Goal: Task Accomplishment & Management: Manage account settings

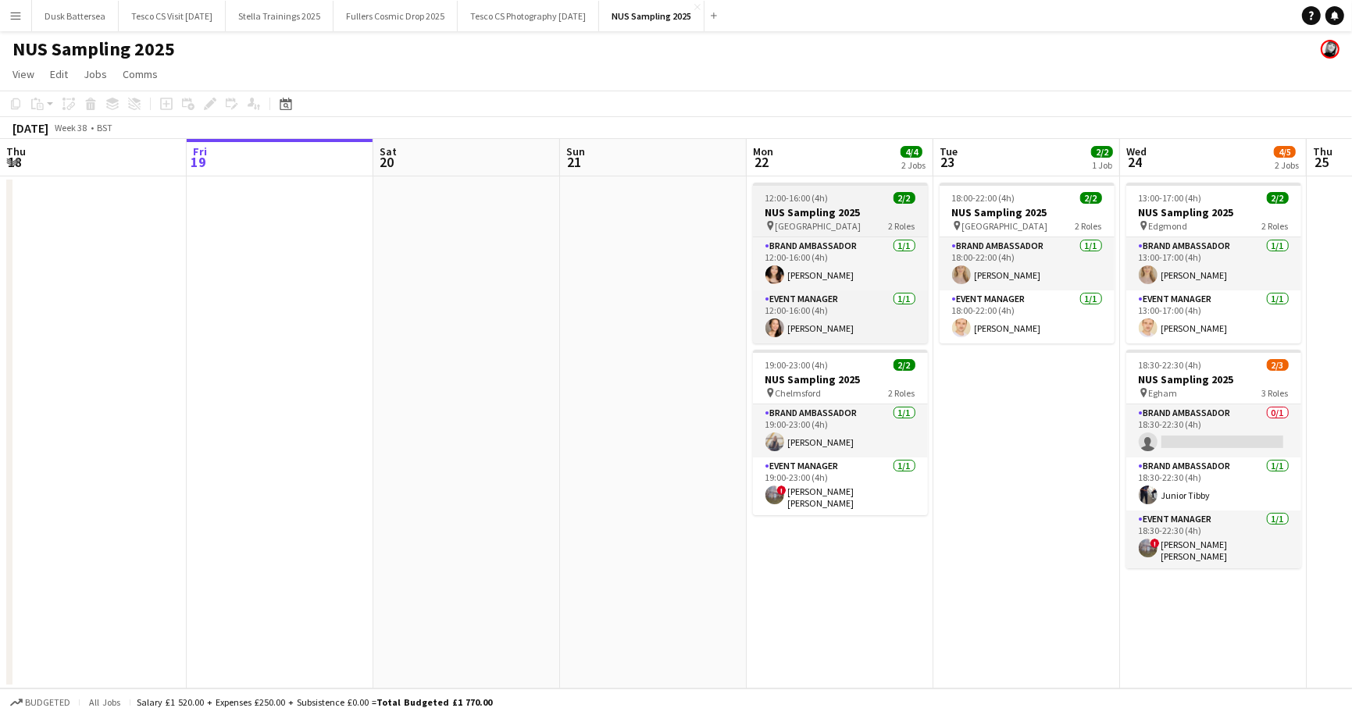
click at [793, 193] on span "12:00-16:00 (4h)" at bounding box center [796, 198] width 63 height 12
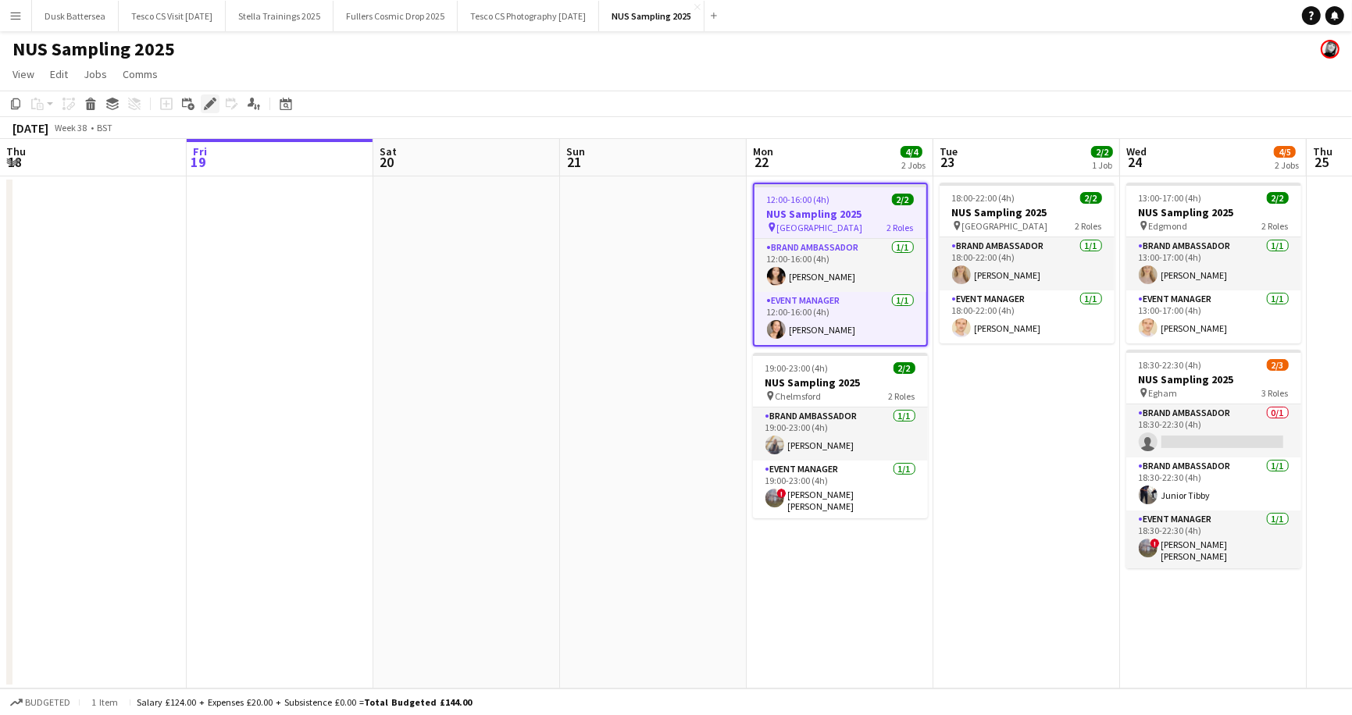
click at [208, 105] on icon at bounding box center [209, 104] width 9 height 9
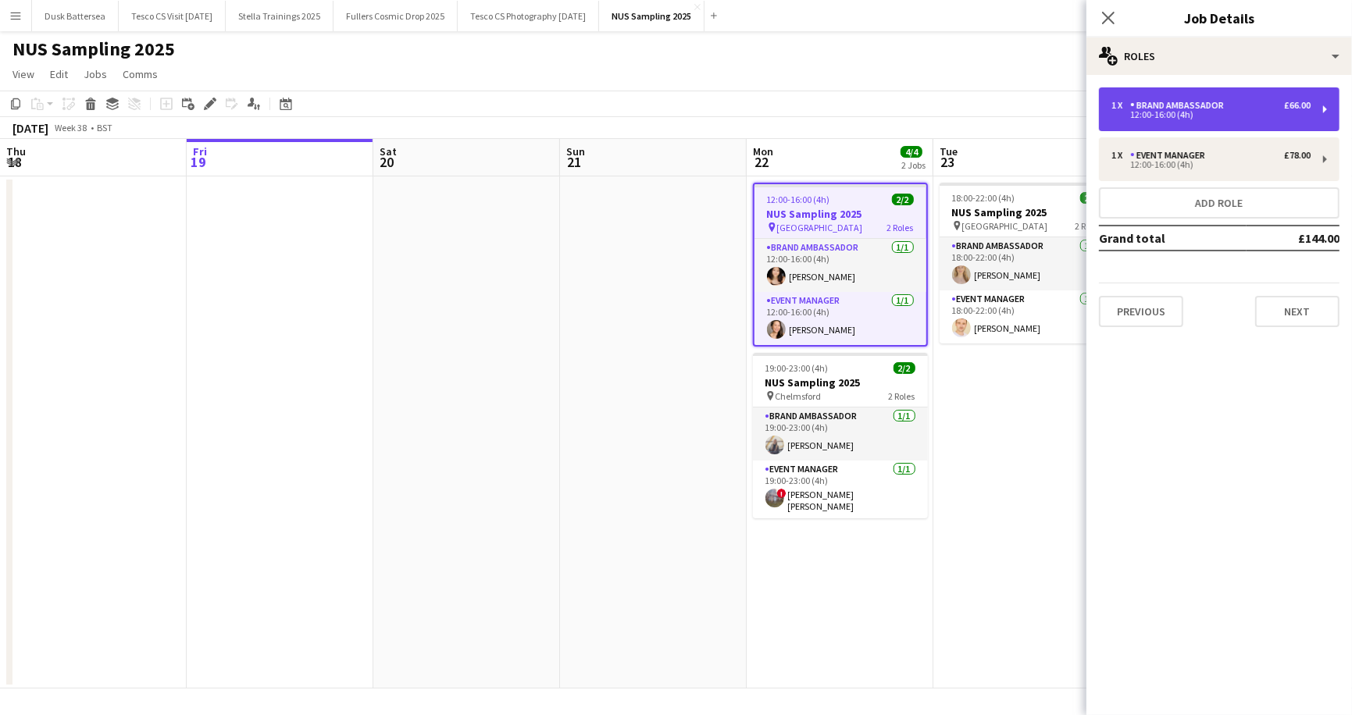
click at [1215, 106] on div "Brand Ambassador" at bounding box center [1180, 105] width 100 height 11
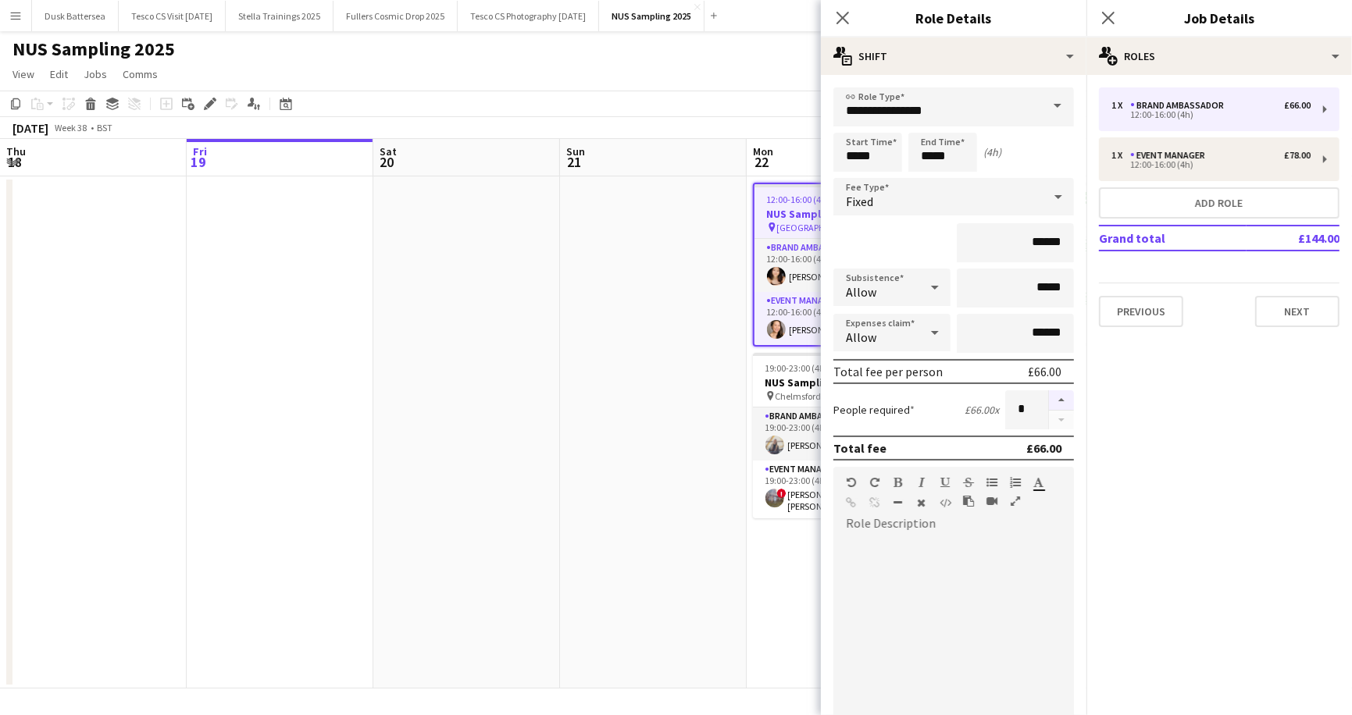
click at [1061, 397] on button "button" at bounding box center [1061, 400] width 25 height 20
type input "*"
click at [758, 58] on div "NUS Sampling 2025" at bounding box center [676, 46] width 1352 height 30
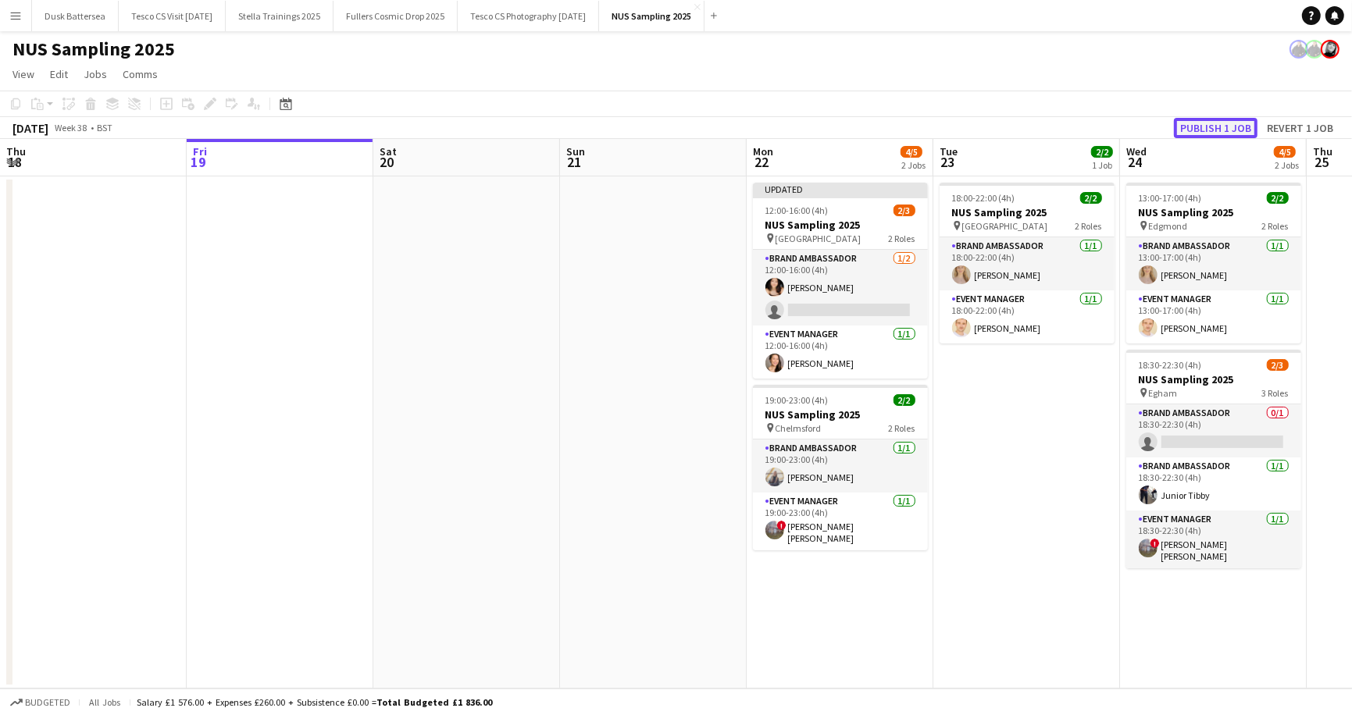
click at [1220, 123] on button "Publish 1 job" at bounding box center [1216, 128] width 84 height 20
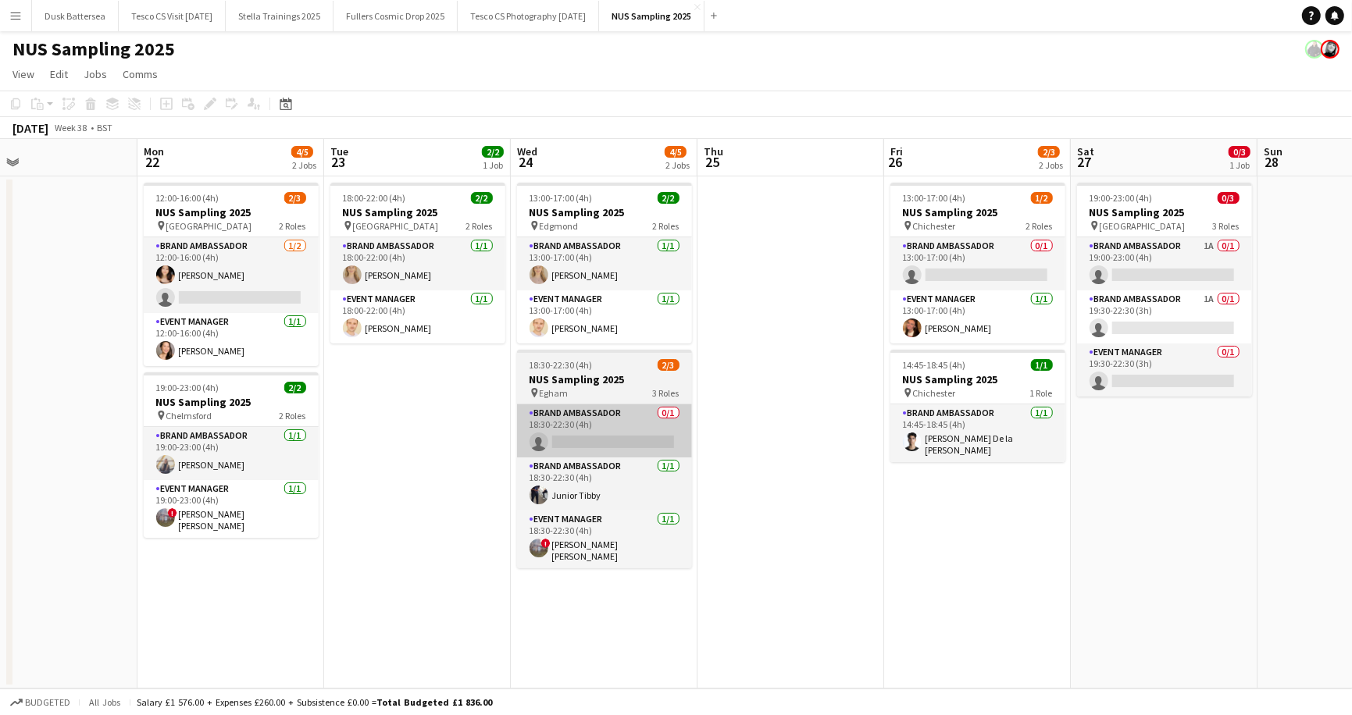
scroll to position [0, 611]
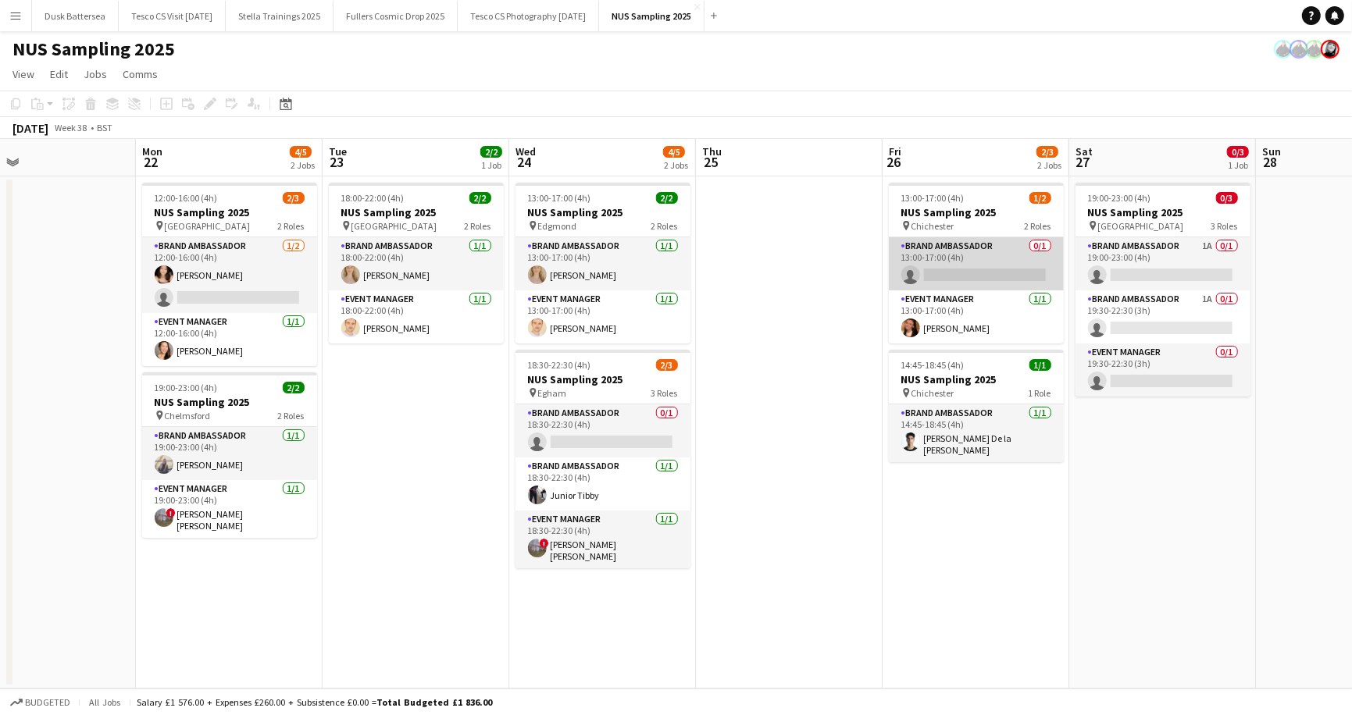
click at [1042, 242] on app-card-role "Brand Ambassador 0/1 13:00-17:00 (4h) single-neutral-actions" at bounding box center [976, 263] width 175 height 53
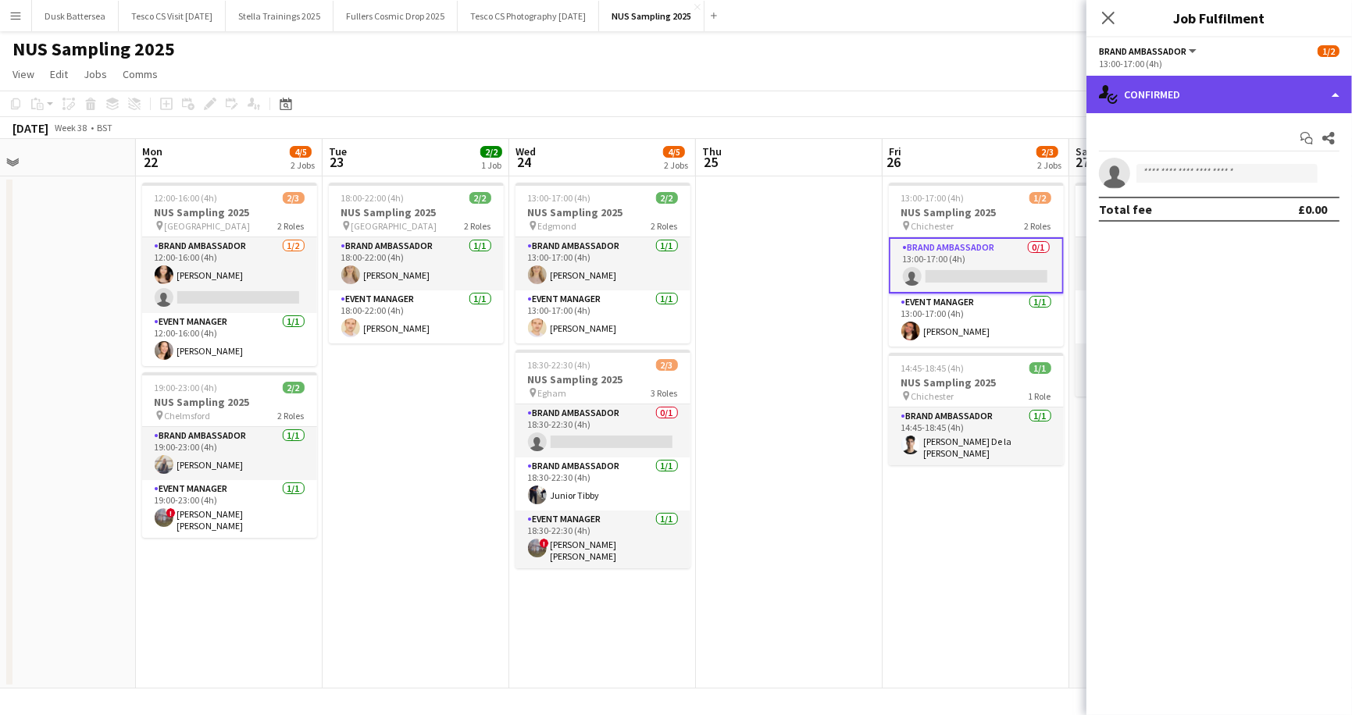
click at [1338, 87] on div "single-neutral-actions-check-2 Confirmed" at bounding box center [1219, 94] width 266 height 37
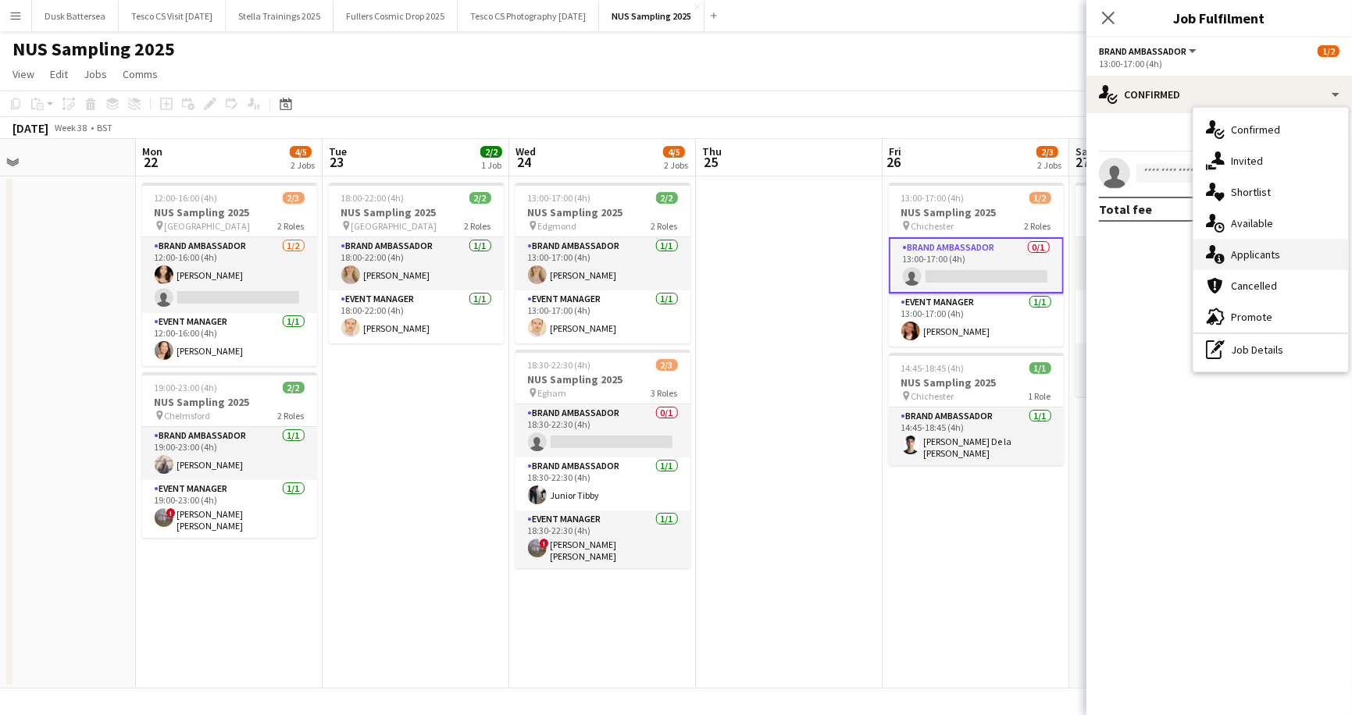
click at [1243, 248] on span "Applicants" at bounding box center [1255, 255] width 49 height 14
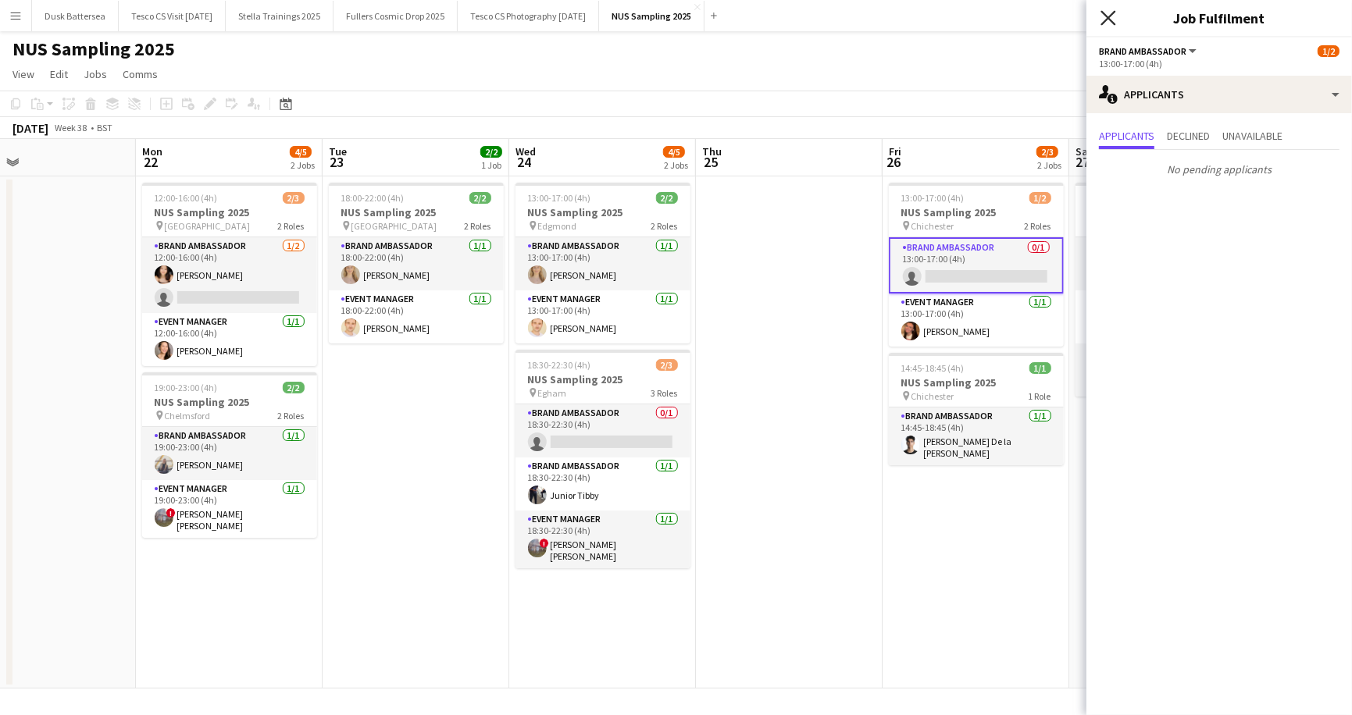
click at [1114, 16] on icon "Close pop-in" at bounding box center [1107, 17] width 15 height 15
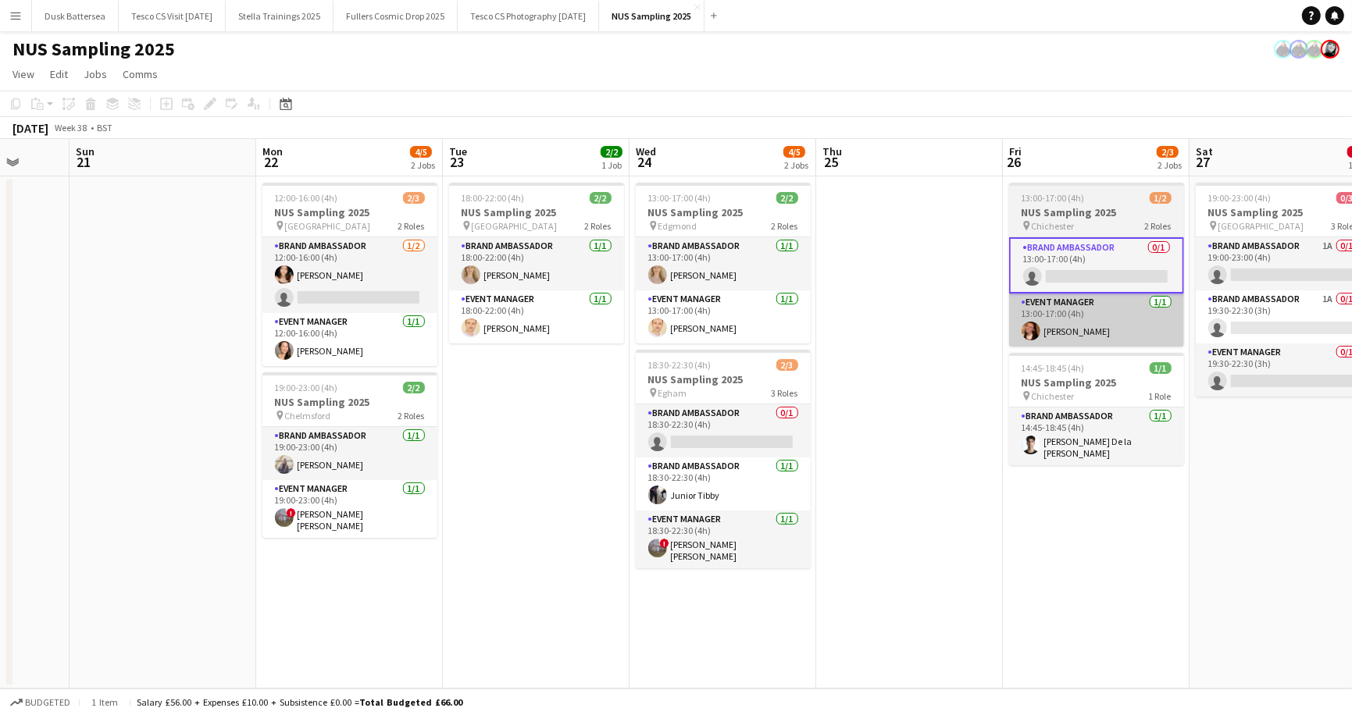
scroll to position [0, 392]
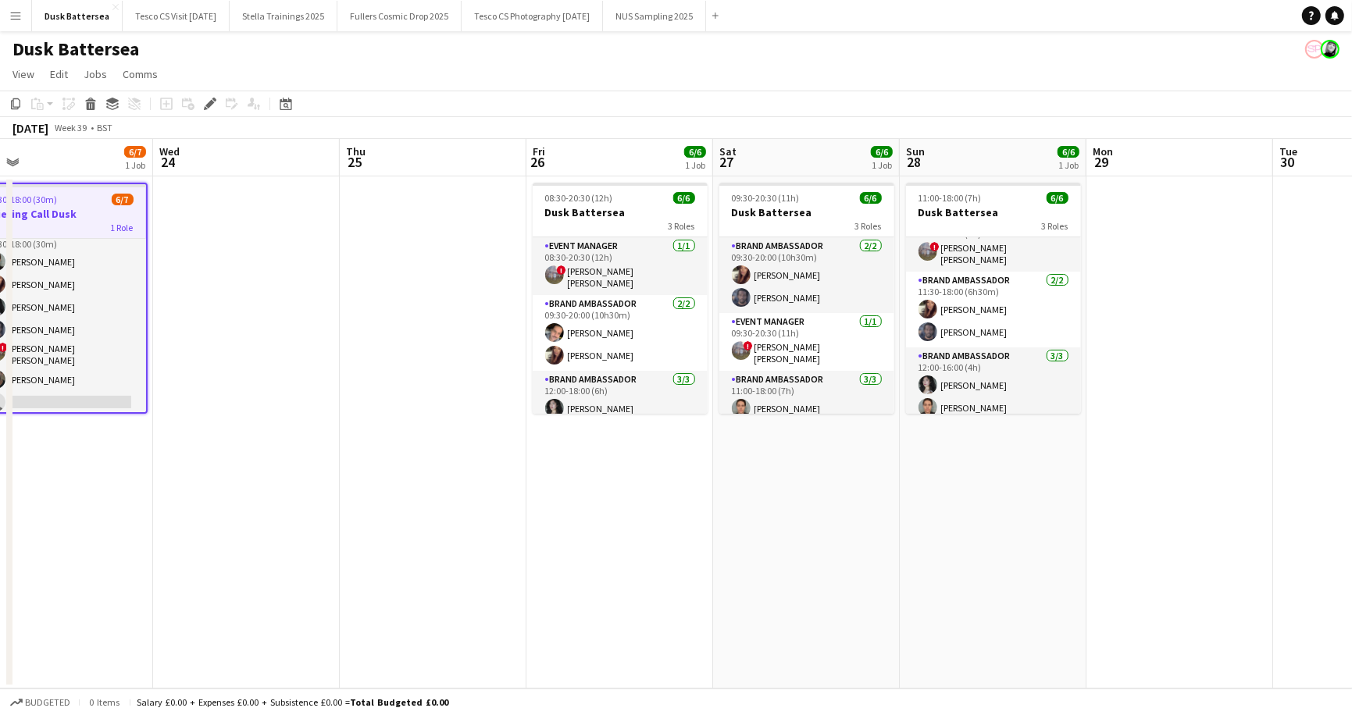
scroll to position [20, 0]
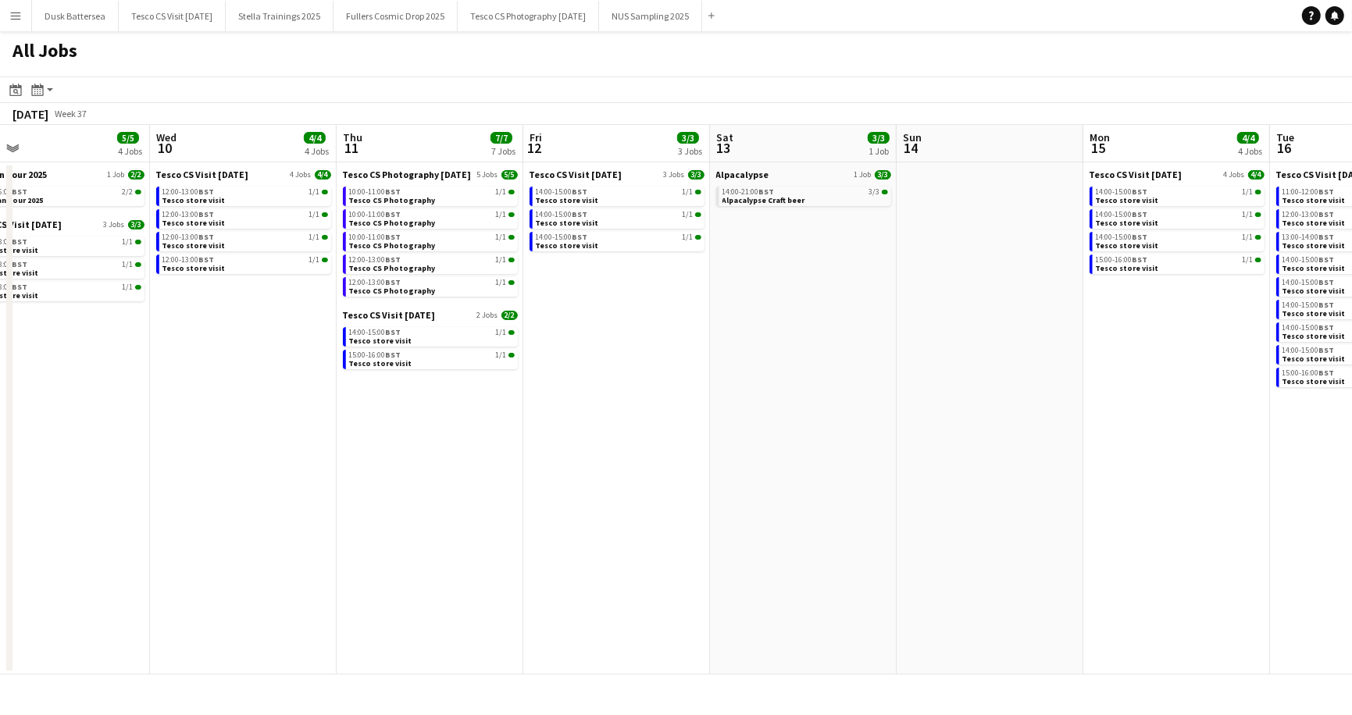
scroll to position [0, 394]
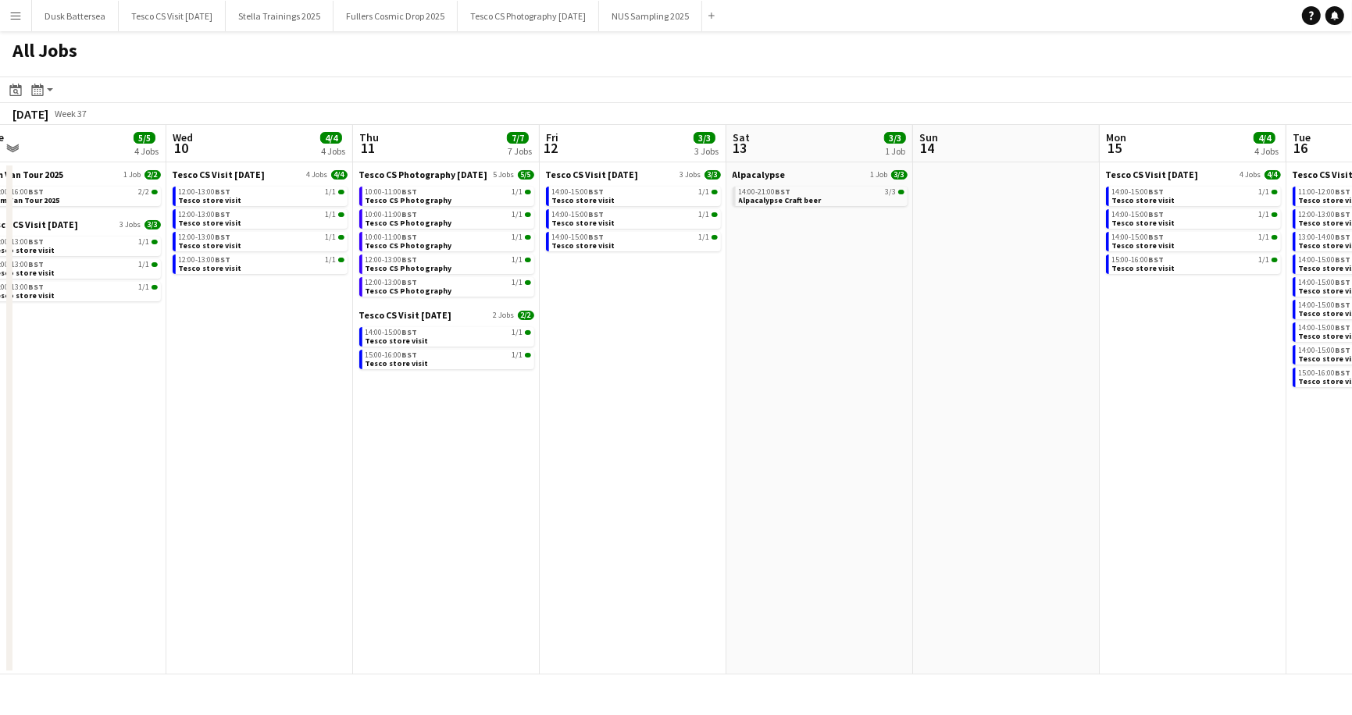
click at [22, 19] on button "Menu" at bounding box center [15, 15] width 31 height 31
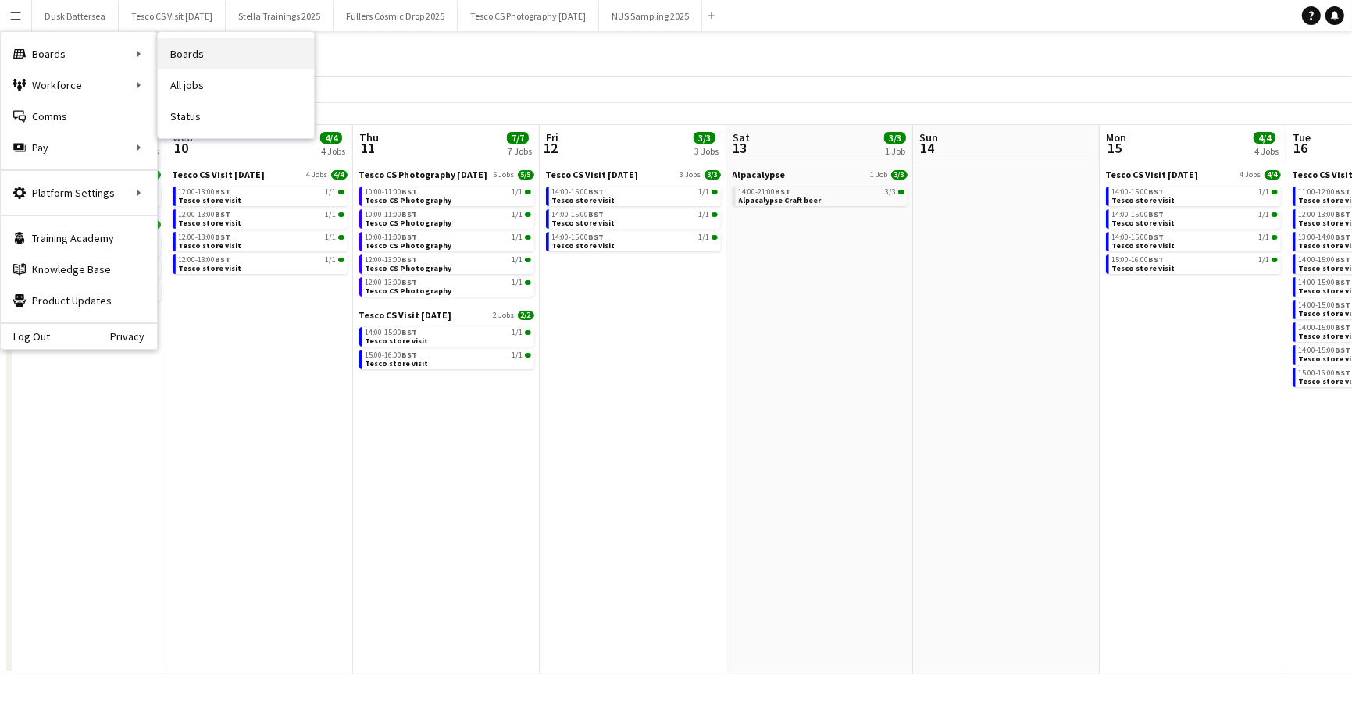
click at [198, 45] on link "Boards" at bounding box center [236, 53] width 156 height 31
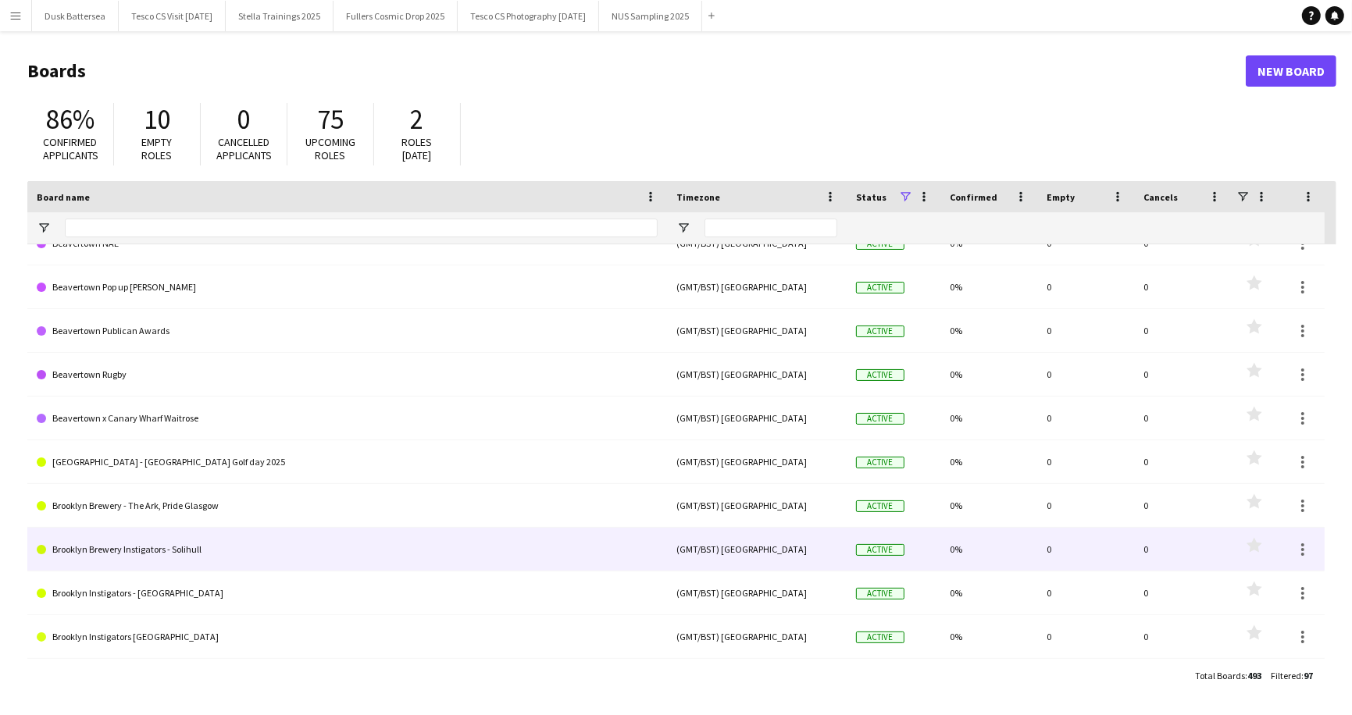
scroll to position [536, 0]
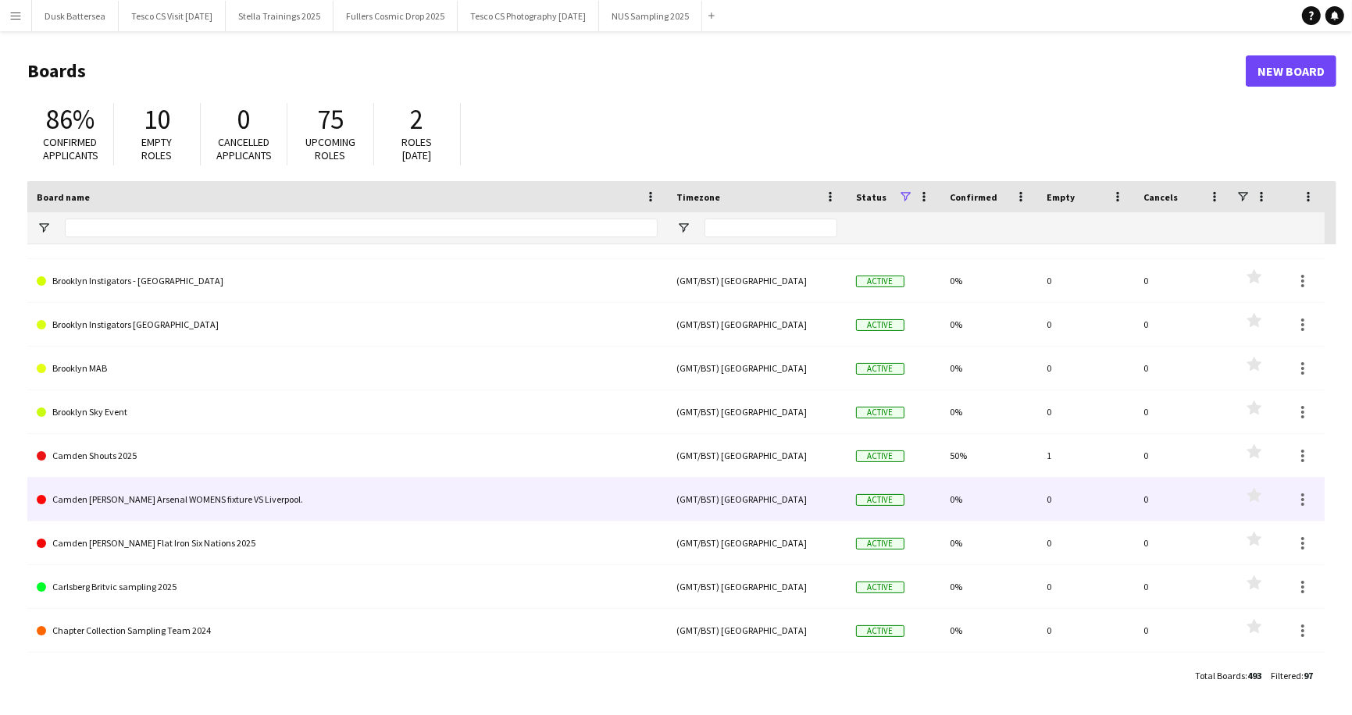
click at [157, 495] on link "Camden Stout Arsenal WOMENS fixture VS Liverpool." at bounding box center [347, 500] width 621 height 44
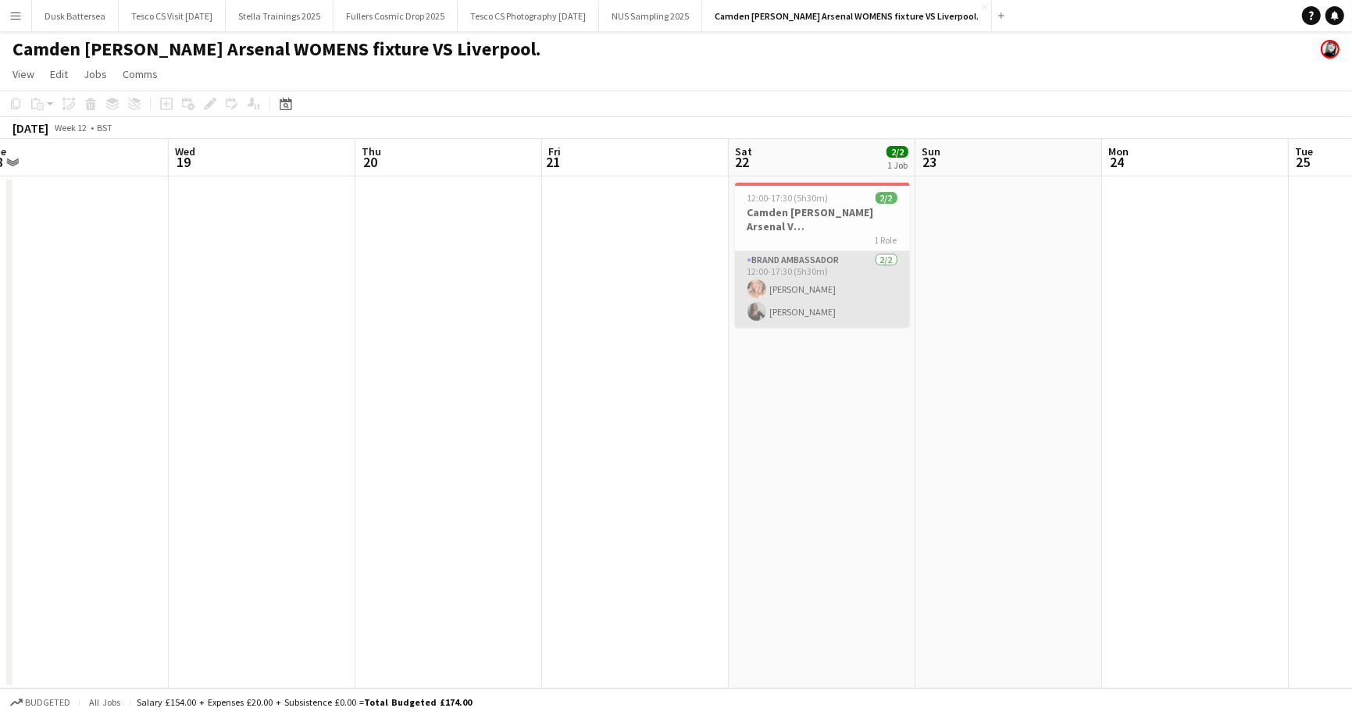
click at [792, 315] on app-card-role "Brand Ambassador 2/2 12:00-17:30 (5h30m) Laiz Cogo Ali Bangay" at bounding box center [822, 289] width 175 height 76
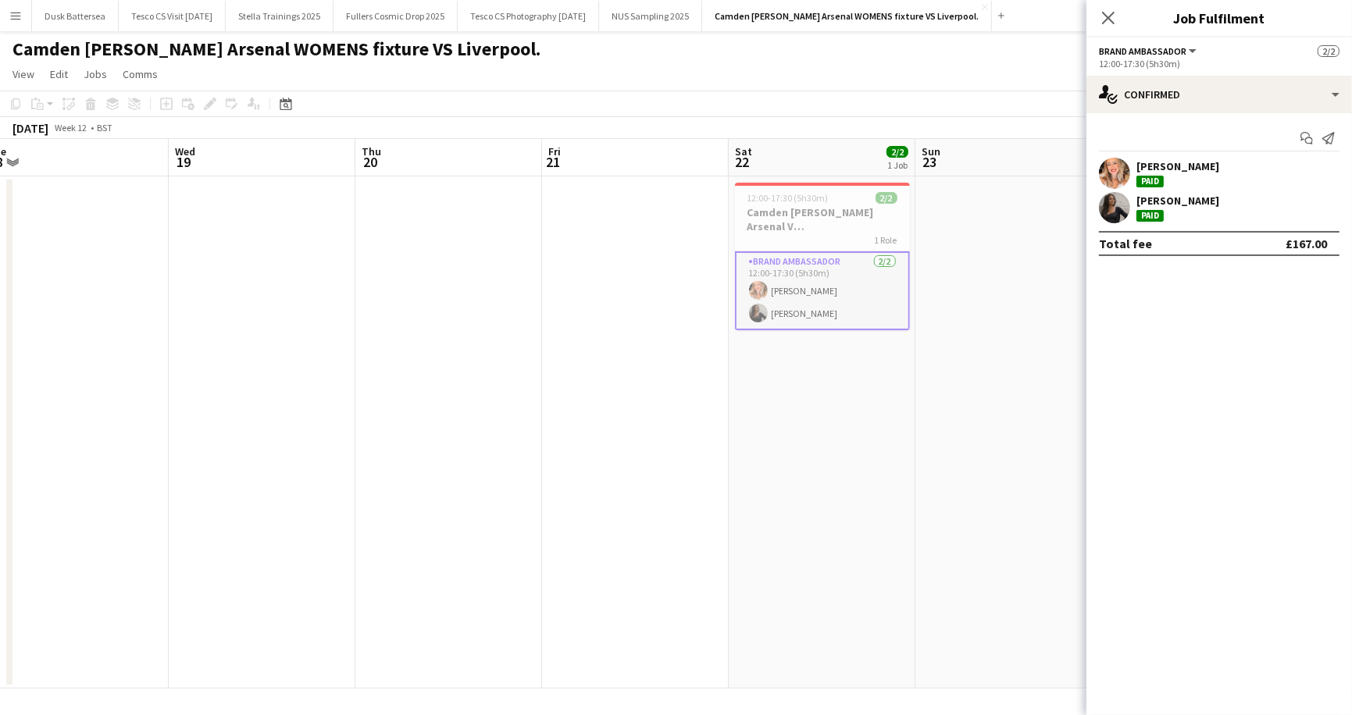
click at [1153, 205] on div "Ali Bangay" at bounding box center [1177, 201] width 83 height 14
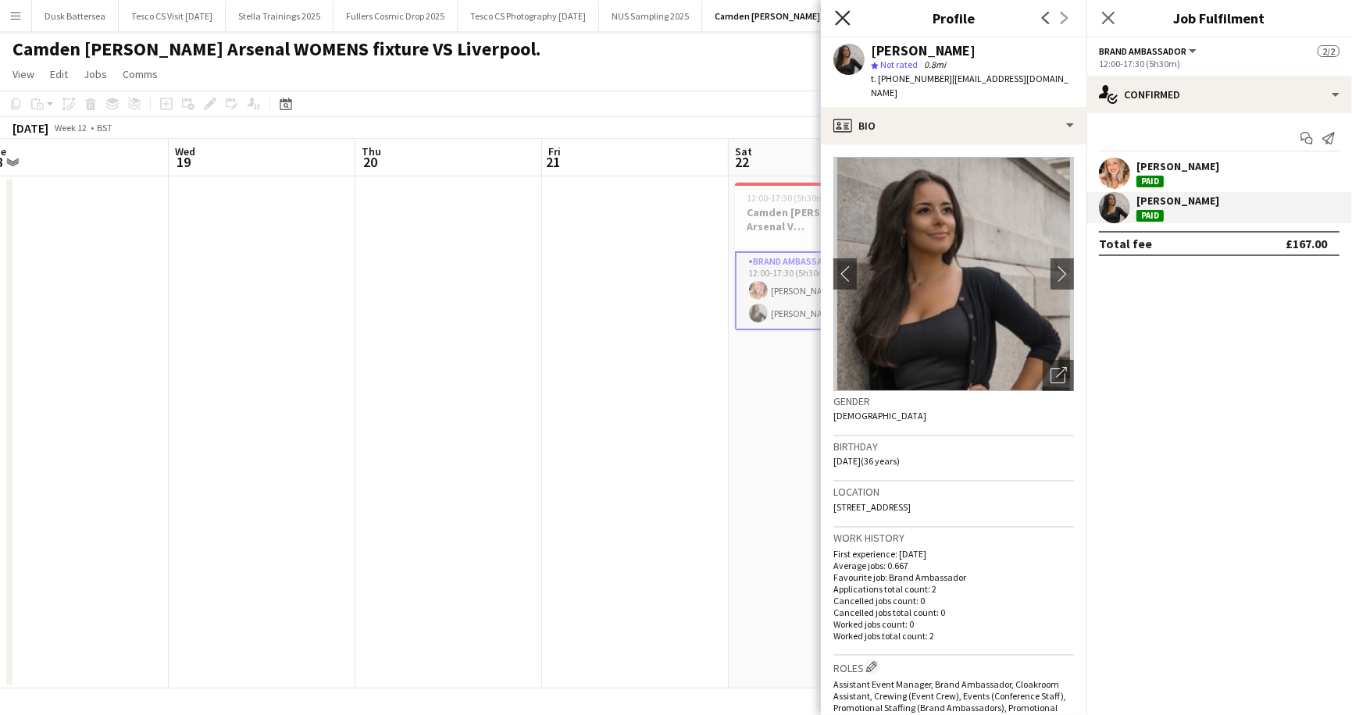
click at [843, 23] on icon "Close pop-in" at bounding box center [842, 17] width 15 height 15
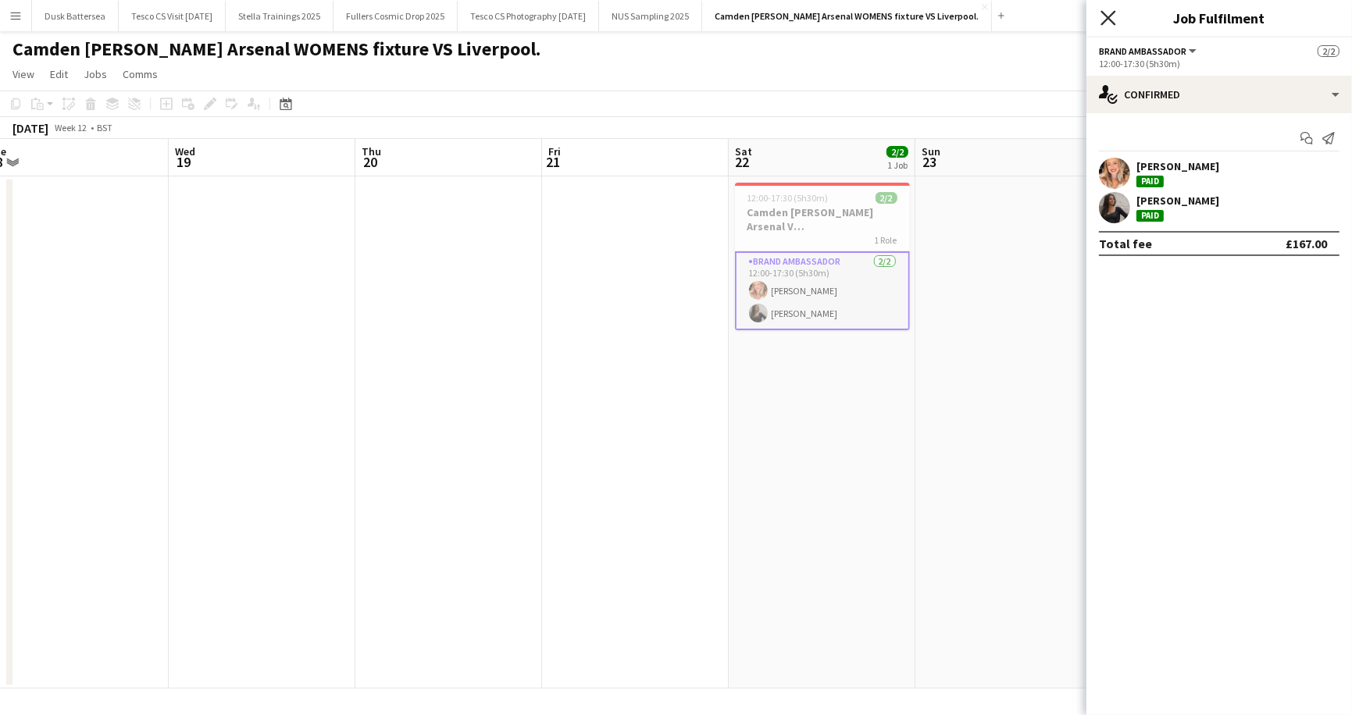
click at [1109, 21] on icon "Close pop-in" at bounding box center [1107, 17] width 15 height 15
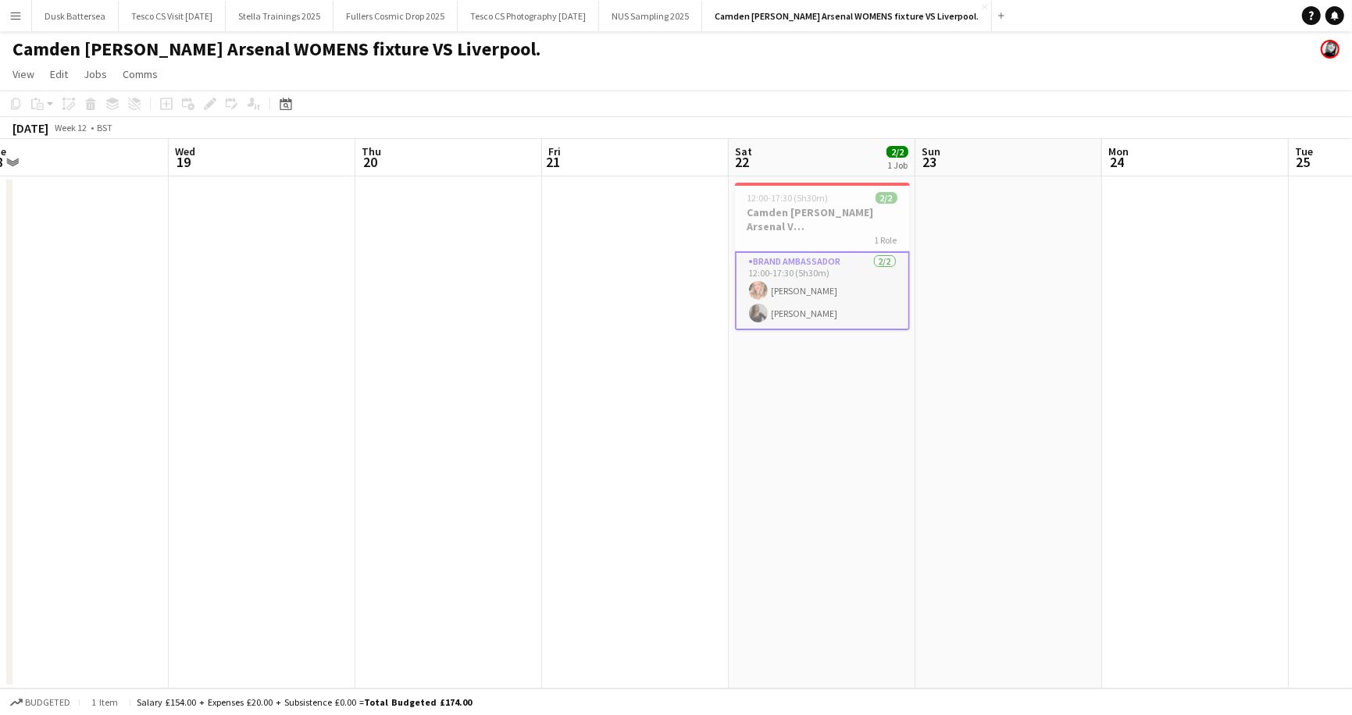
click at [15, 11] on app-icon "Menu" at bounding box center [15, 15] width 12 height 12
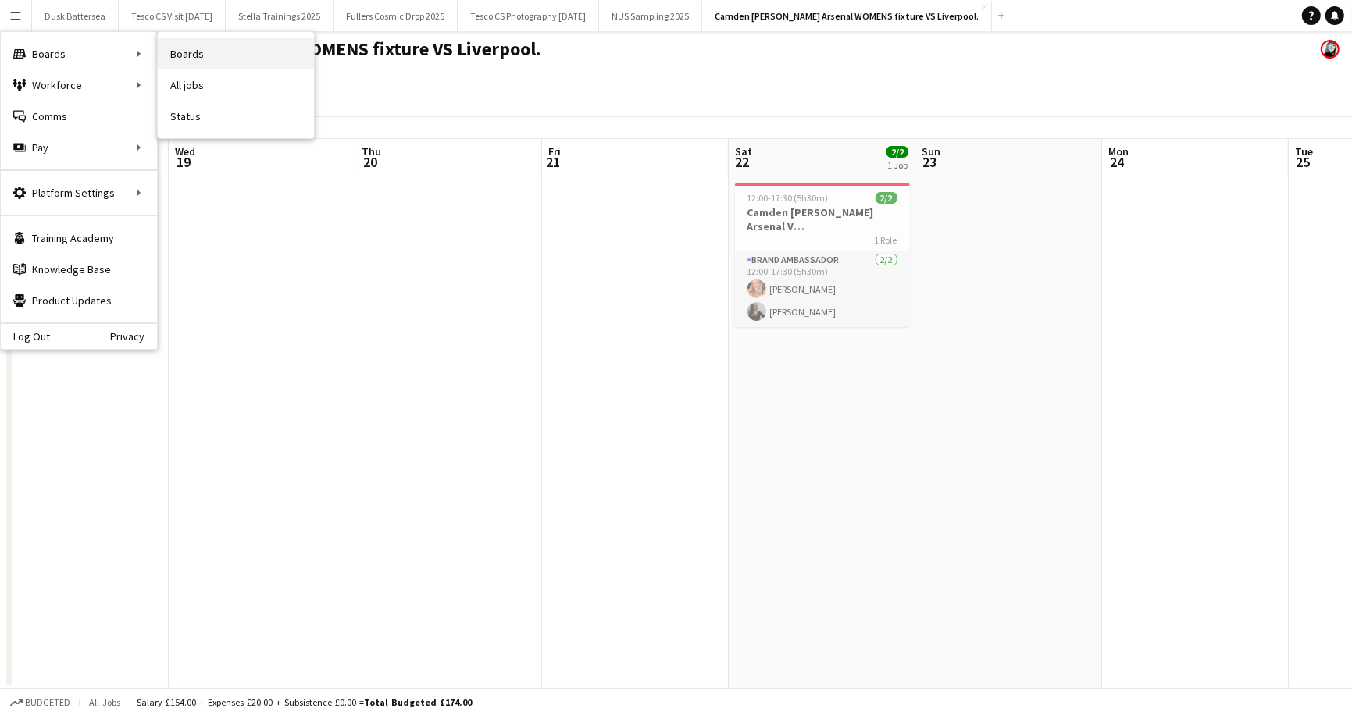
click at [208, 41] on link "Boards" at bounding box center [236, 53] width 156 height 31
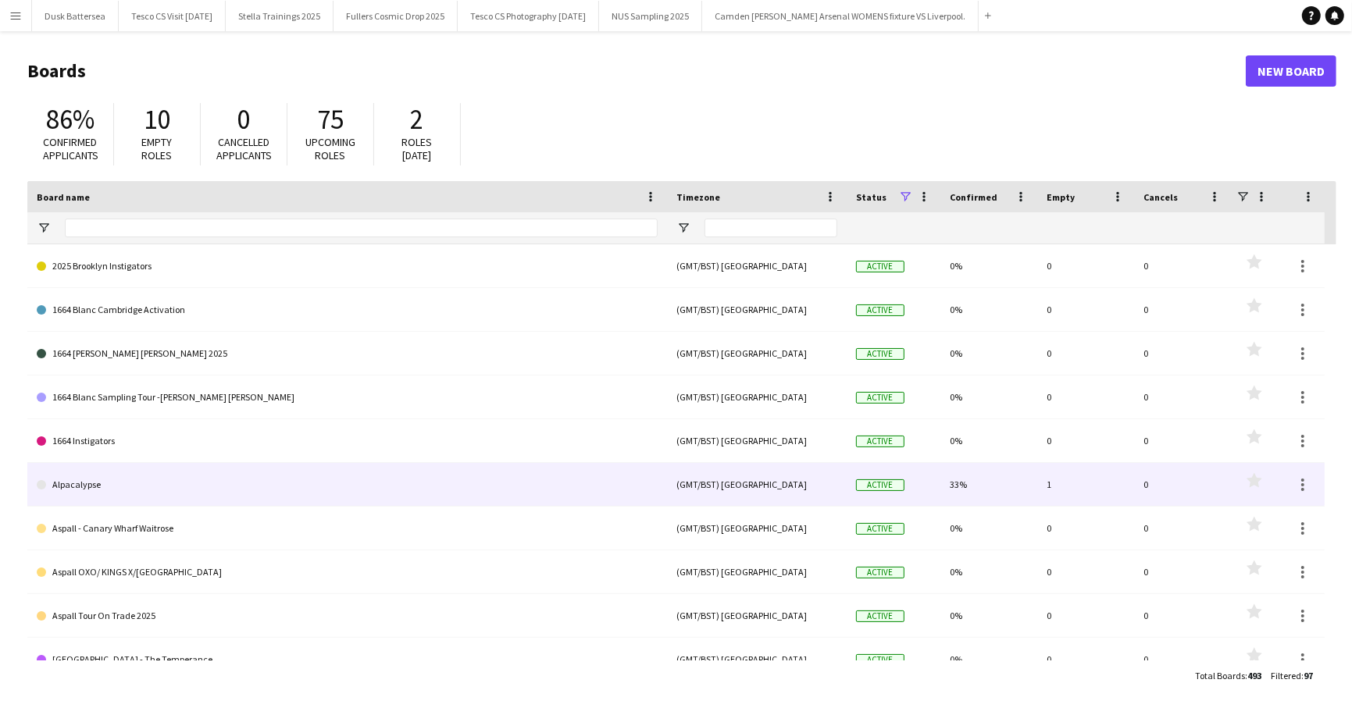
click at [66, 475] on link "Alpacalypse" at bounding box center [347, 485] width 621 height 44
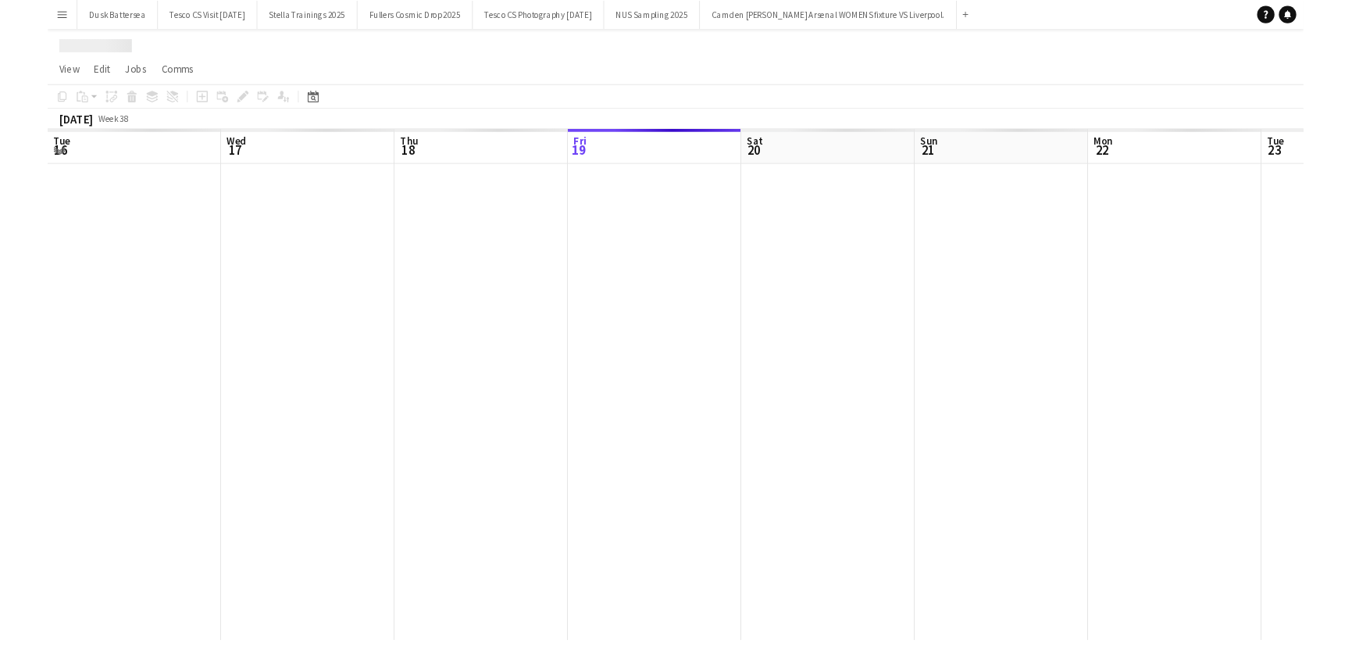
scroll to position [0, 373]
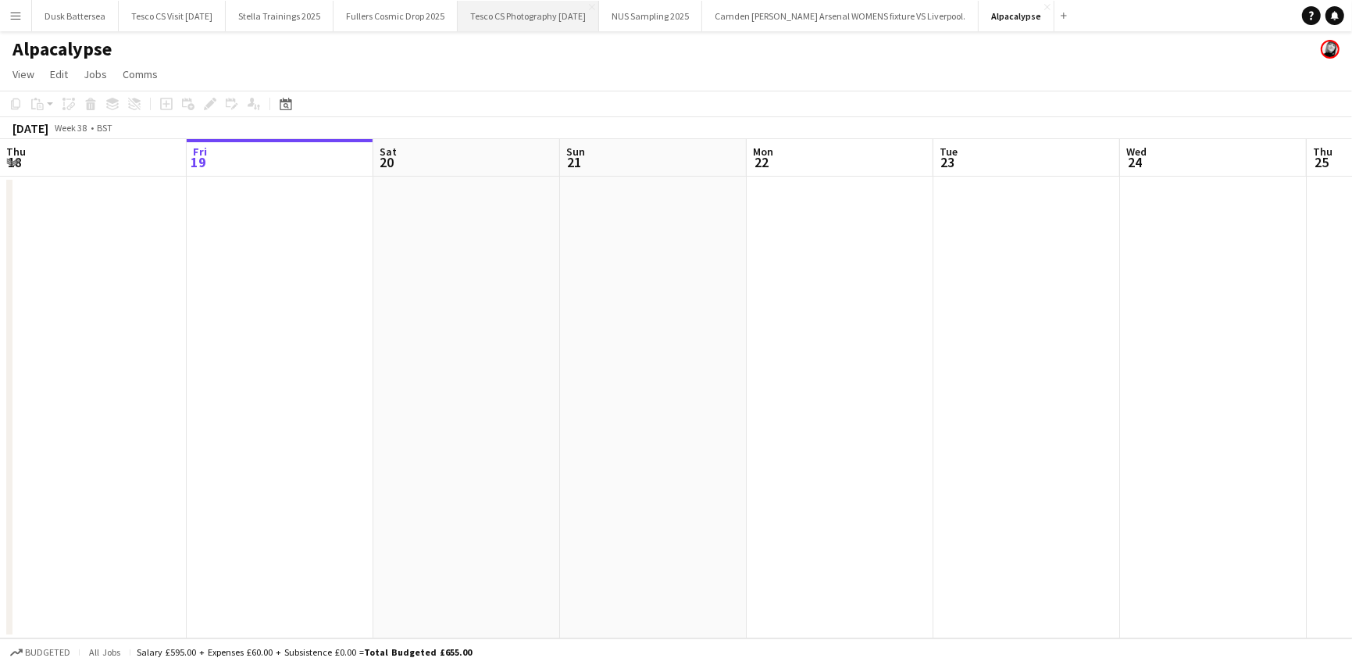
click at [519, 20] on button "Tesco CS Photography September 2025 Close" at bounding box center [528, 16] width 141 height 30
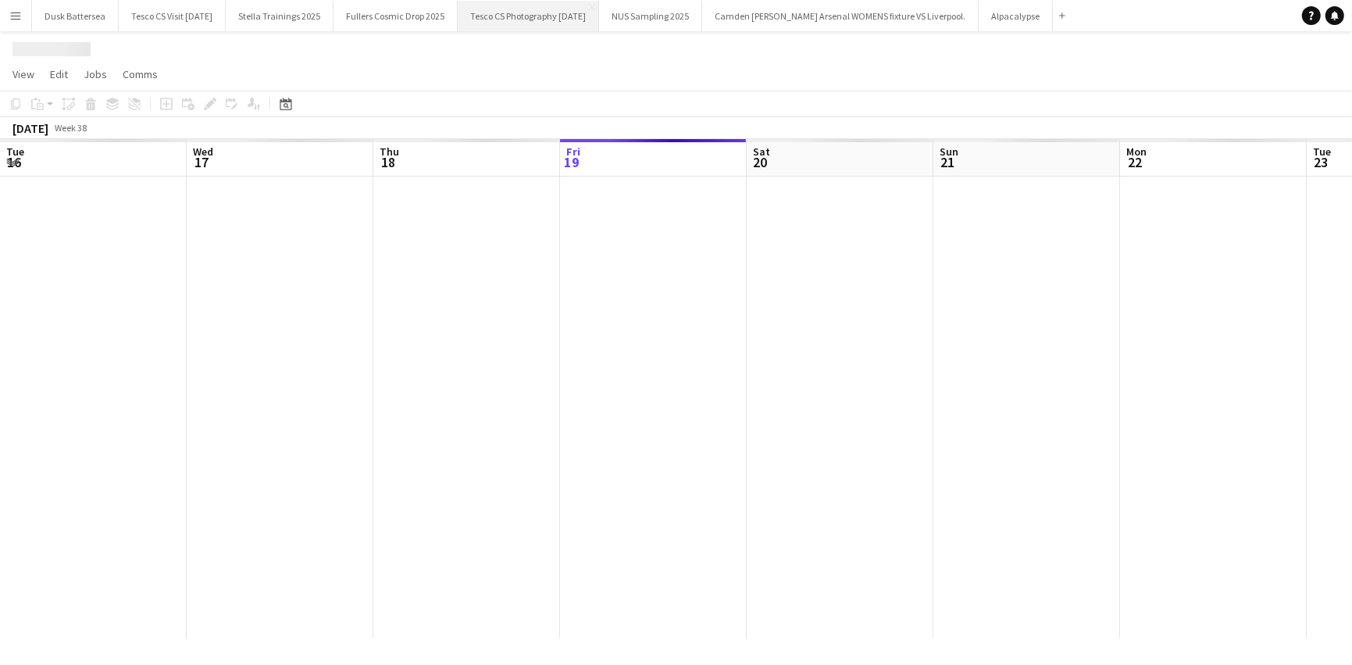
scroll to position [0, 373]
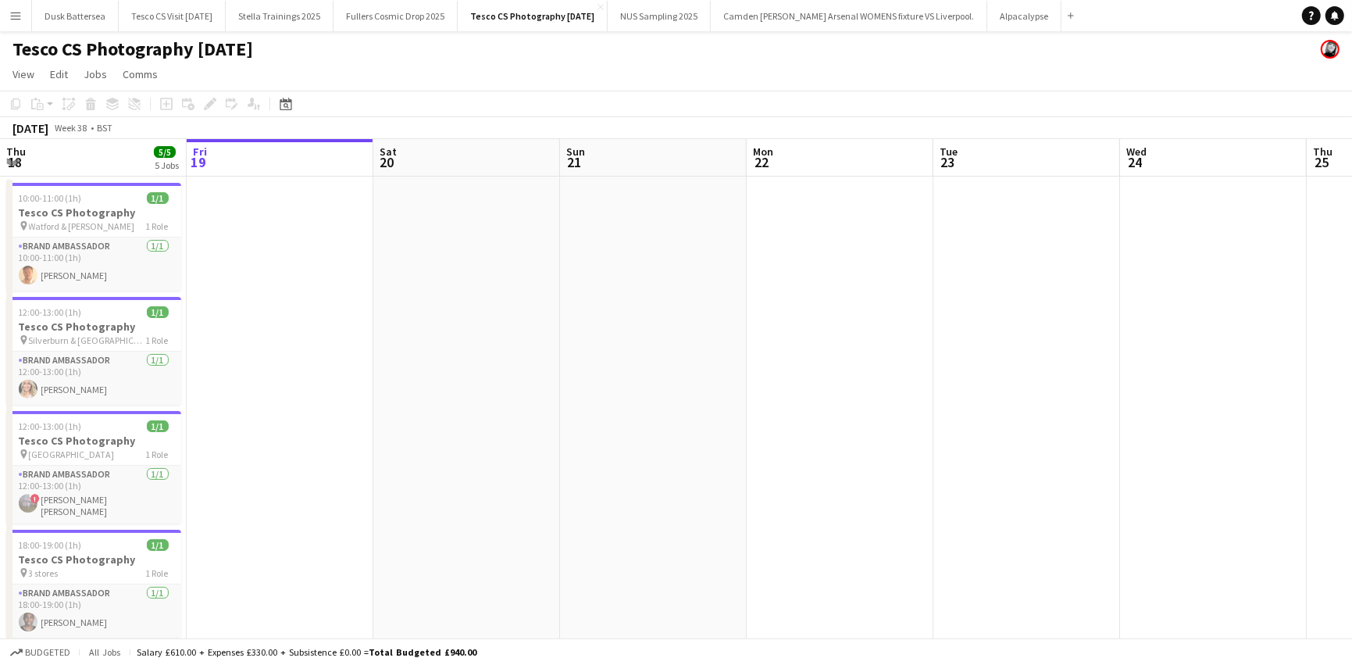
click at [19, 18] on app-icon "Menu" at bounding box center [15, 15] width 12 height 12
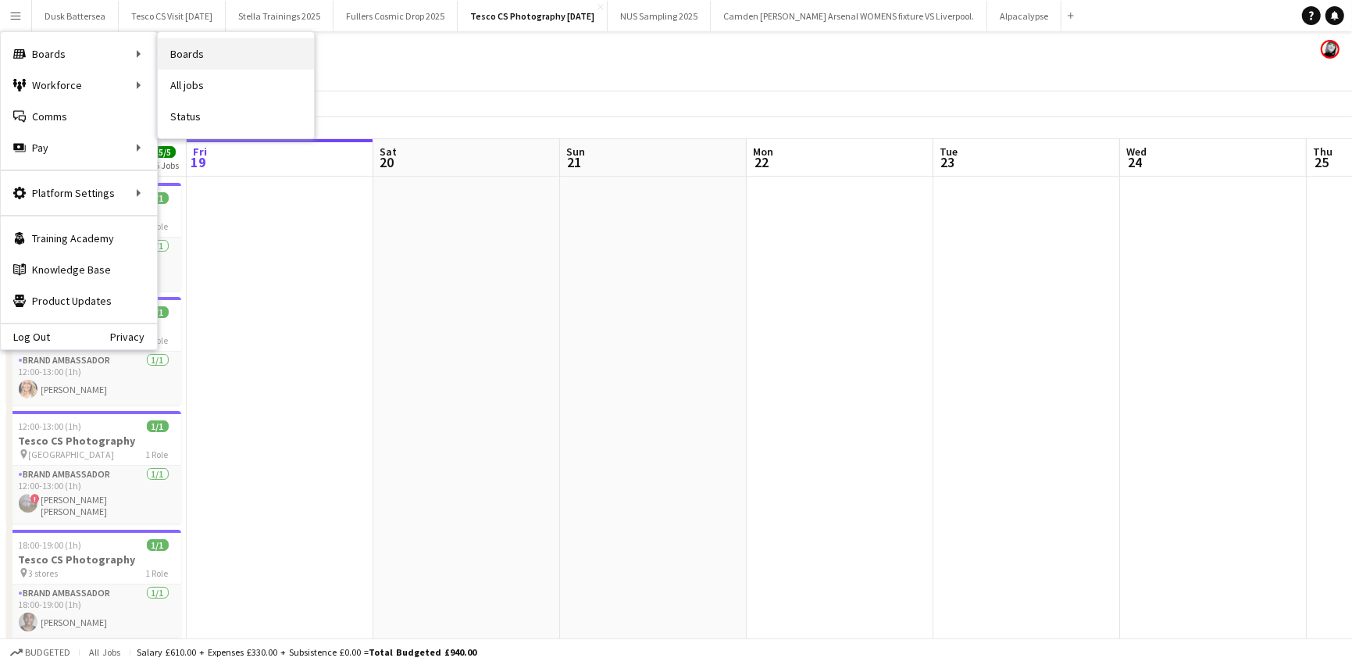
click at [200, 55] on link "Boards" at bounding box center [236, 53] width 156 height 31
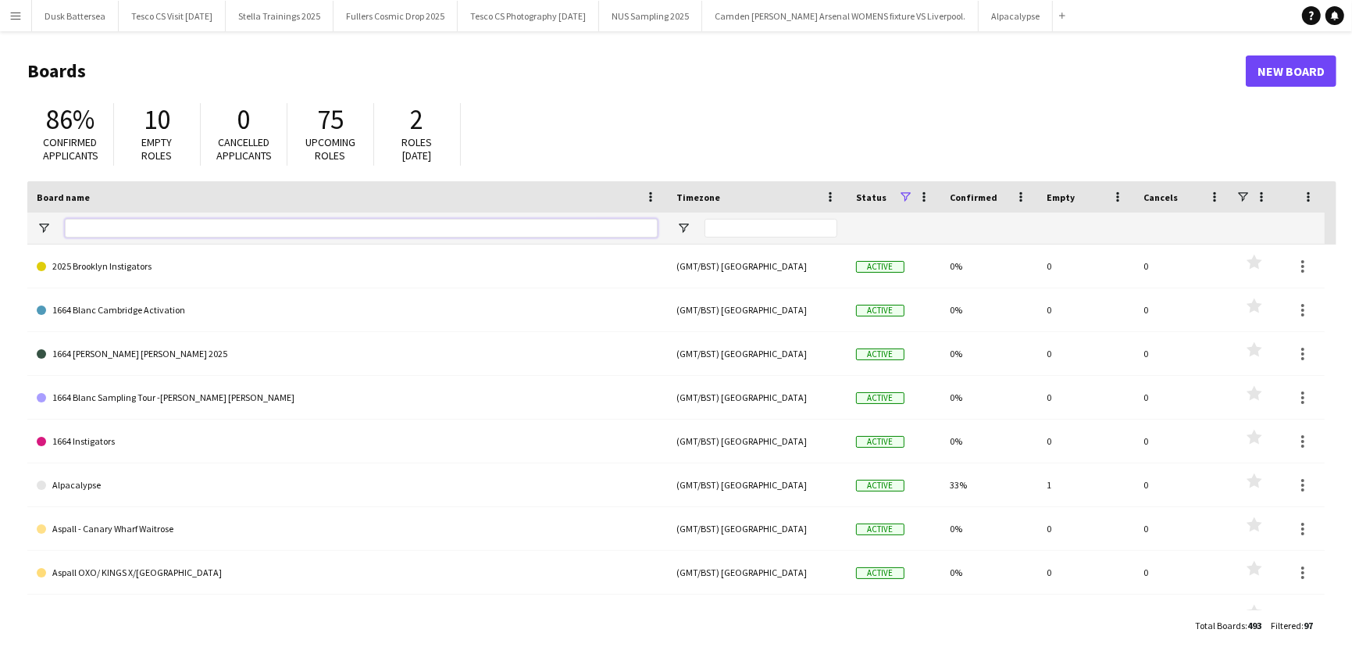
click at [151, 230] on input "Board name Filter Input" at bounding box center [361, 228] width 593 height 19
type input "*"
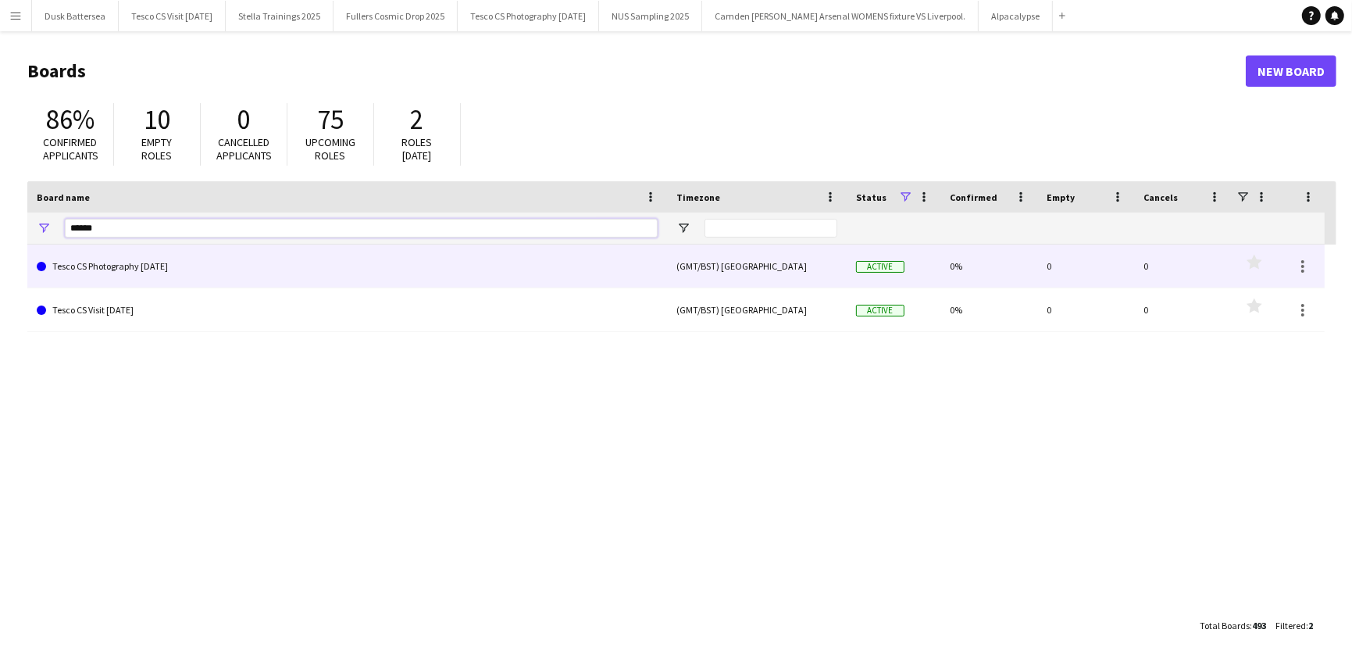
type input "******"
click at [132, 259] on link "Tesco CS Photography August 2025" at bounding box center [347, 266] width 621 height 44
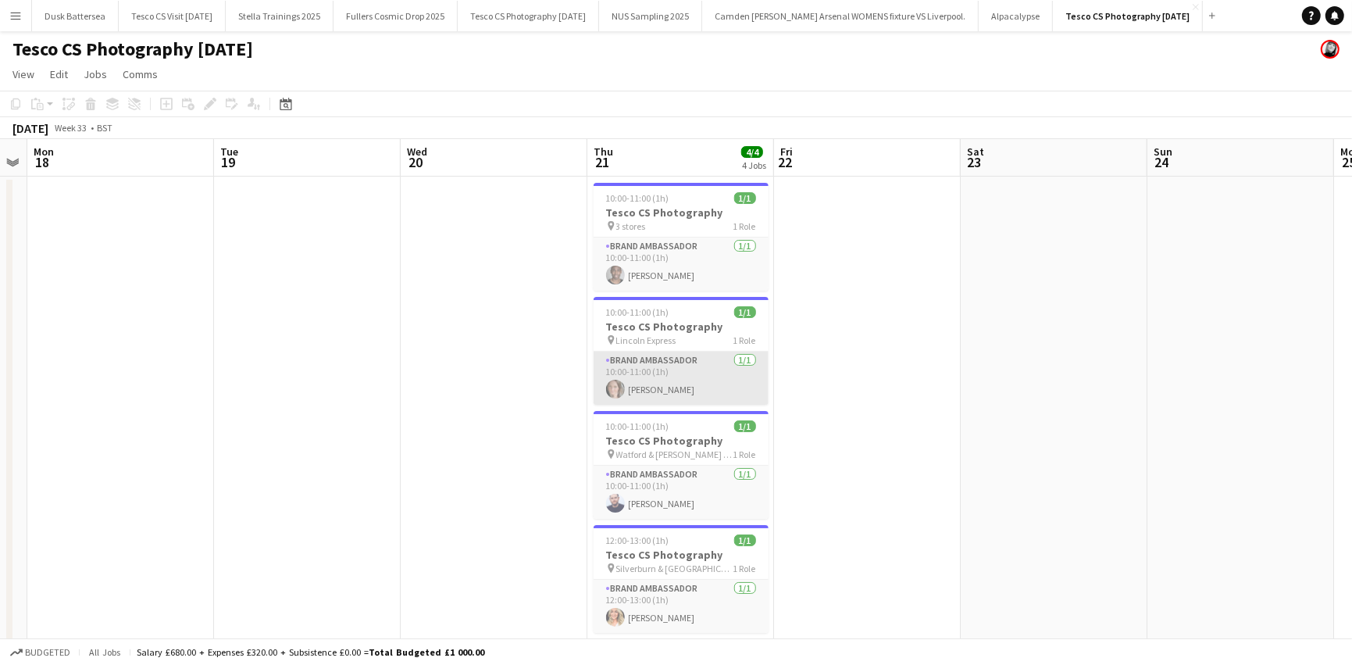
scroll to position [84, 0]
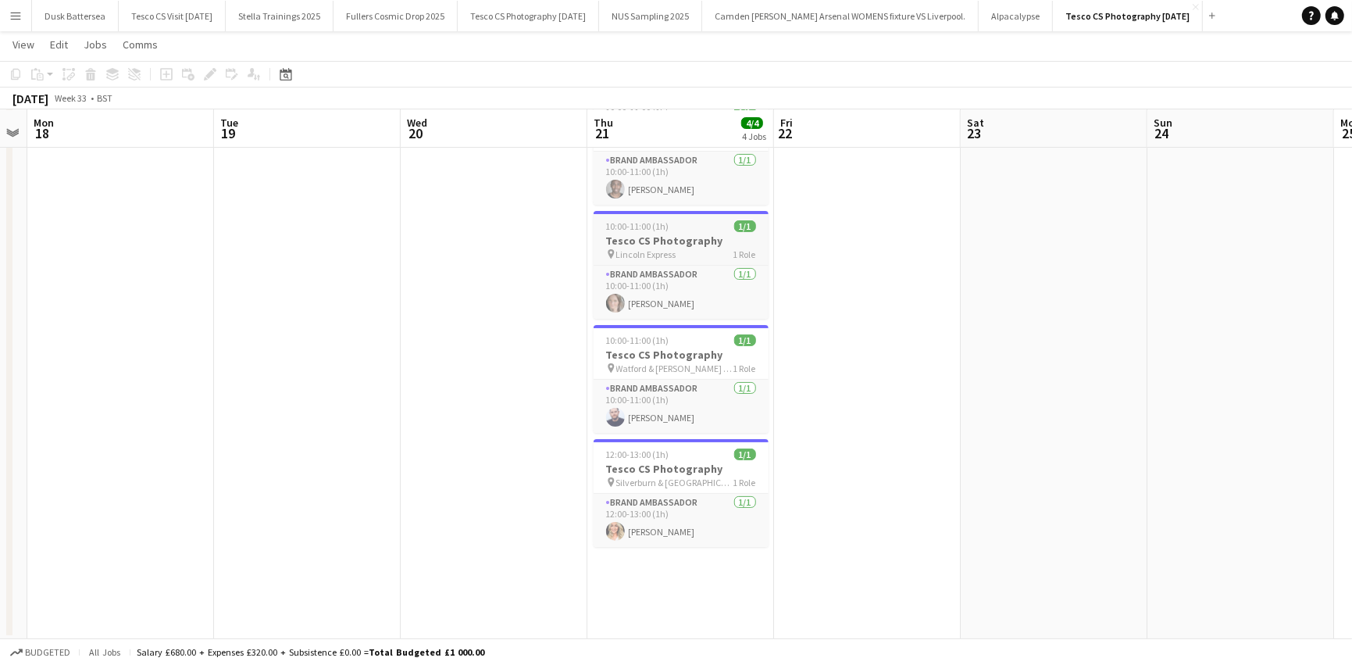
click at [643, 231] on app-job-card "10:00-11:00 (1h) 1/1 Tesco CS Photography pin Lincoln Express 1 Role Brand Amba…" at bounding box center [680, 265] width 175 height 108
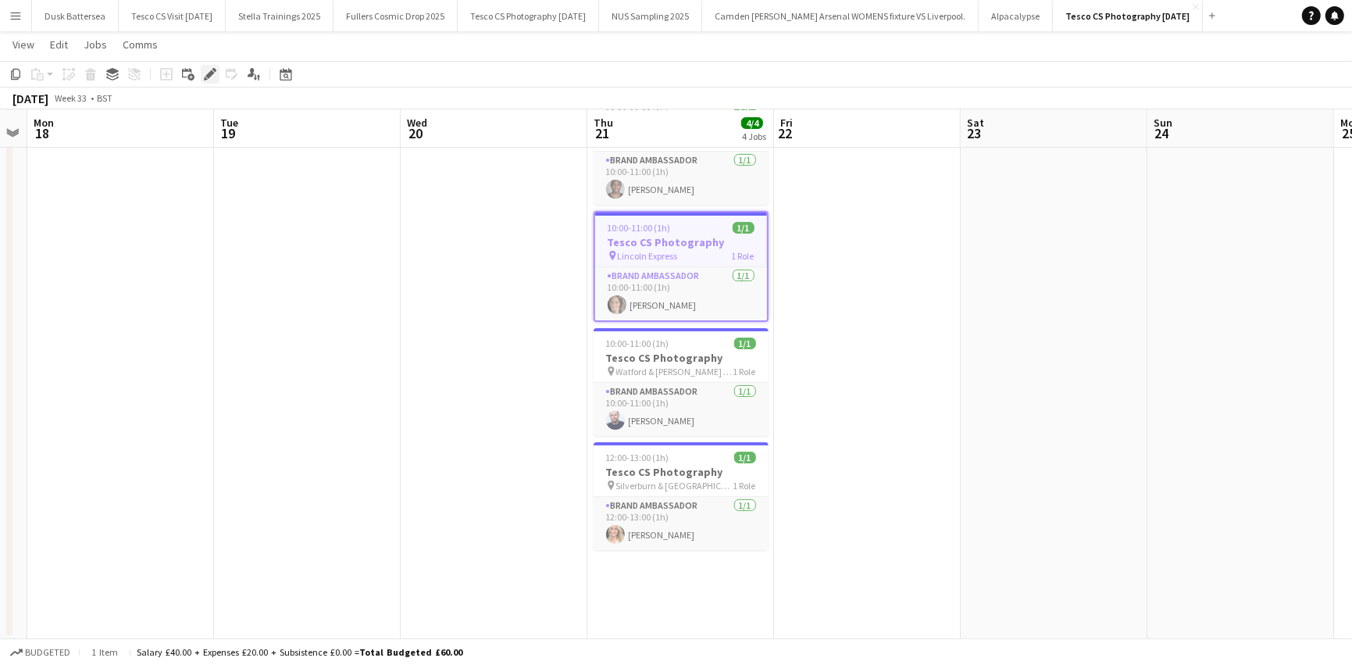
click at [209, 76] on icon at bounding box center [209, 74] width 9 height 9
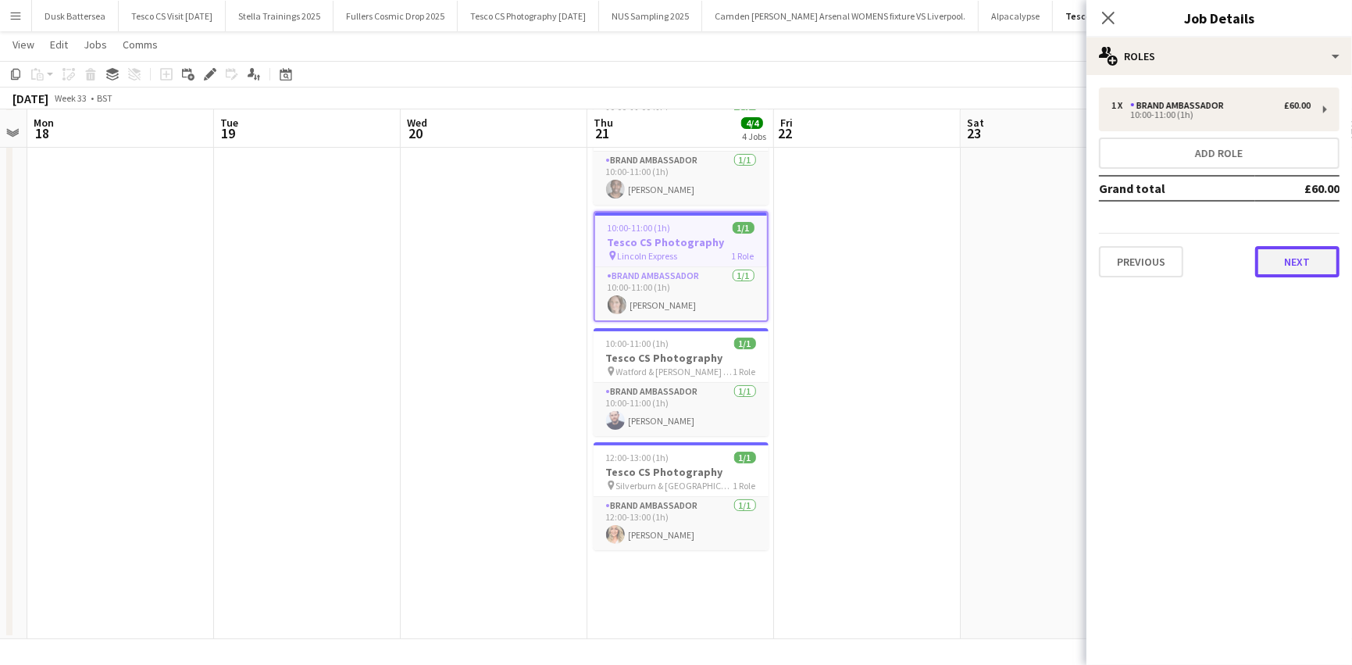
click at [1289, 250] on button "Next" at bounding box center [1297, 261] width 84 height 31
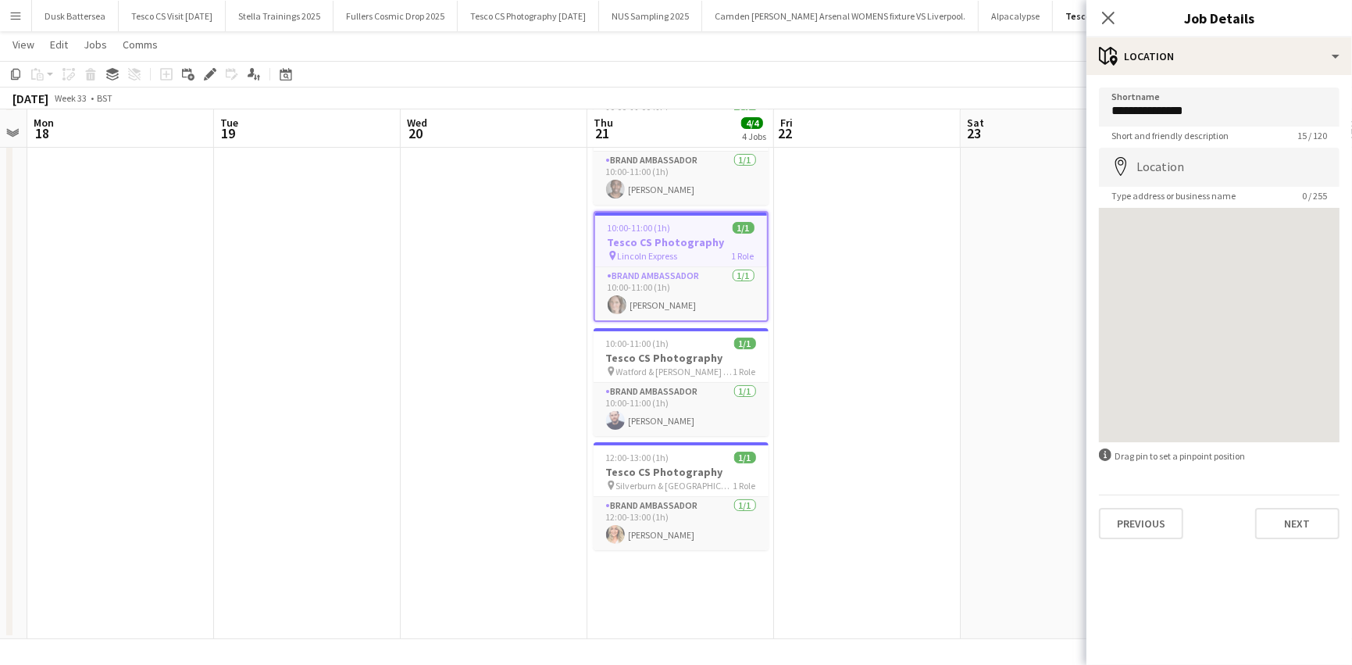
click at [998, 48] on app-page-menu "View Day view expanded Day view collapsed Month view Date picker Jump to today …" at bounding box center [676, 46] width 1352 height 30
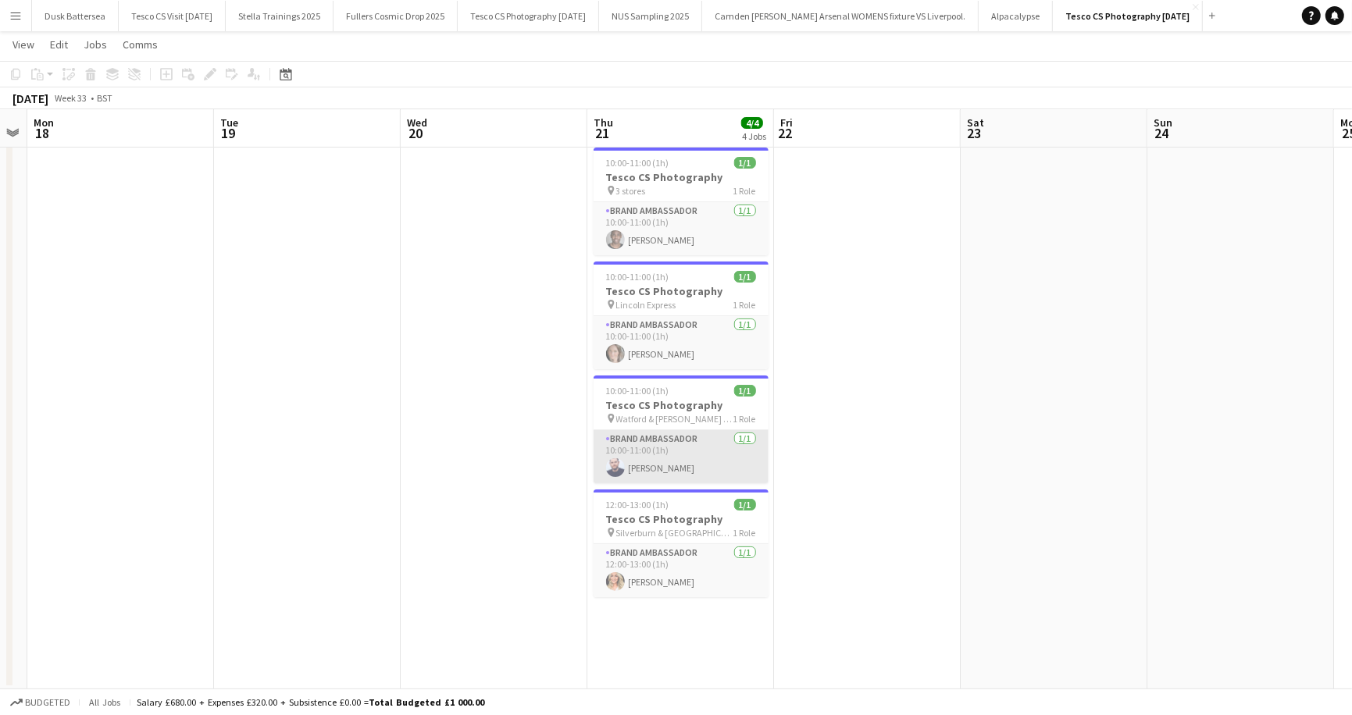
scroll to position [0, 0]
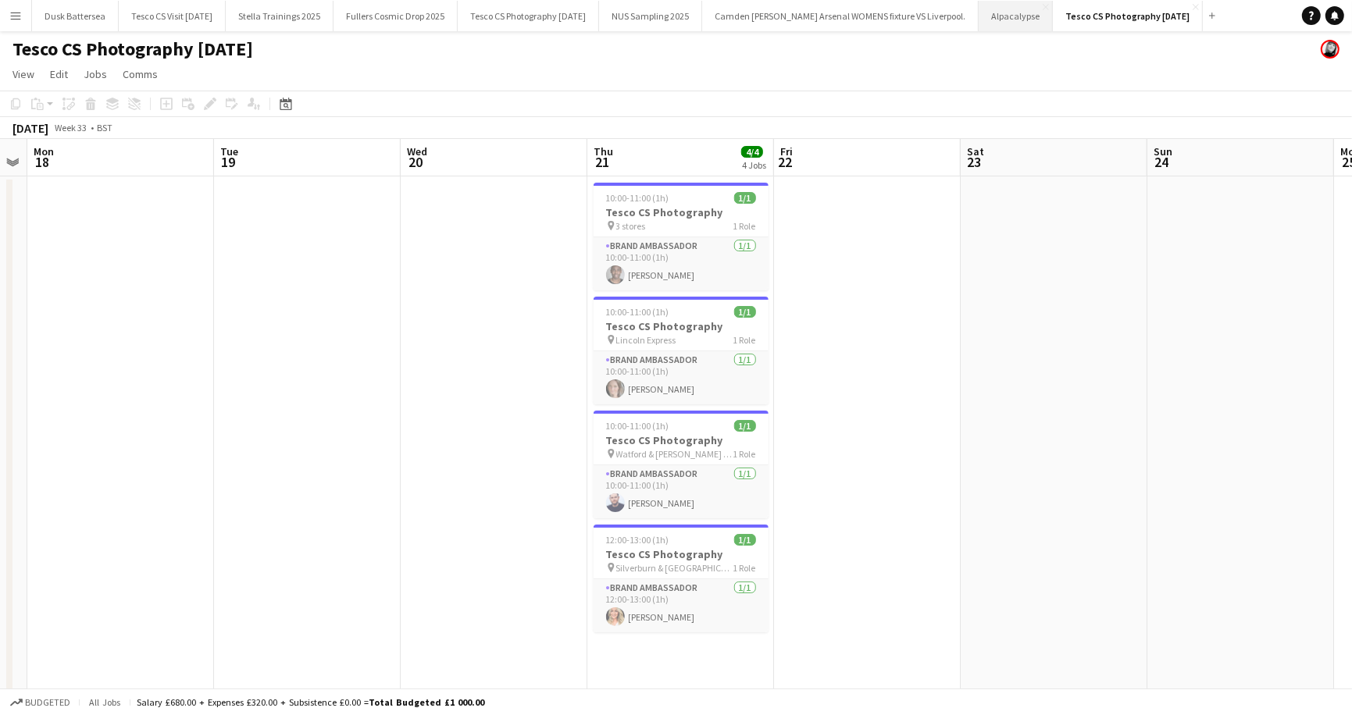
click at [1003, 13] on button "Alpacalypse Close" at bounding box center [1015, 16] width 74 height 30
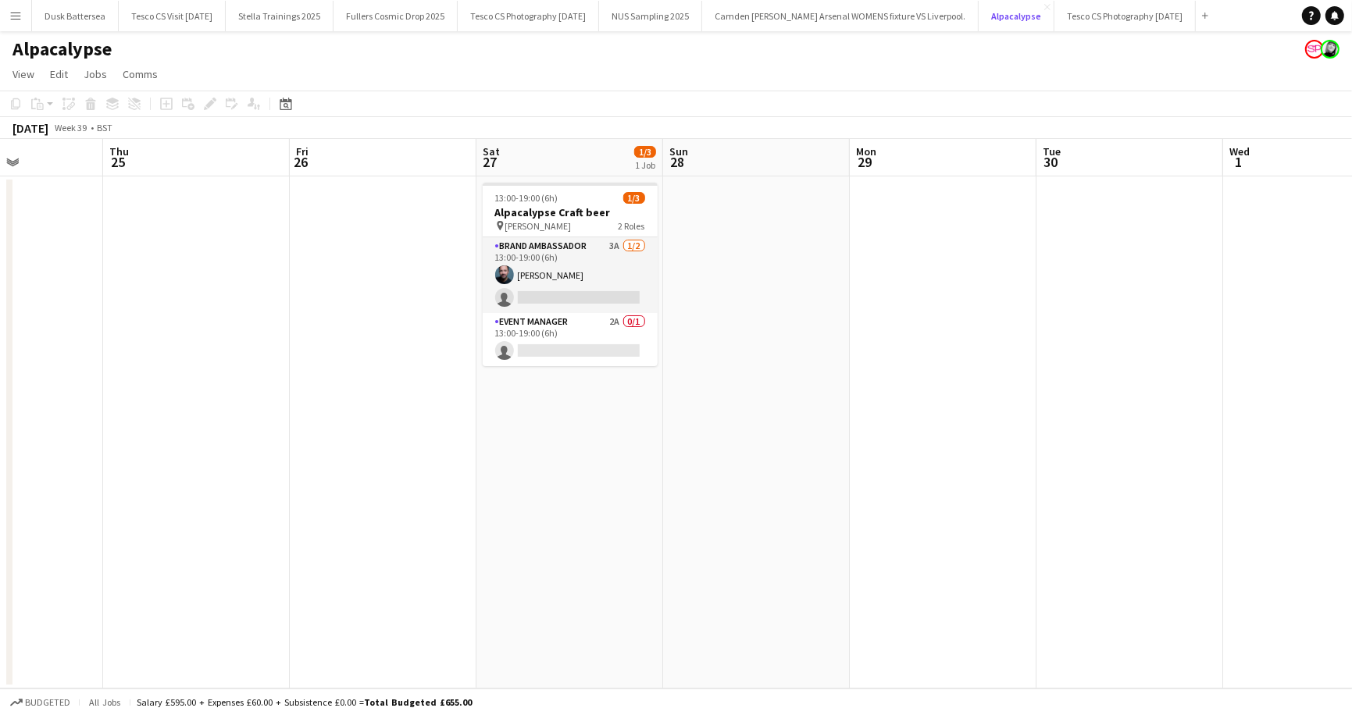
scroll to position [0, 465]
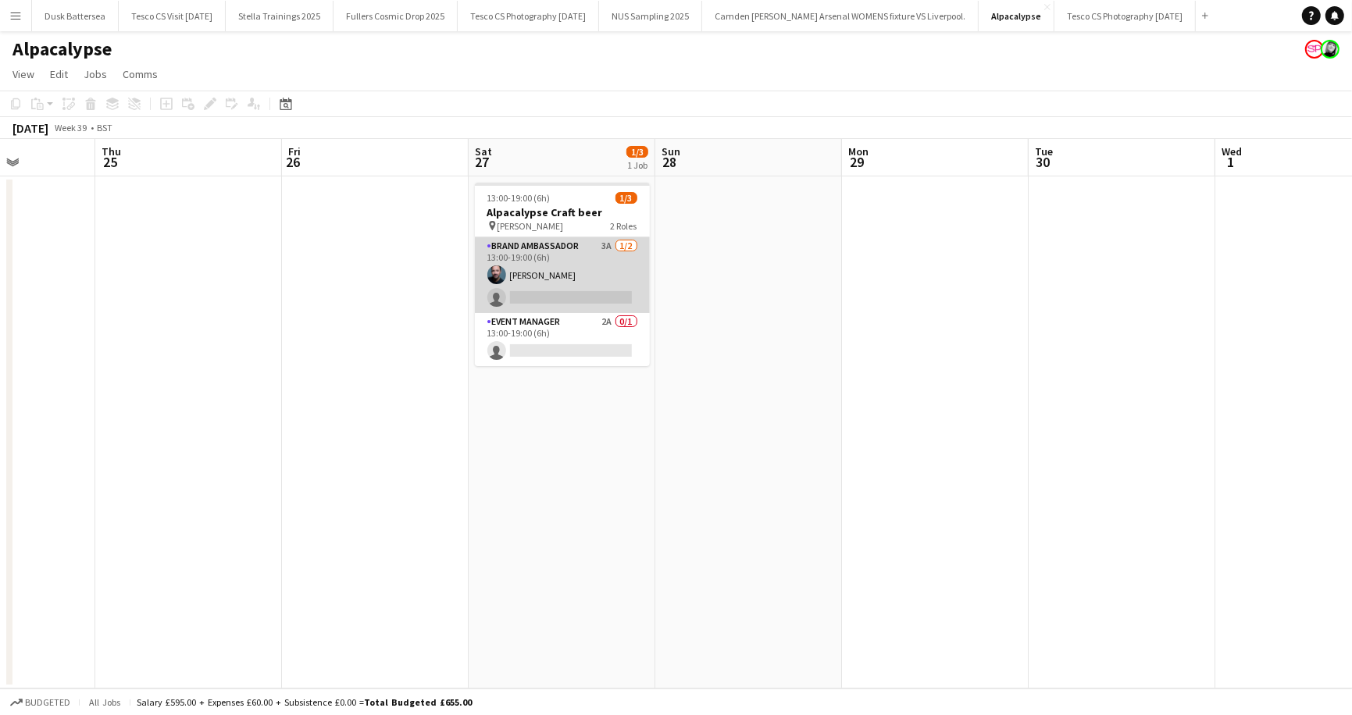
click at [627, 248] on app-card-role "Brand Ambassador 3A 1/2 13:00-19:00 (6h) ben keenan single-neutral-actions" at bounding box center [562, 275] width 175 height 76
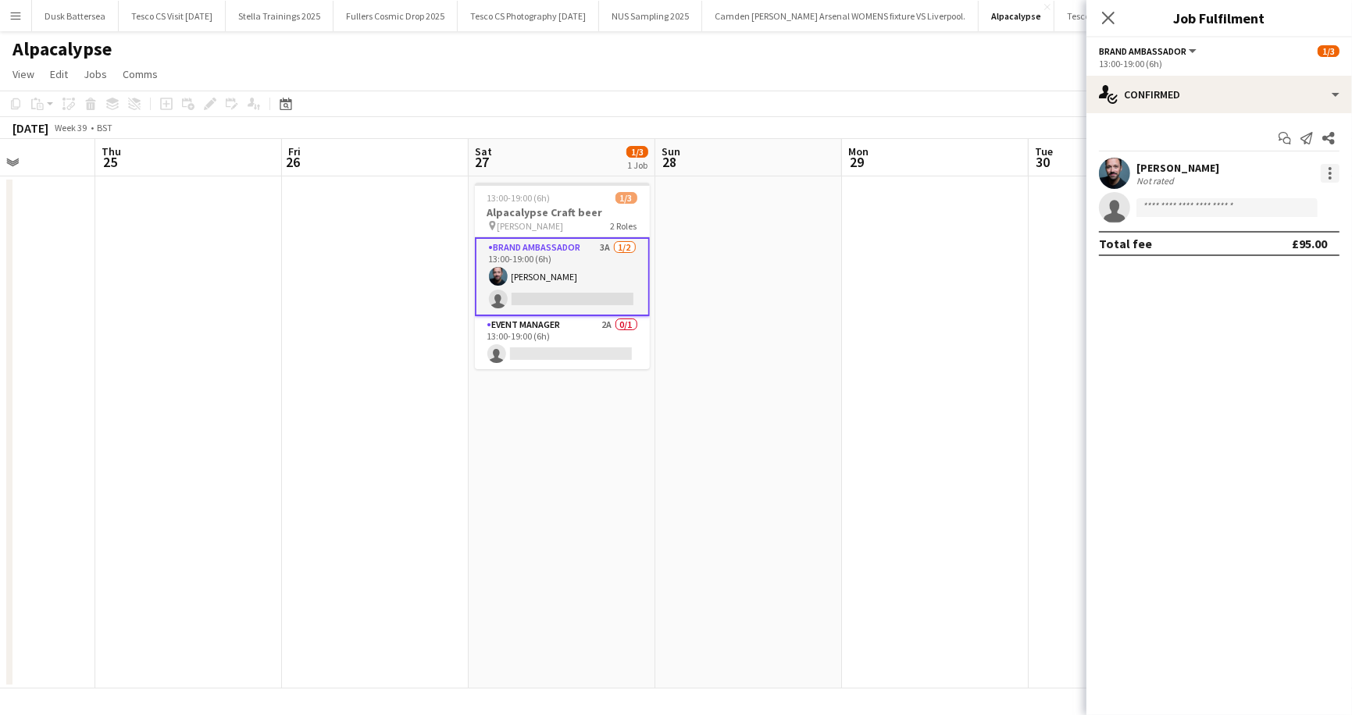
click at [1334, 173] on div at bounding box center [1329, 173] width 19 height 19
click at [1338, 84] on div at bounding box center [676, 357] width 1352 height 715
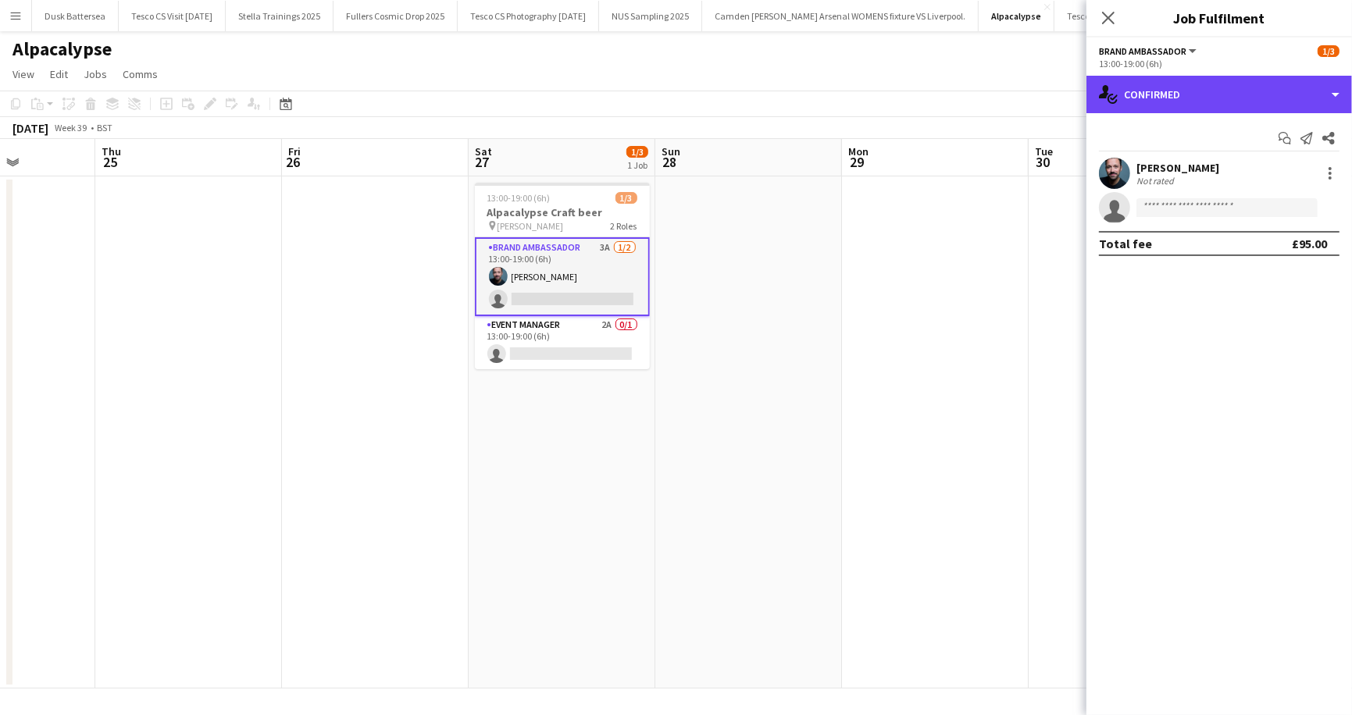
click at [1338, 84] on div "single-neutral-actions-check-2 Confirmed" at bounding box center [1219, 94] width 266 height 37
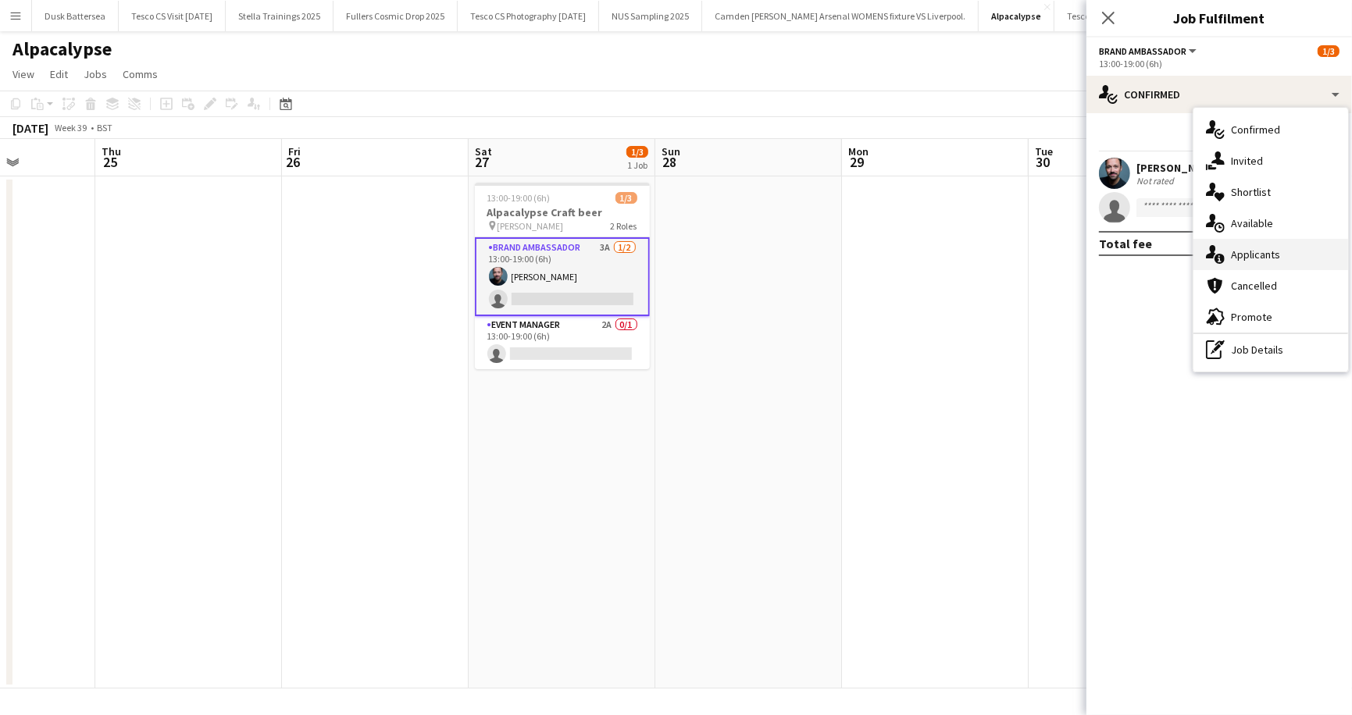
click at [1299, 246] on div "single-neutral-actions-information Applicants" at bounding box center [1270, 254] width 155 height 31
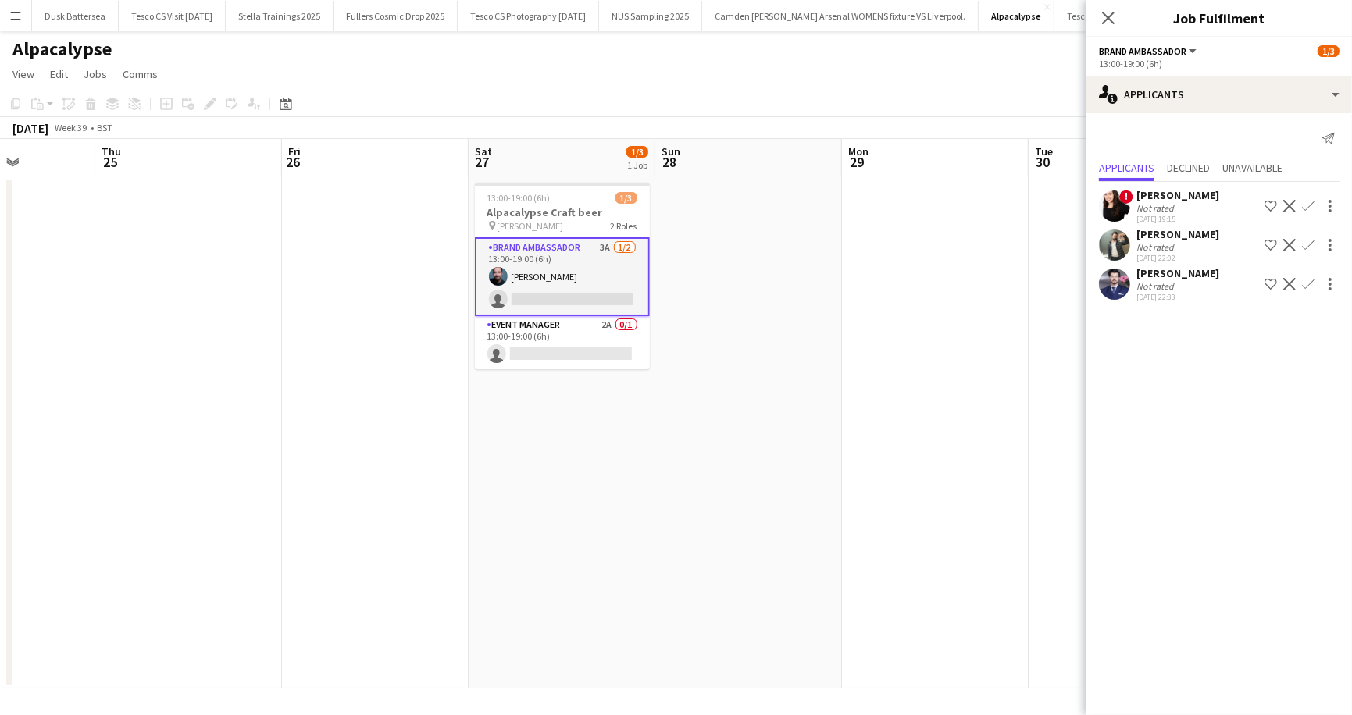
click at [1194, 238] on div "Sajawal Rehman" at bounding box center [1177, 234] width 83 height 14
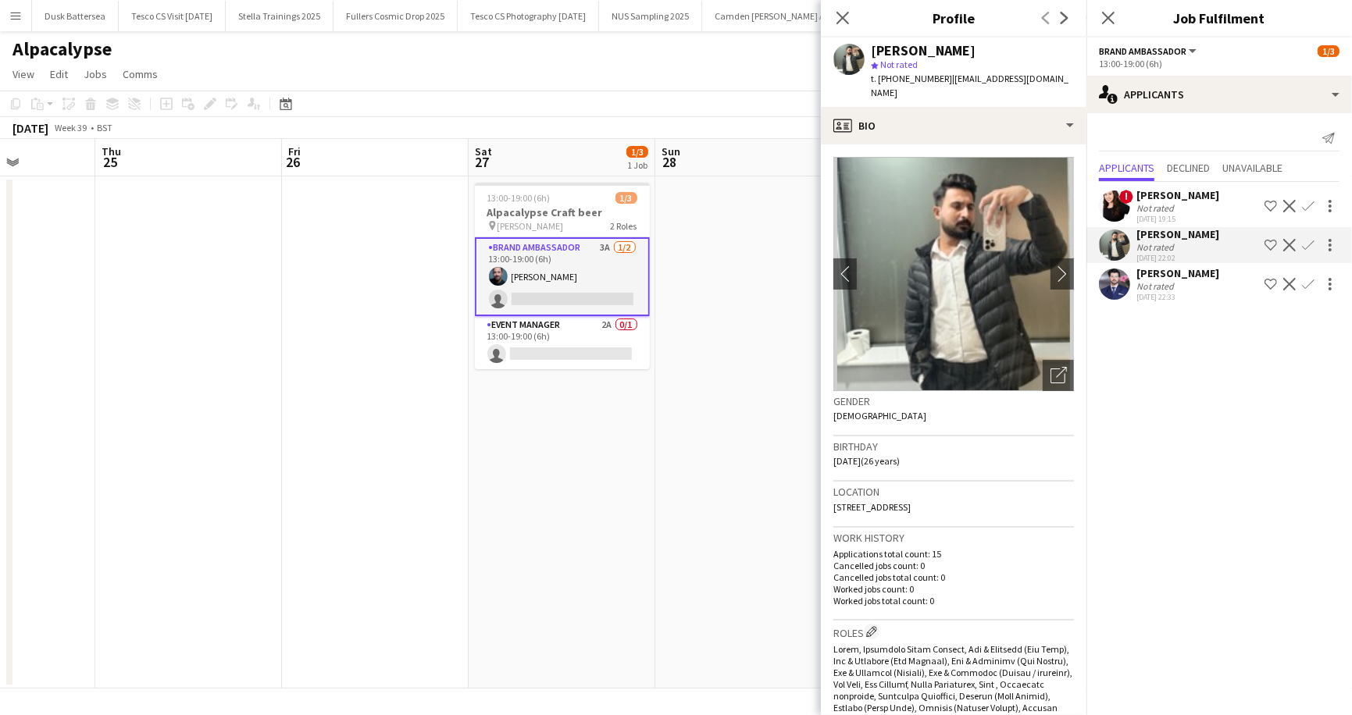
click at [1189, 277] on div "usama nazir" at bounding box center [1177, 273] width 83 height 14
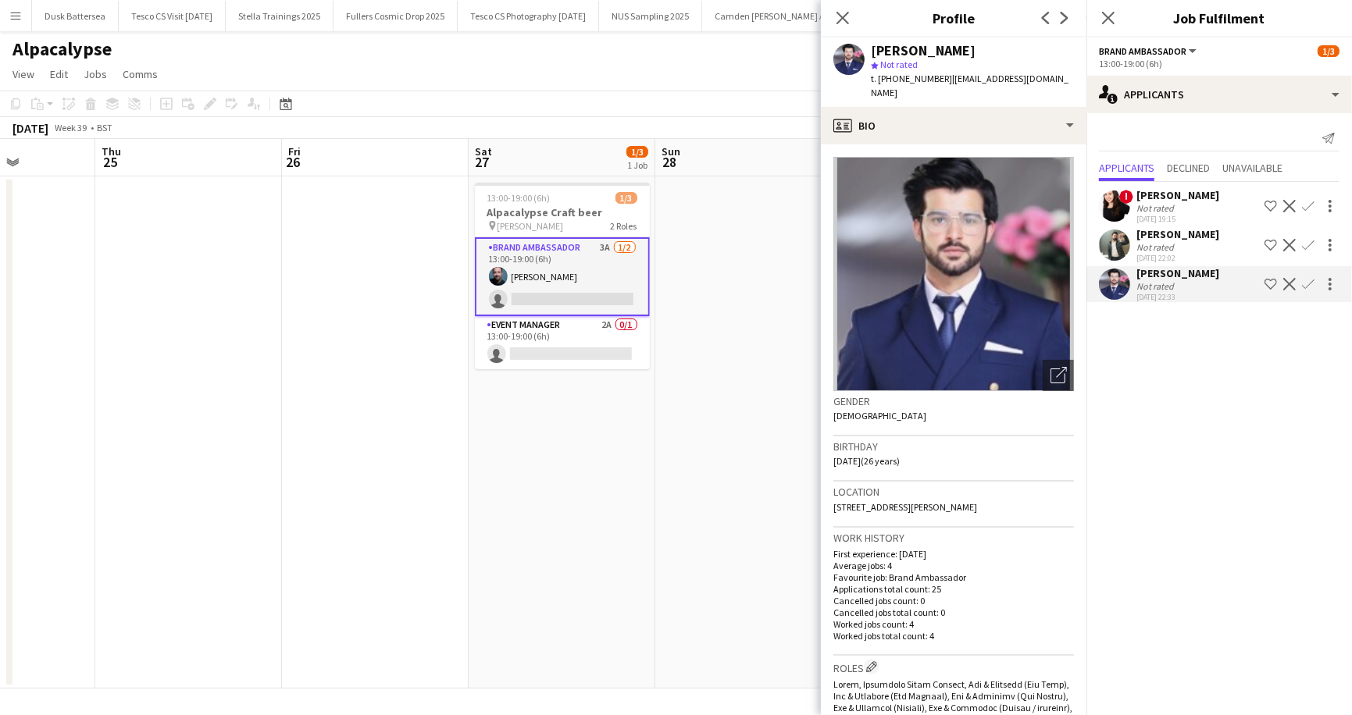
click at [1148, 198] on div "Isa Morais" at bounding box center [1177, 195] width 83 height 14
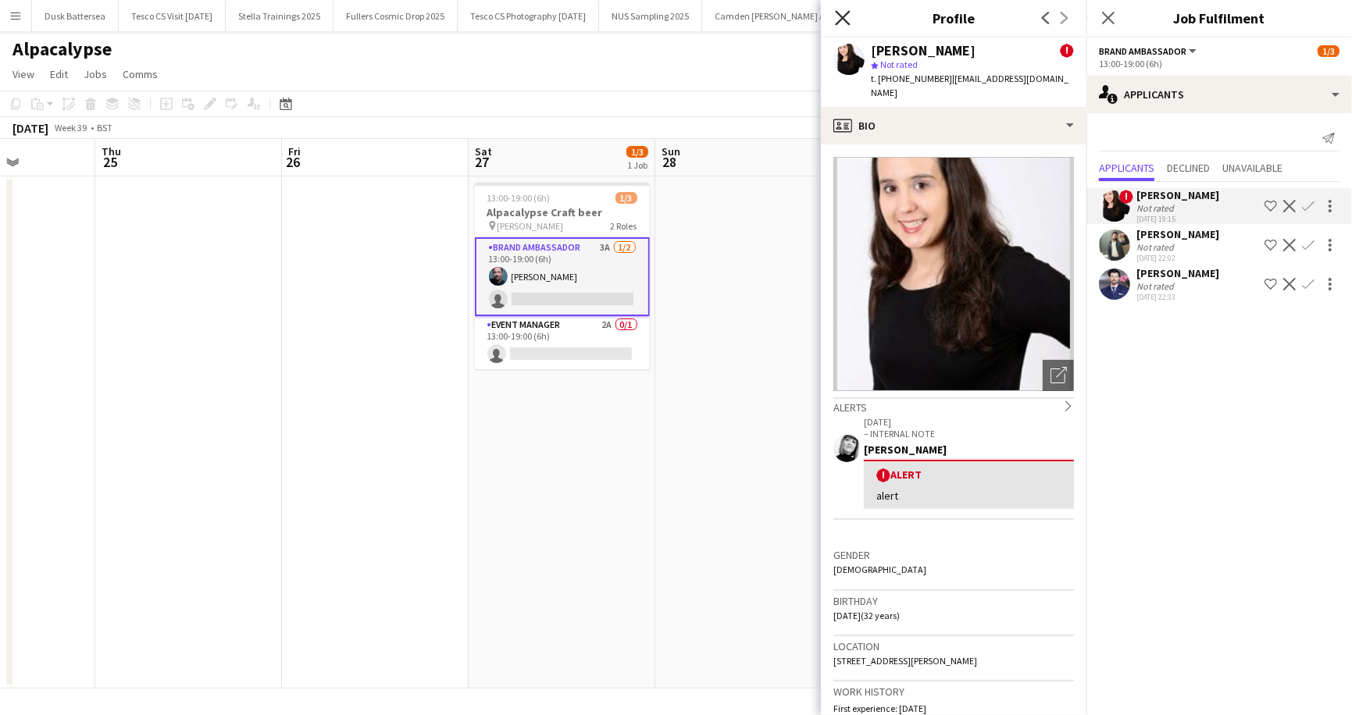
click at [843, 16] on icon "Close pop-in" at bounding box center [842, 17] width 15 height 15
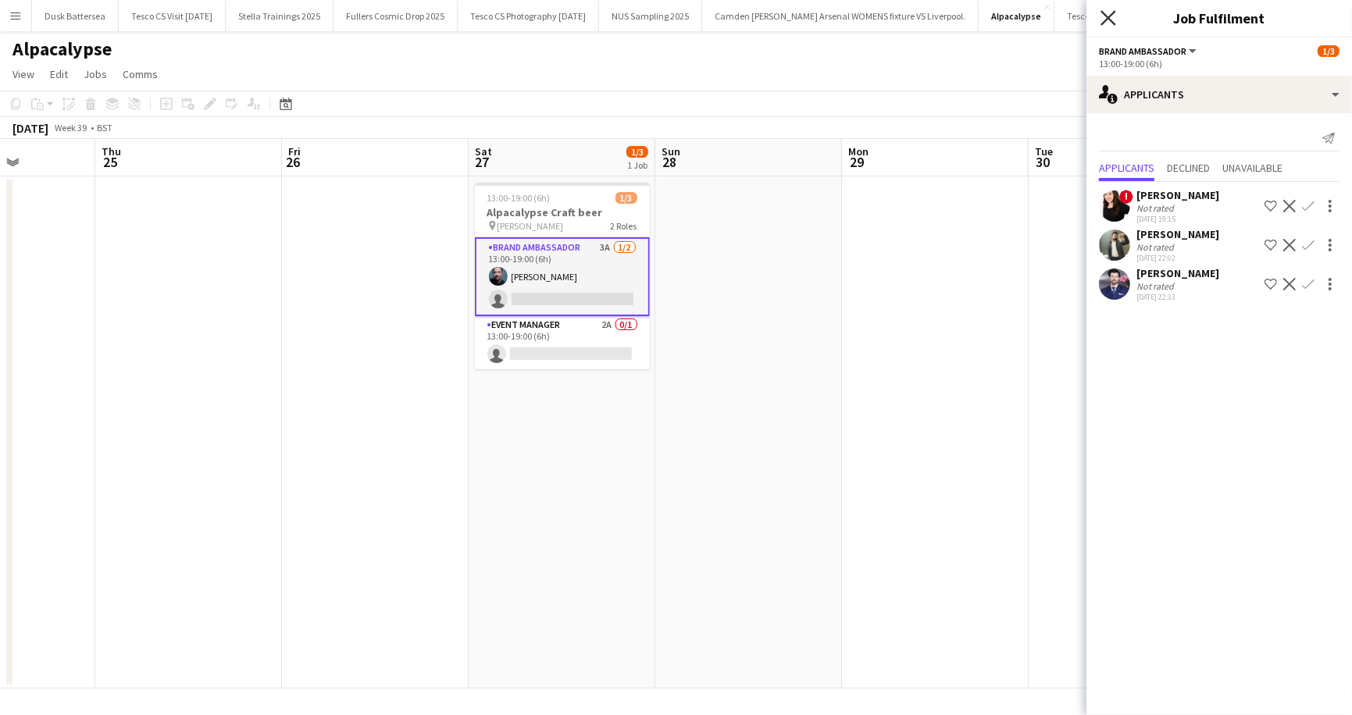
click at [1109, 13] on icon "Close pop-in" at bounding box center [1107, 17] width 15 height 15
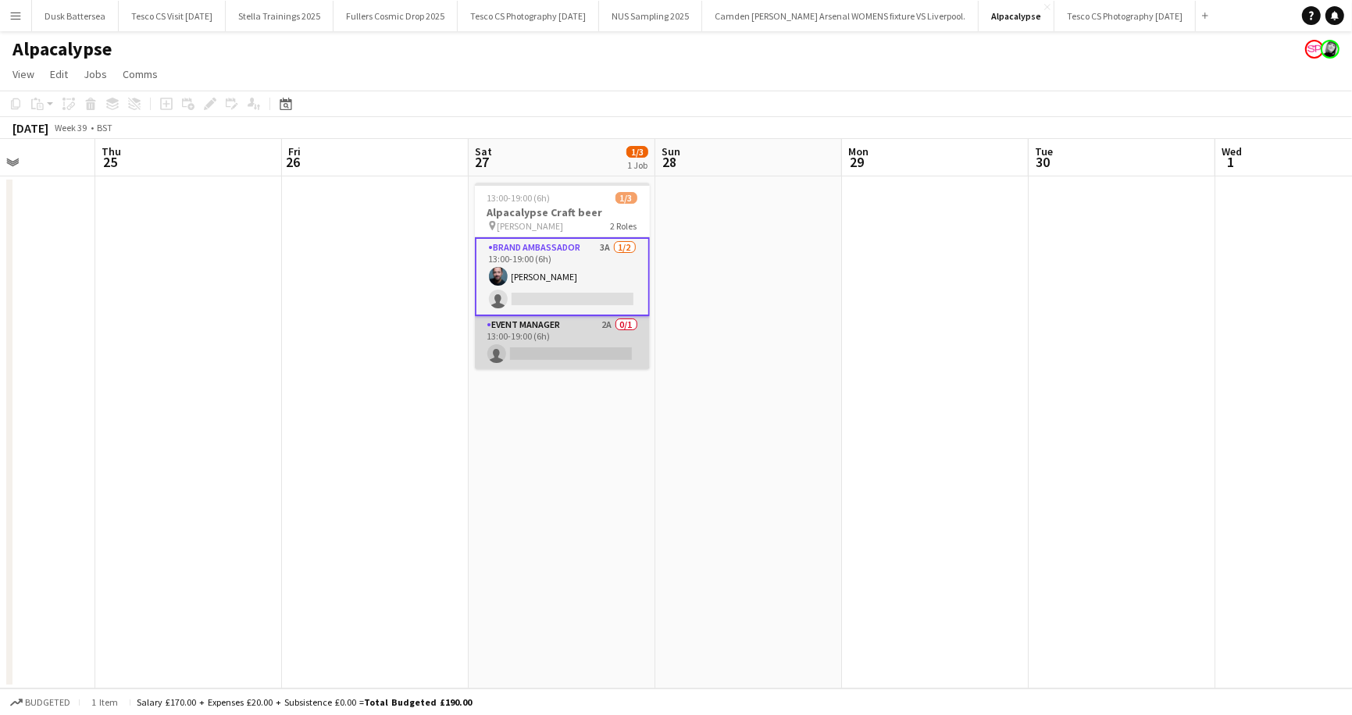
click at [619, 322] on app-card-role "Event Manager 2A 0/1 13:00-19:00 (6h) single-neutral-actions" at bounding box center [562, 342] width 175 height 53
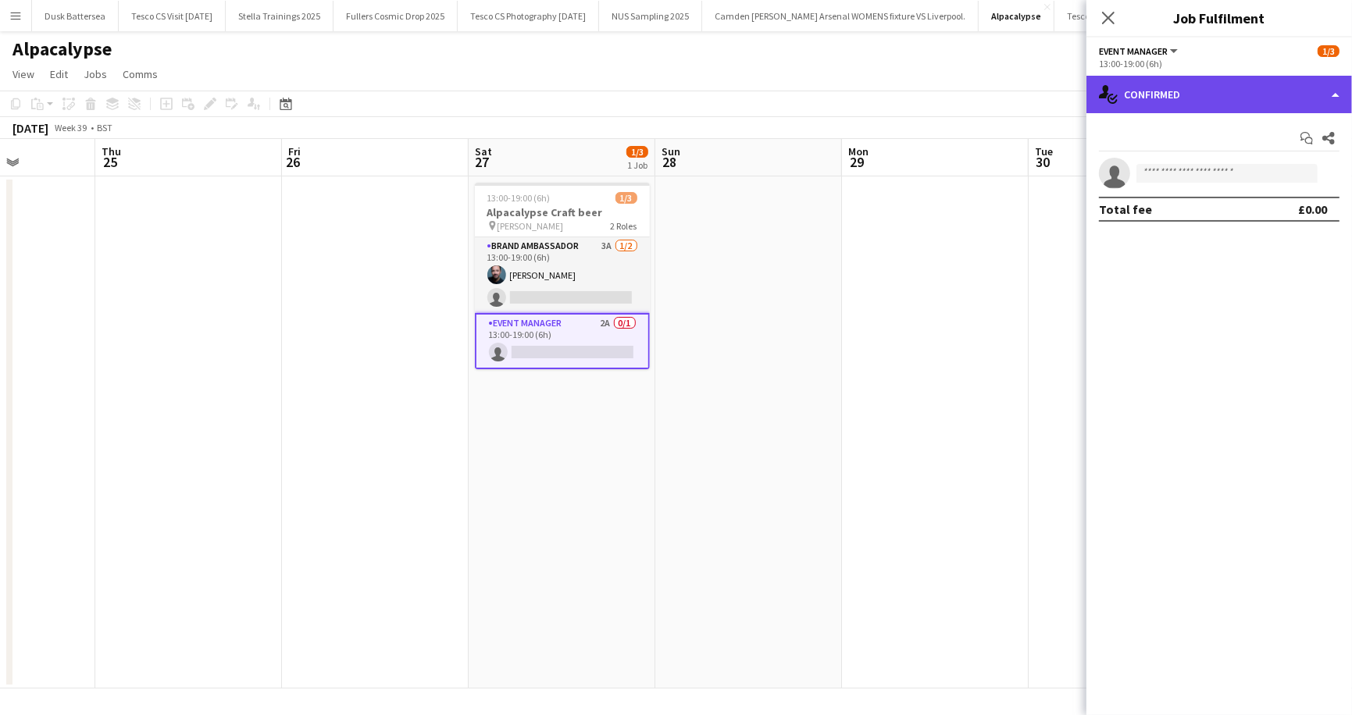
click at [1329, 95] on div "single-neutral-actions-check-2 Confirmed" at bounding box center [1219, 94] width 266 height 37
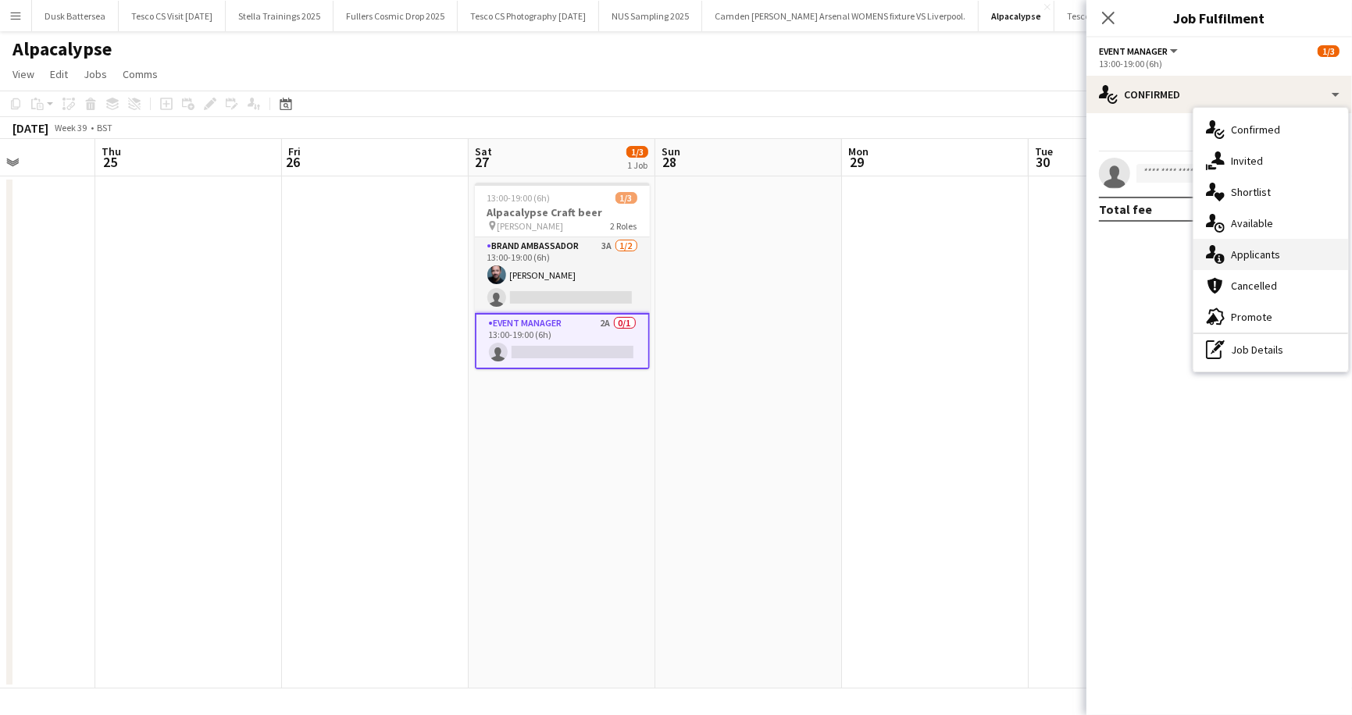
click at [1280, 254] on div "single-neutral-actions-information Applicants" at bounding box center [1270, 254] width 155 height 31
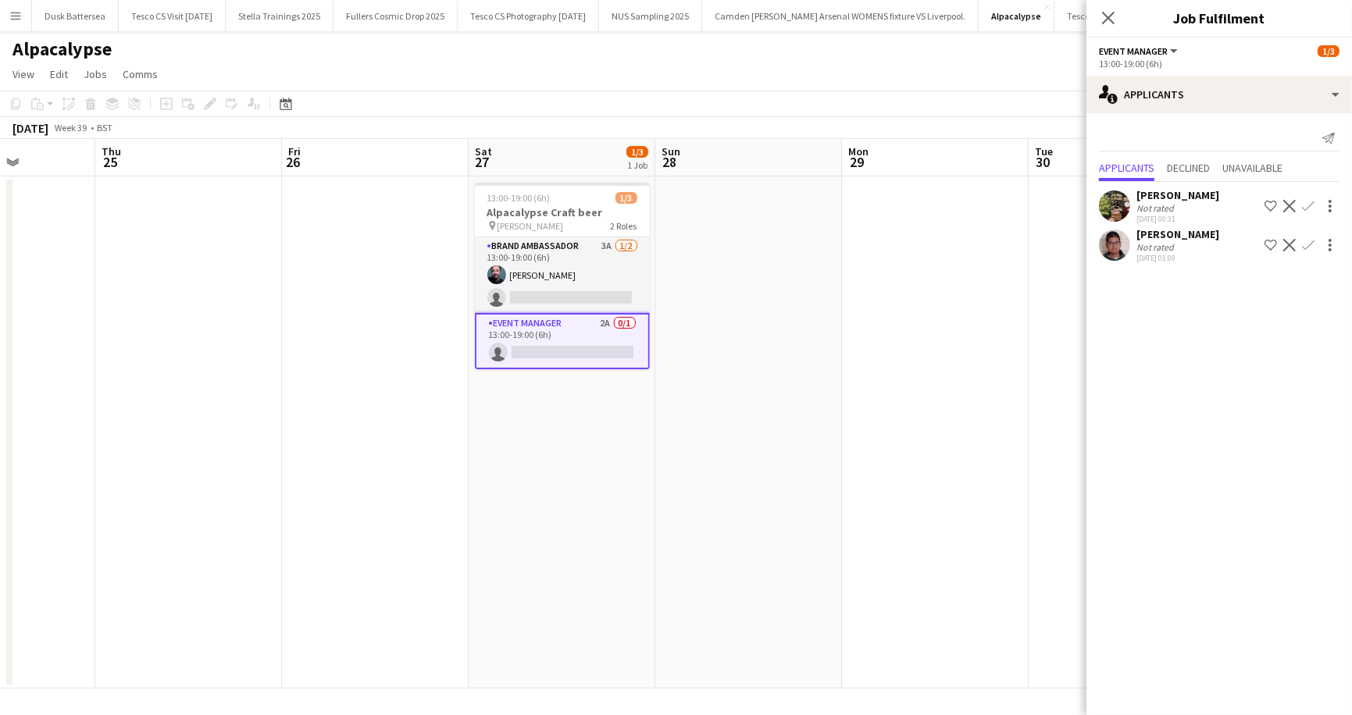
click at [1029, 56] on div "Alpacalypse" at bounding box center [676, 46] width 1352 height 30
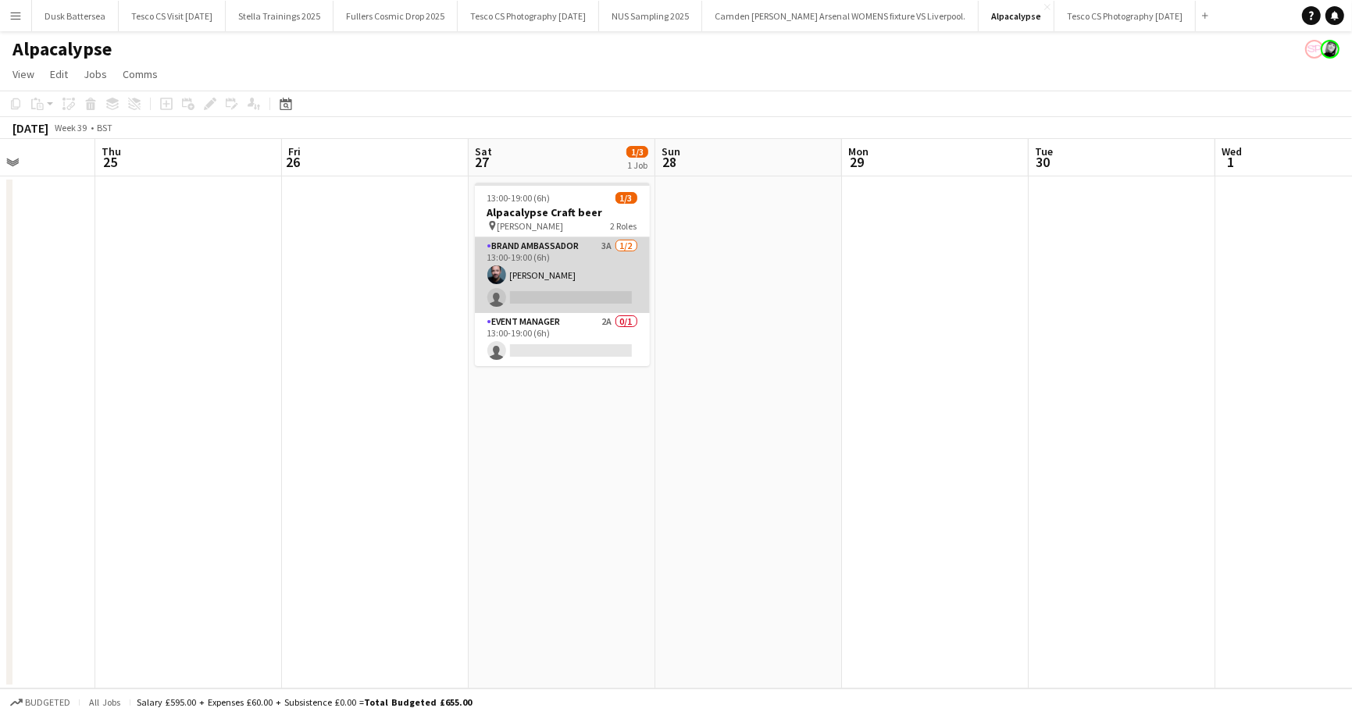
click at [518, 298] on app-card-role "Brand Ambassador 3A 1/2 13:00-19:00 (6h) ben keenan single-neutral-actions" at bounding box center [562, 275] width 175 height 76
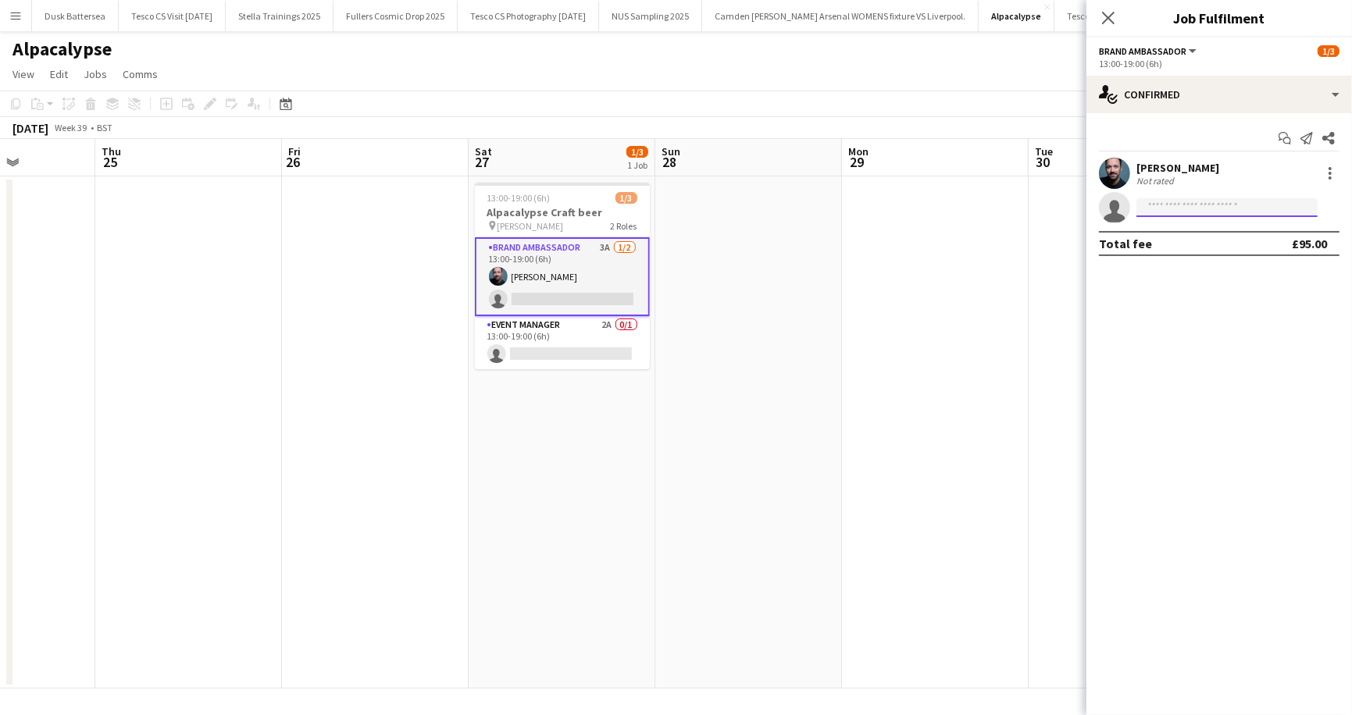
click at [1168, 205] on input at bounding box center [1226, 207] width 181 height 19
type input "**********"
click at [1162, 238] on span "alibangay@hotmail.com" at bounding box center [1227, 243] width 156 height 12
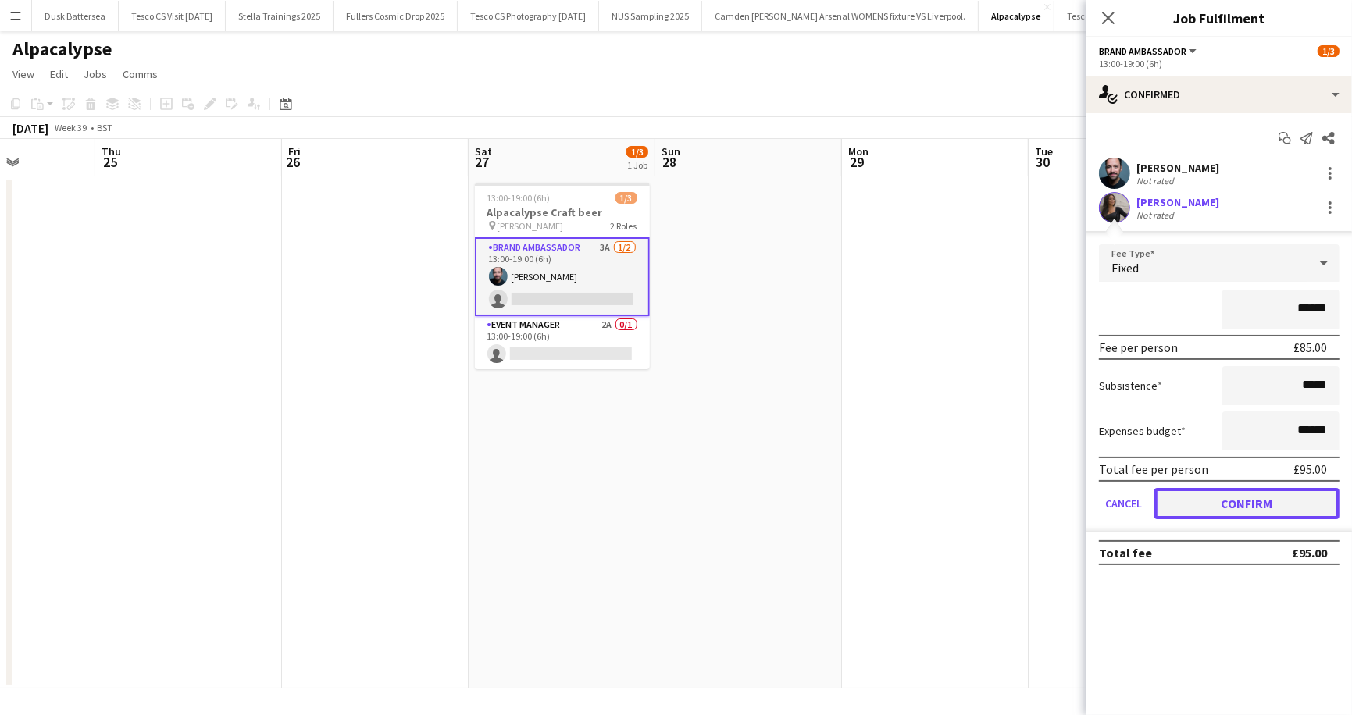
click at [1249, 506] on button "Confirm" at bounding box center [1246, 503] width 185 height 31
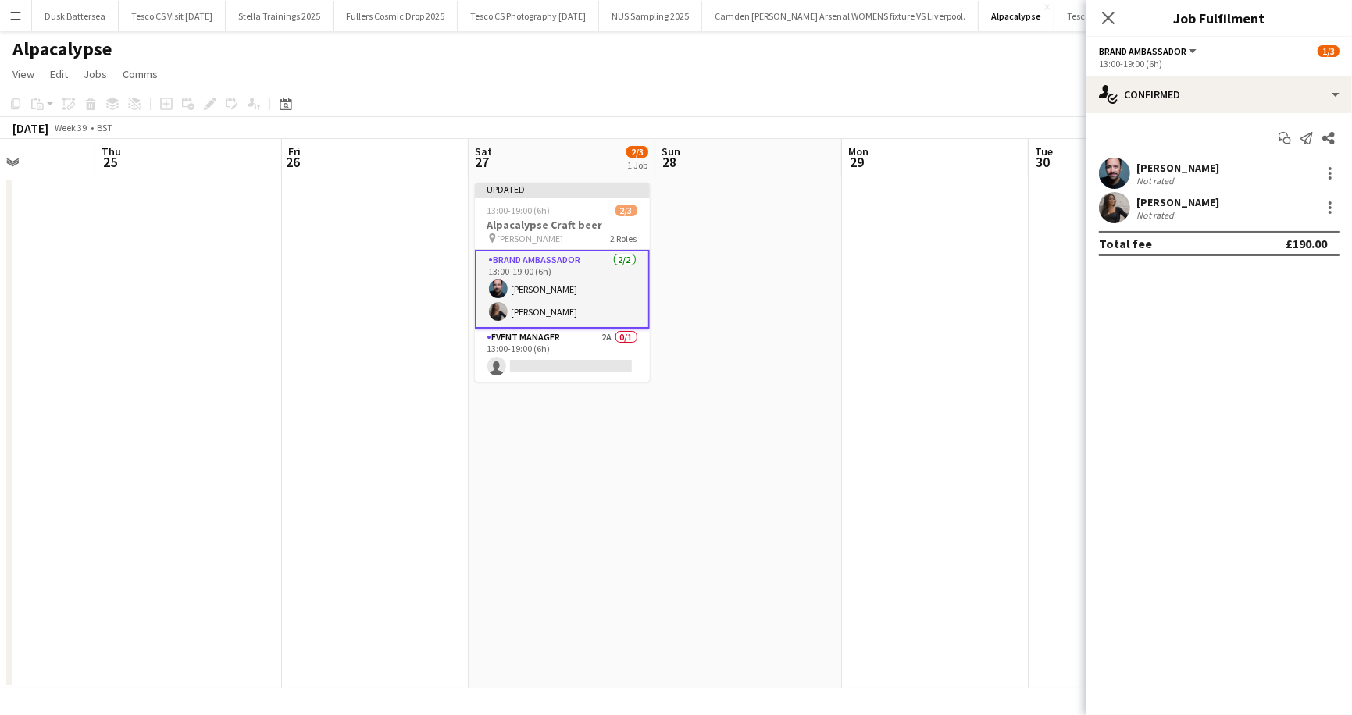
click at [533, 312] on app-card-role "Brand Ambassador 2/2 13:00-19:00 (6h) ben keenan Ali Bangay" at bounding box center [562, 289] width 175 height 79
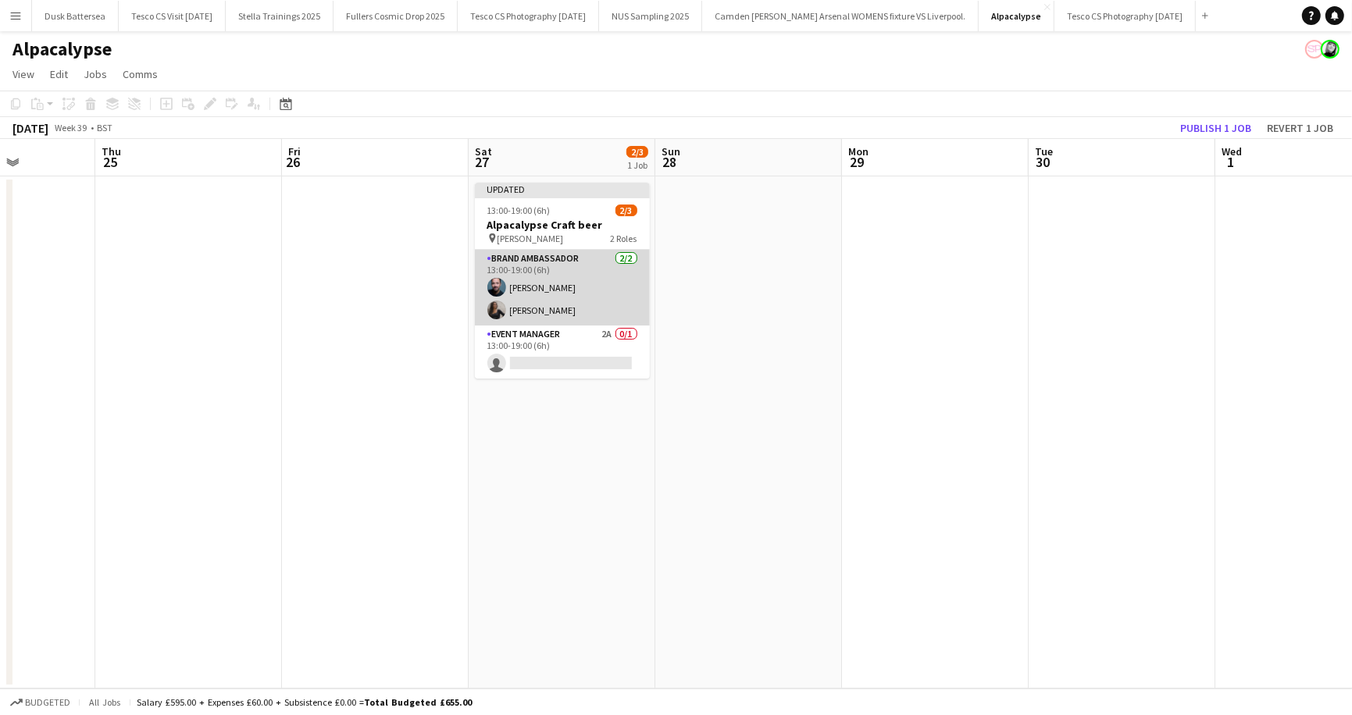
click at [535, 308] on app-card-role "Brand Ambassador 2/2 13:00-19:00 (6h) ben keenan Ali Bangay" at bounding box center [562, 288] width 175 height 76
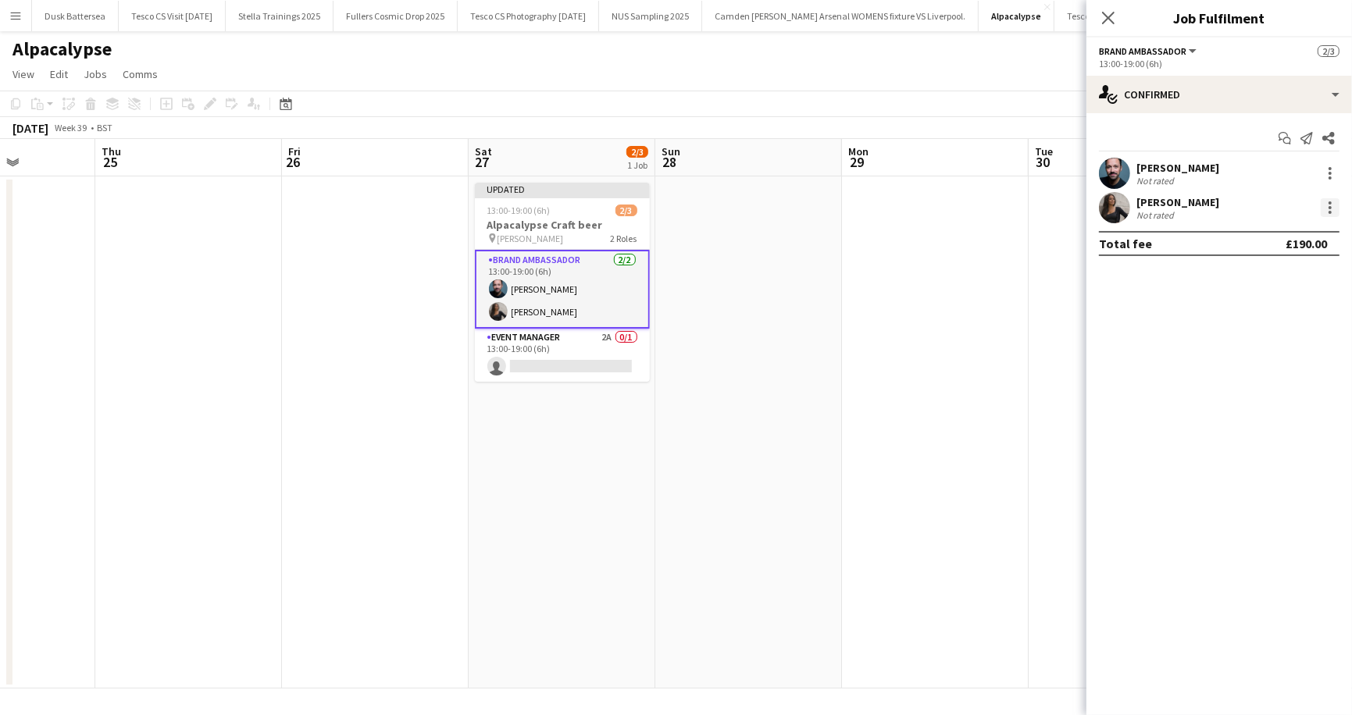
click at [1330, 208] on div at bounding box center [1329, 207] width 3 height 3
click at [1312, 240] on span "Edit fee" at bounding box center [1279, 237] width 97 height 14
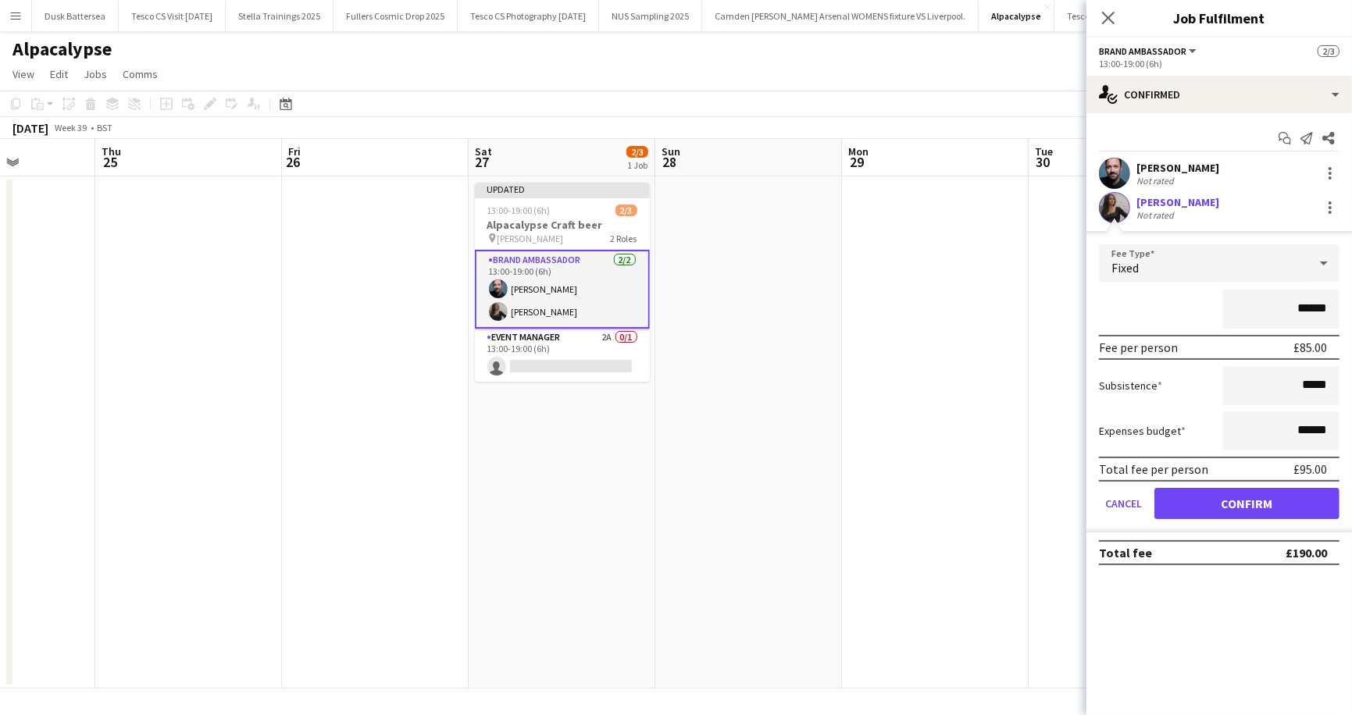
click at [1310, 304] on input "******" at bounding box center [1280, 309] width 117 height 39
type input "**"
type input "******"
click at [1251, 505] on button "Confirm" at bounding box center [1246, 503] width 185 height 31
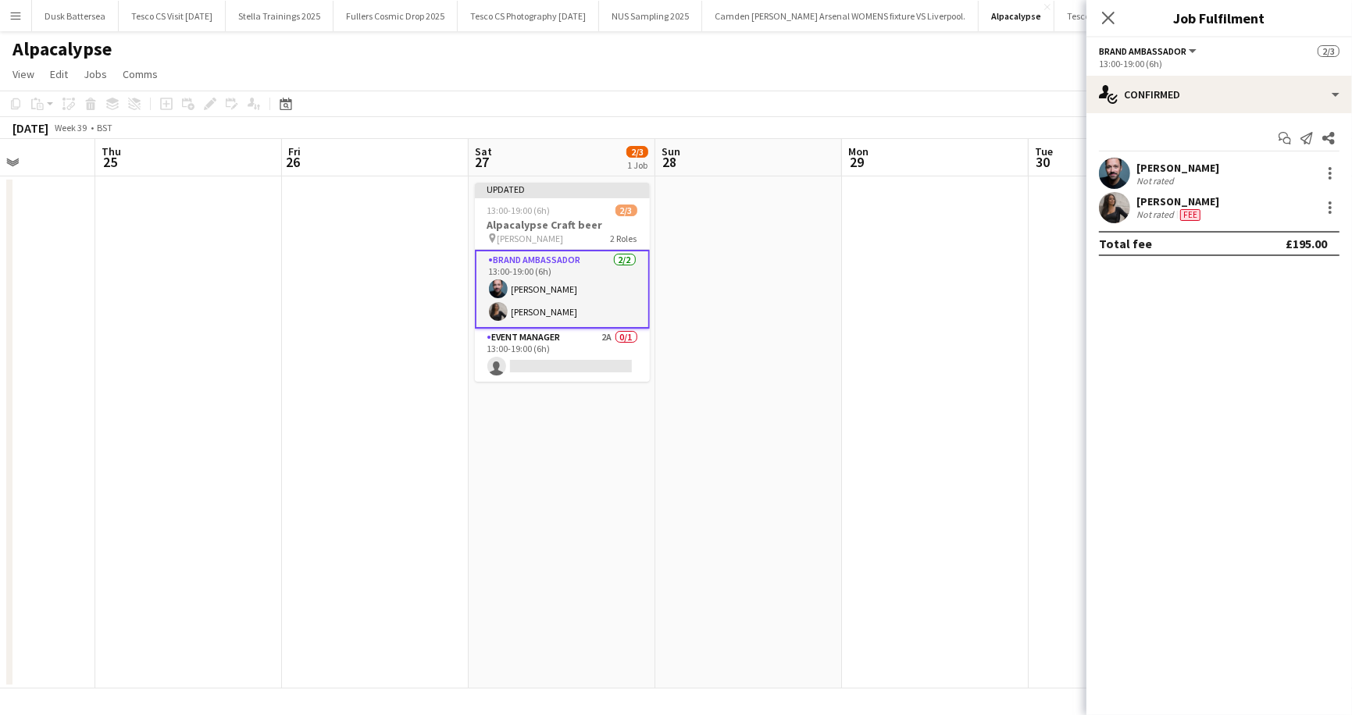
click at [757, 55] on div "Alpacalypse" at bounding box center [676, 46] width 1352 height 30
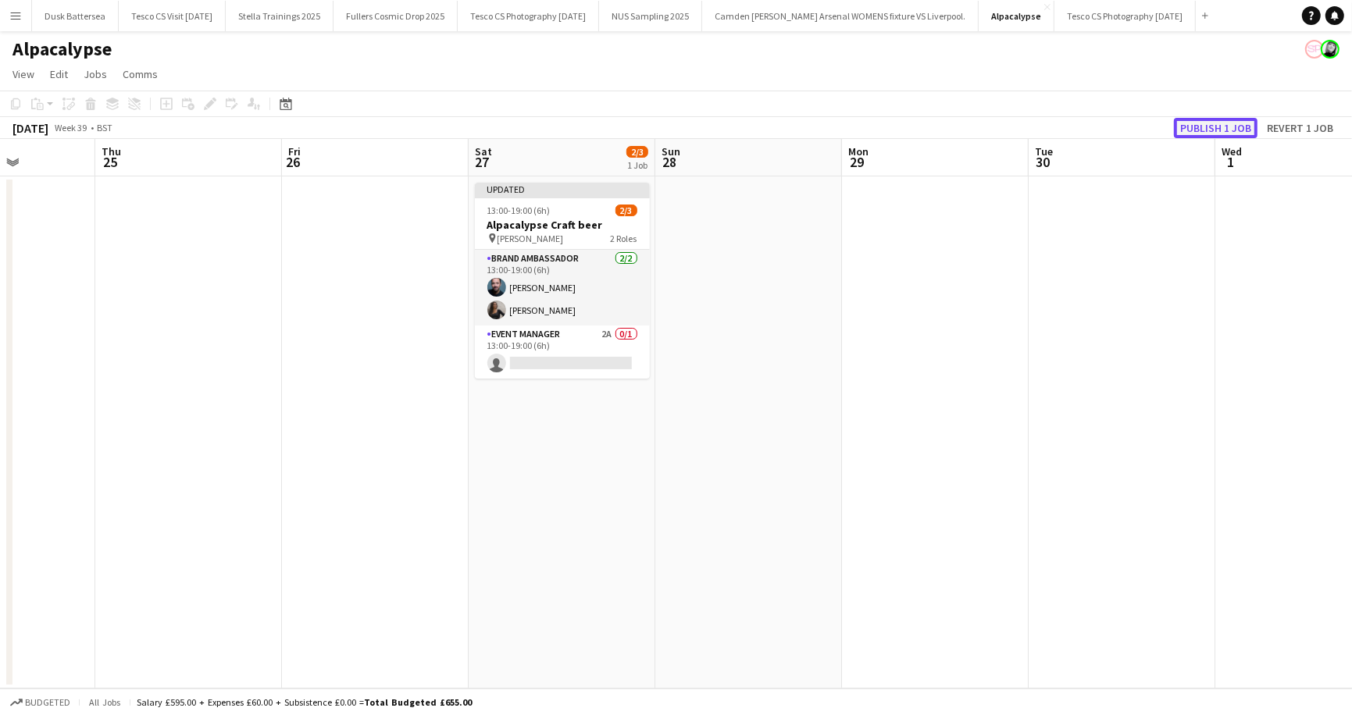
click at [1205, 131] on button "Publish 1 job" at bounding box center [1216, 128] width 84 height 20
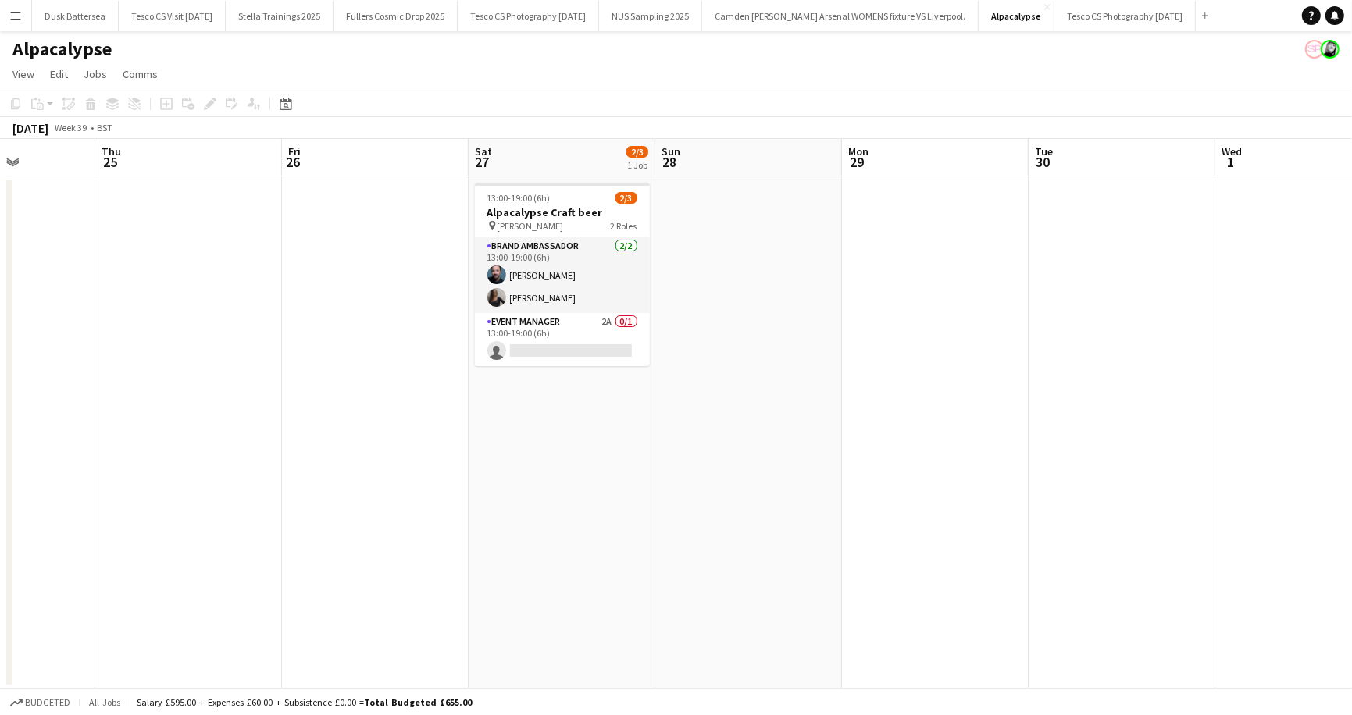
click at [556, 61] on app-page-menu "View Day view expanded Day view collapsed Month view Date picker Jump to today …" at bounding box center [676, 76] width 1352 height 30
click at [697, 6] on button "NUS Sampling 2025 Close" at bounding box center [650, 16] width 103 height 30
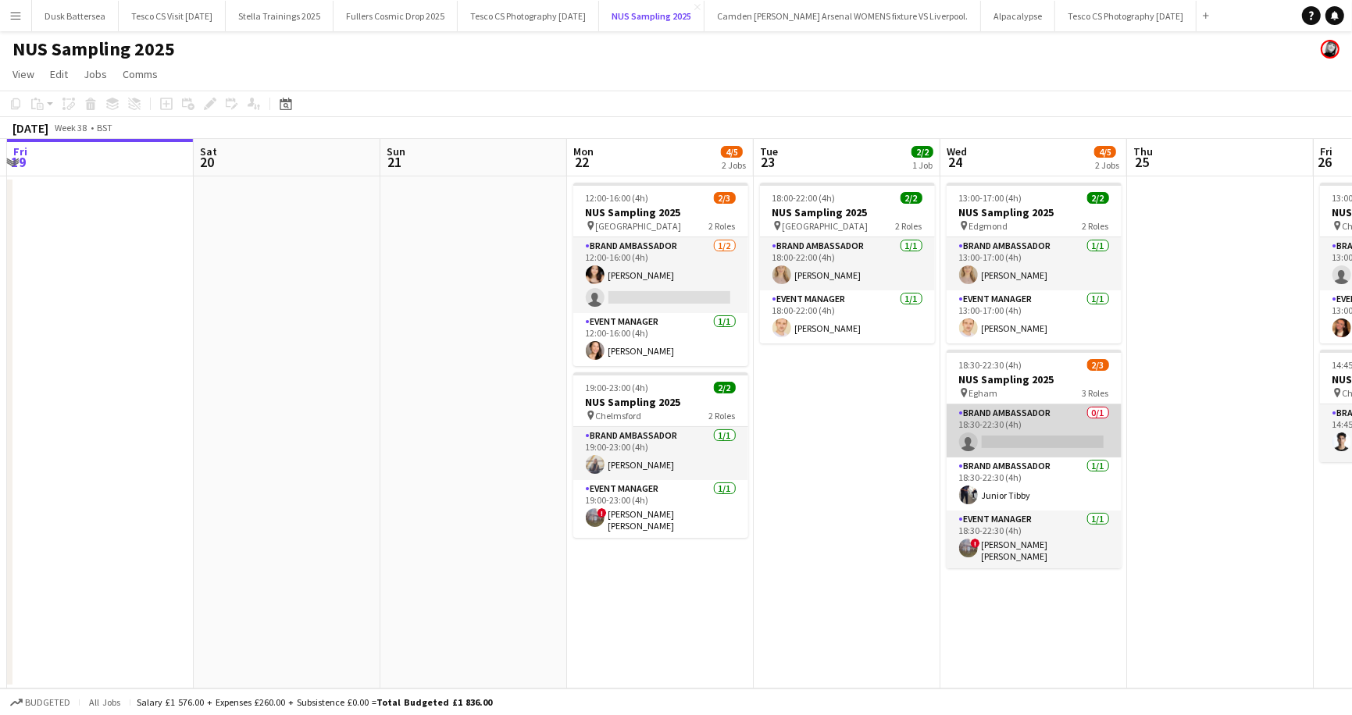
scroll to position [0, 559]
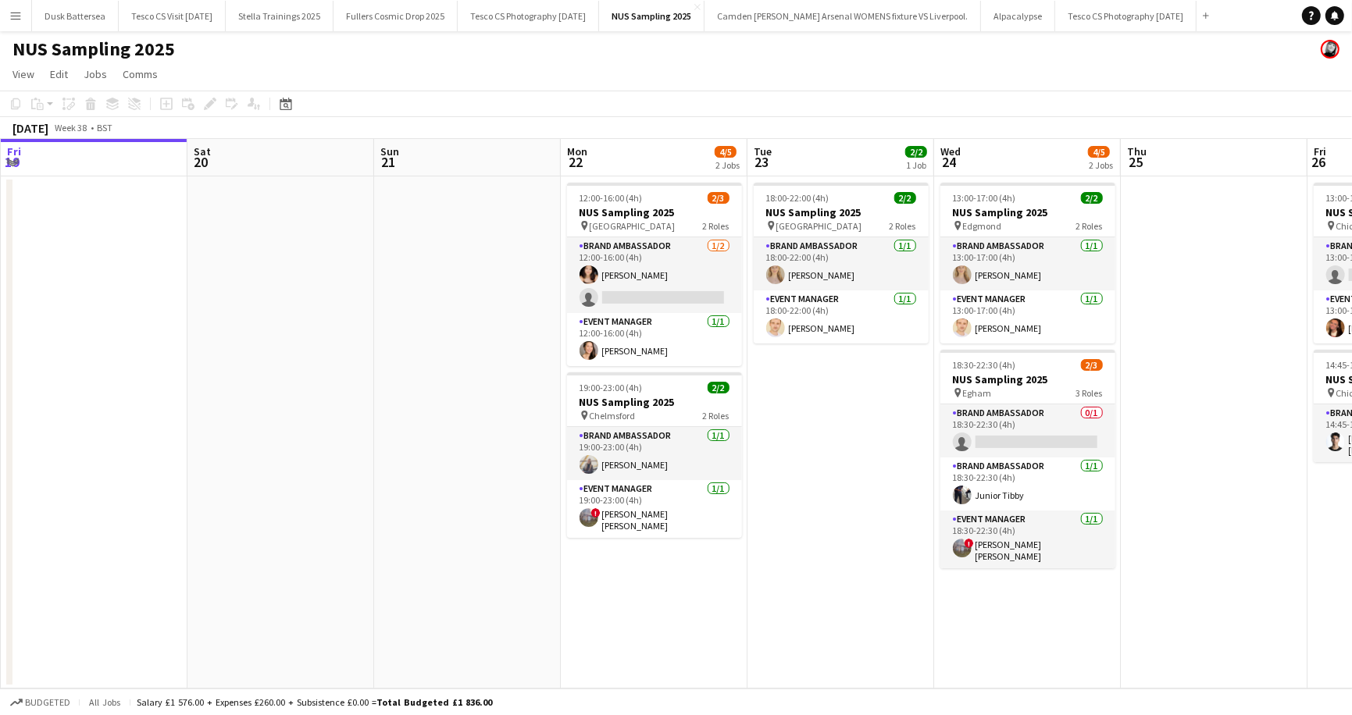
click at [16, 14] on app-icon "Menu" at bounding box center [15, 15] width 12 height 12
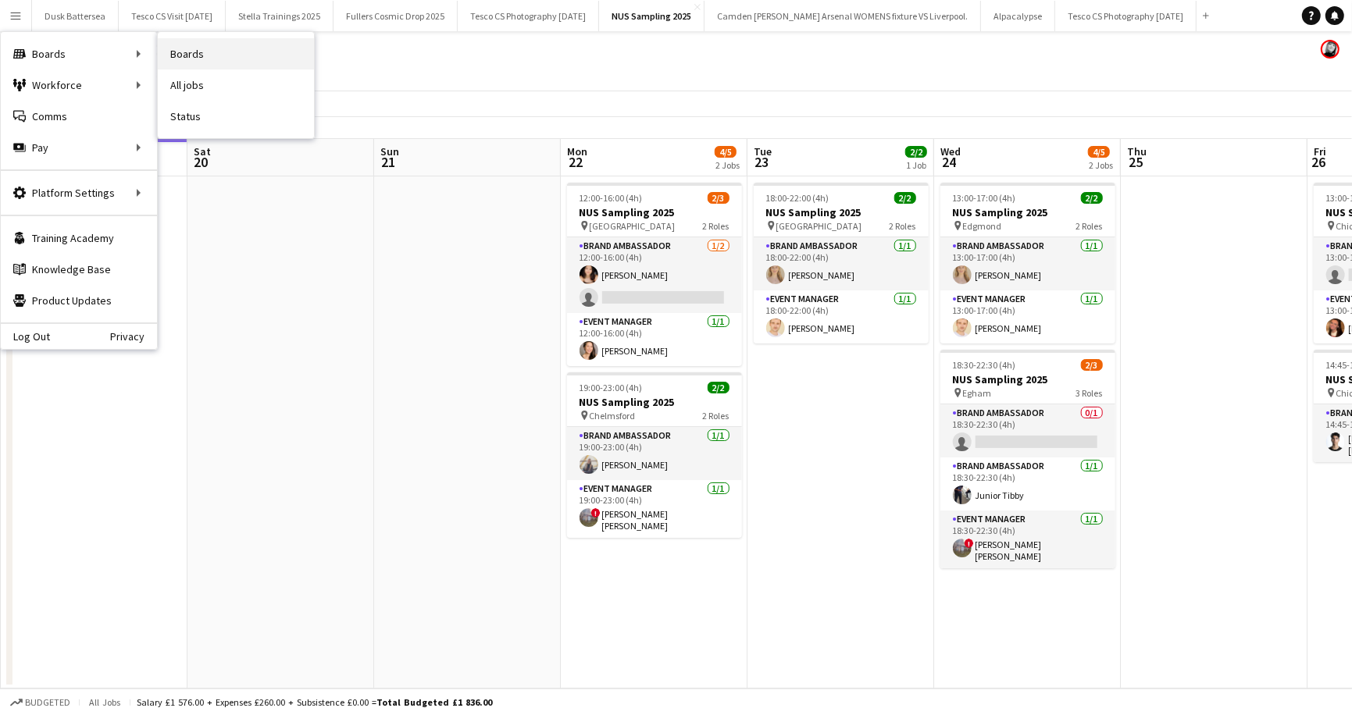
click at [215, 57] on link "Boards" at bounding box center [236, 53] width 156 height 31
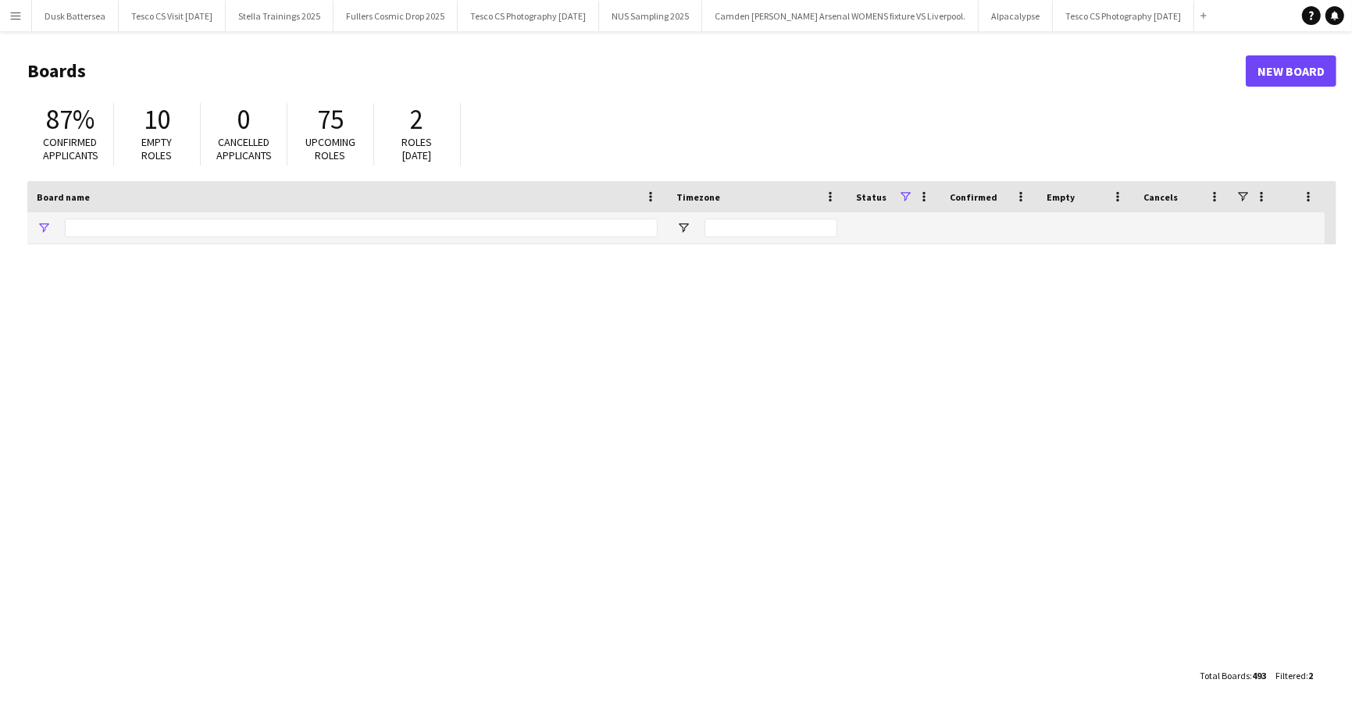
type input "******"
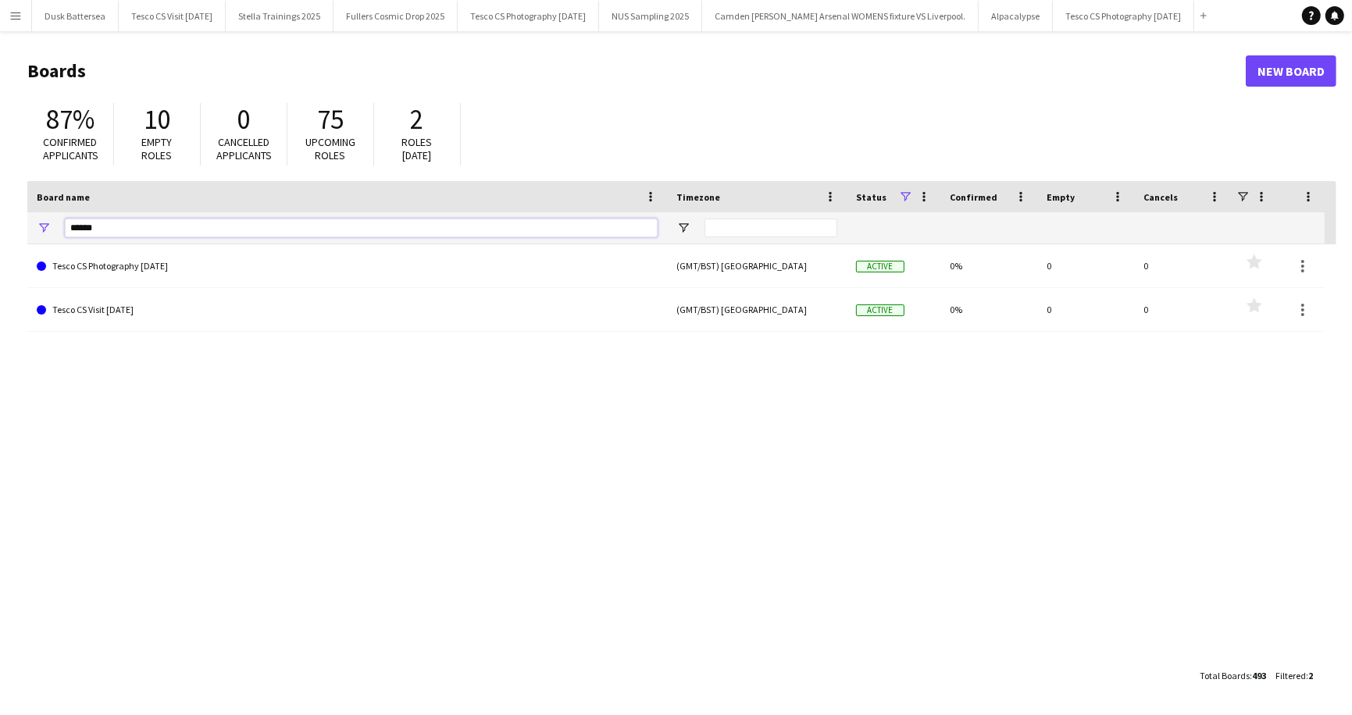
drag, startPoint x: 133, startPoint y: 225, endPoint x: 72, endPoint y: 223, distance: 61.0
click at [72, 223] on input "******" at bounding box center [361, 228] width 593 height 19
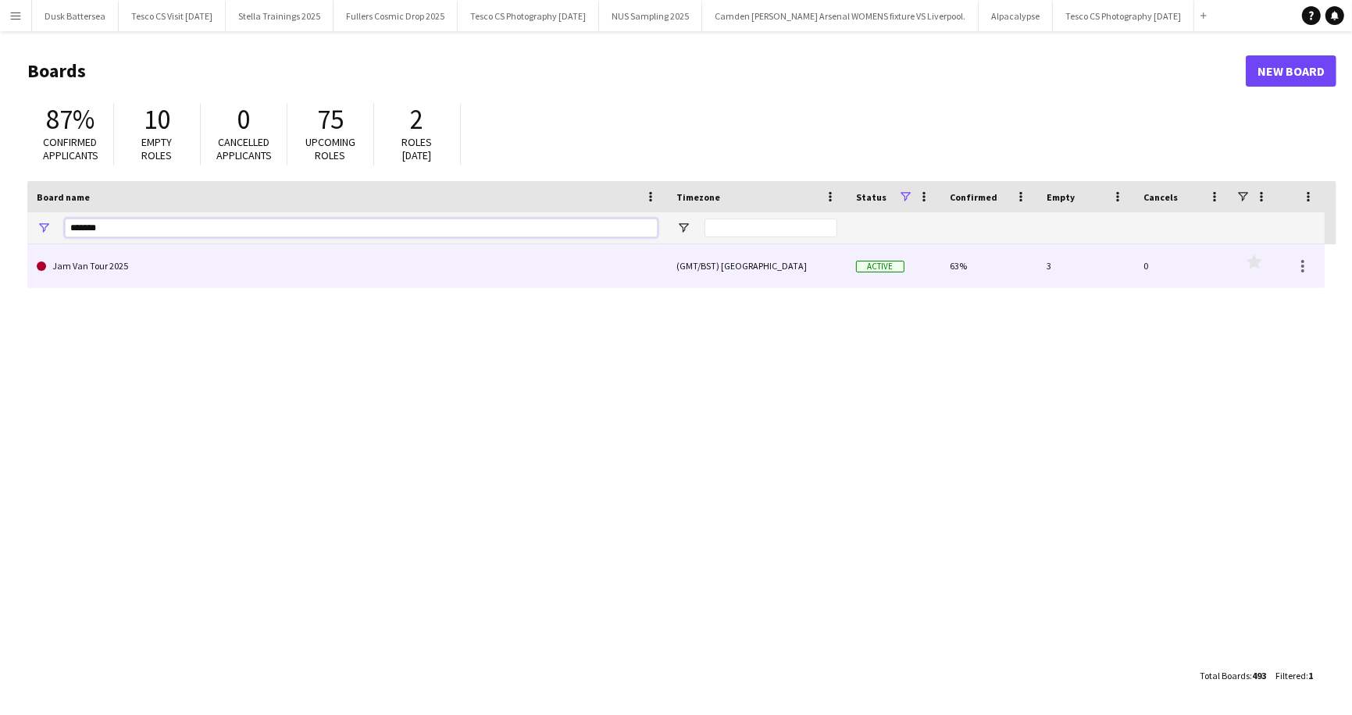
type input "*******"
click at [57, 264] on link "Jam Van Tour 2025" at bounding box center [347, 266] width 621 height 44
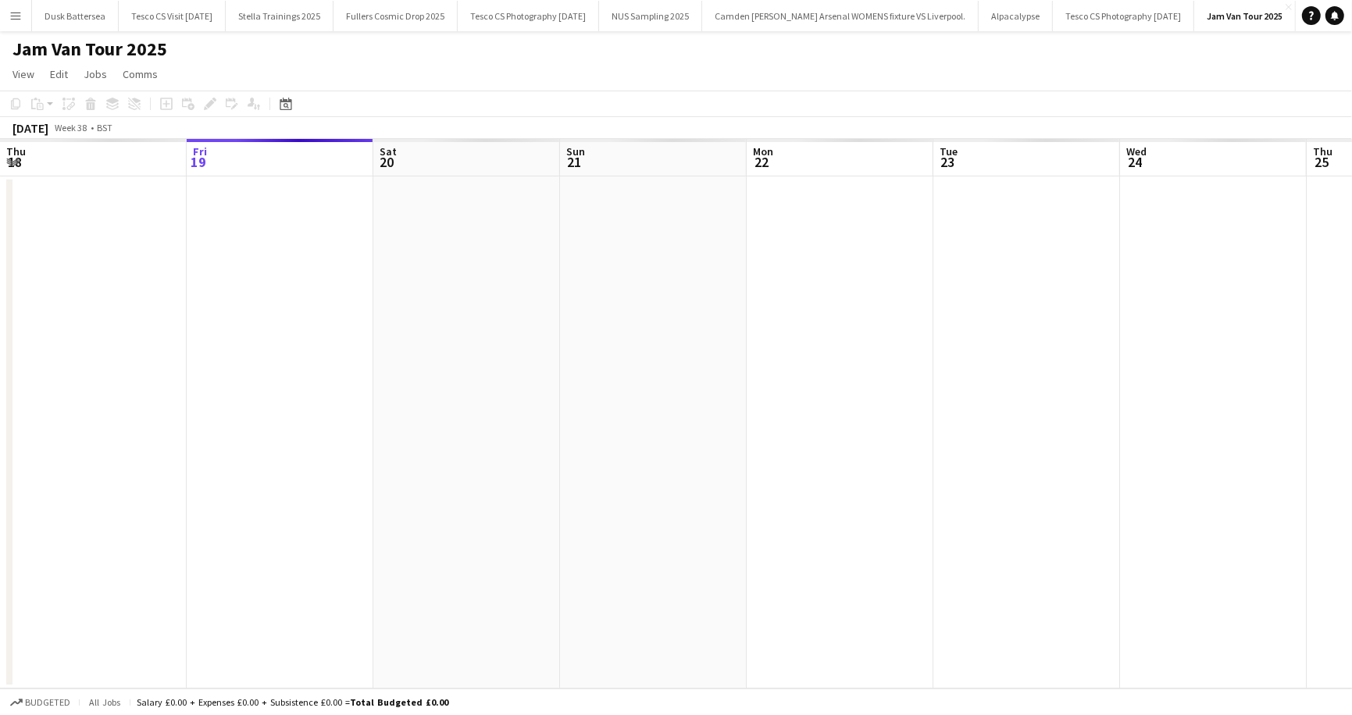
scroll to position [0, 32]
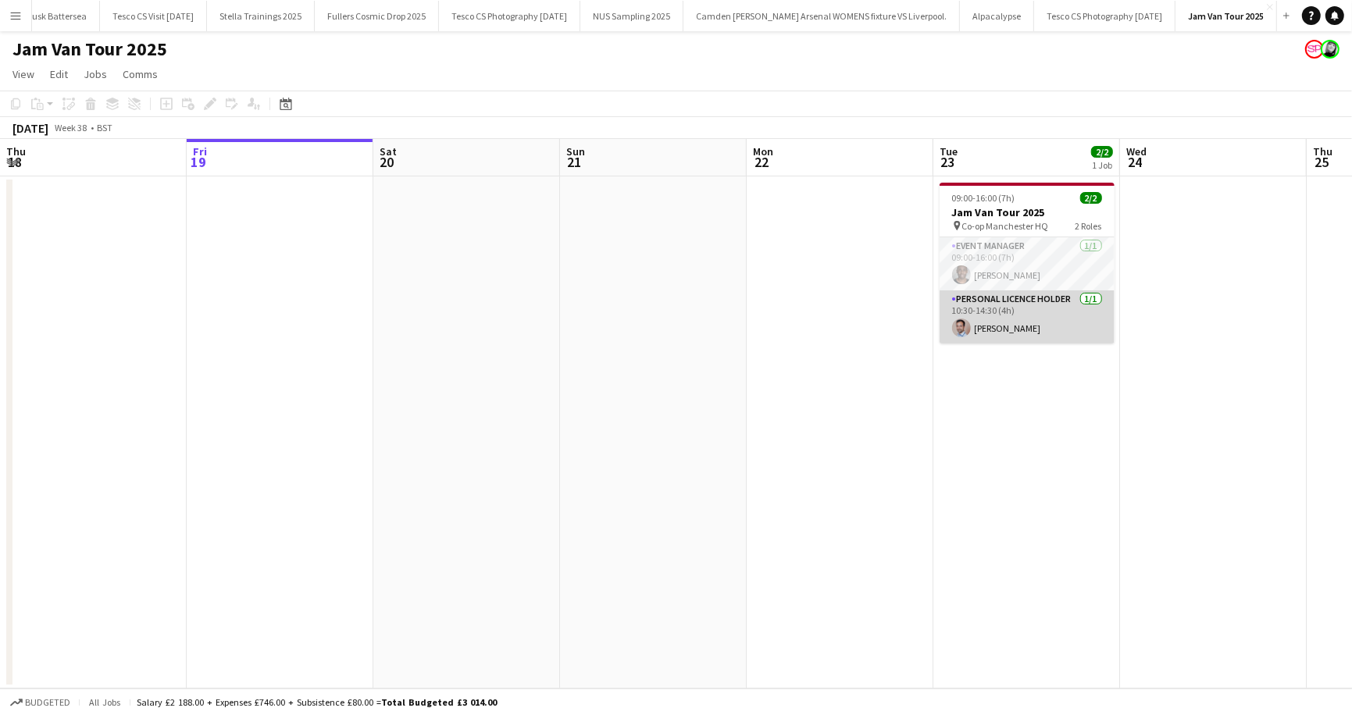
click at [985, 327] on app-card-role "Personal Licence Holder 1/1 10:30-14:30 (4h) Alexander Jethwa" at bounding box center [1026, 316] width 175 height 53
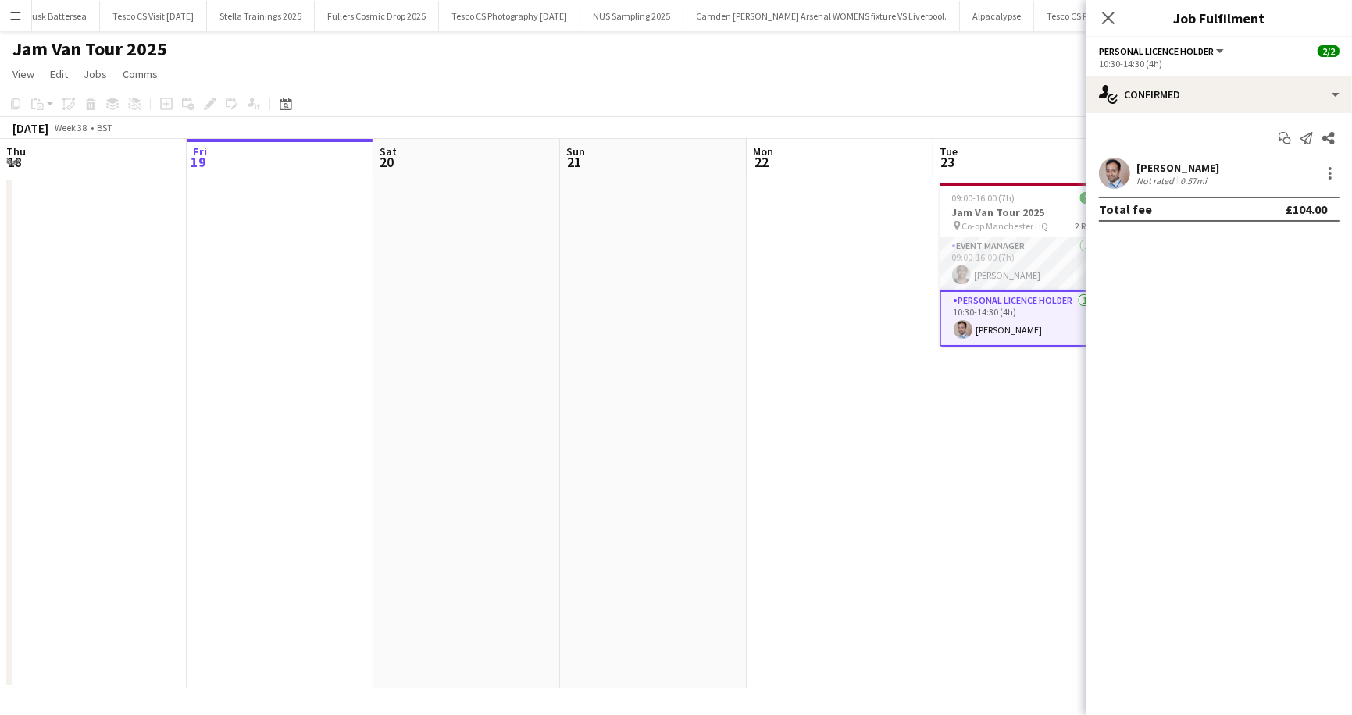
click at [1332, 162] on div "Alexander Jethwa Not rated 0.57mi" at bounding box center [1219, 173] width 266 height 31
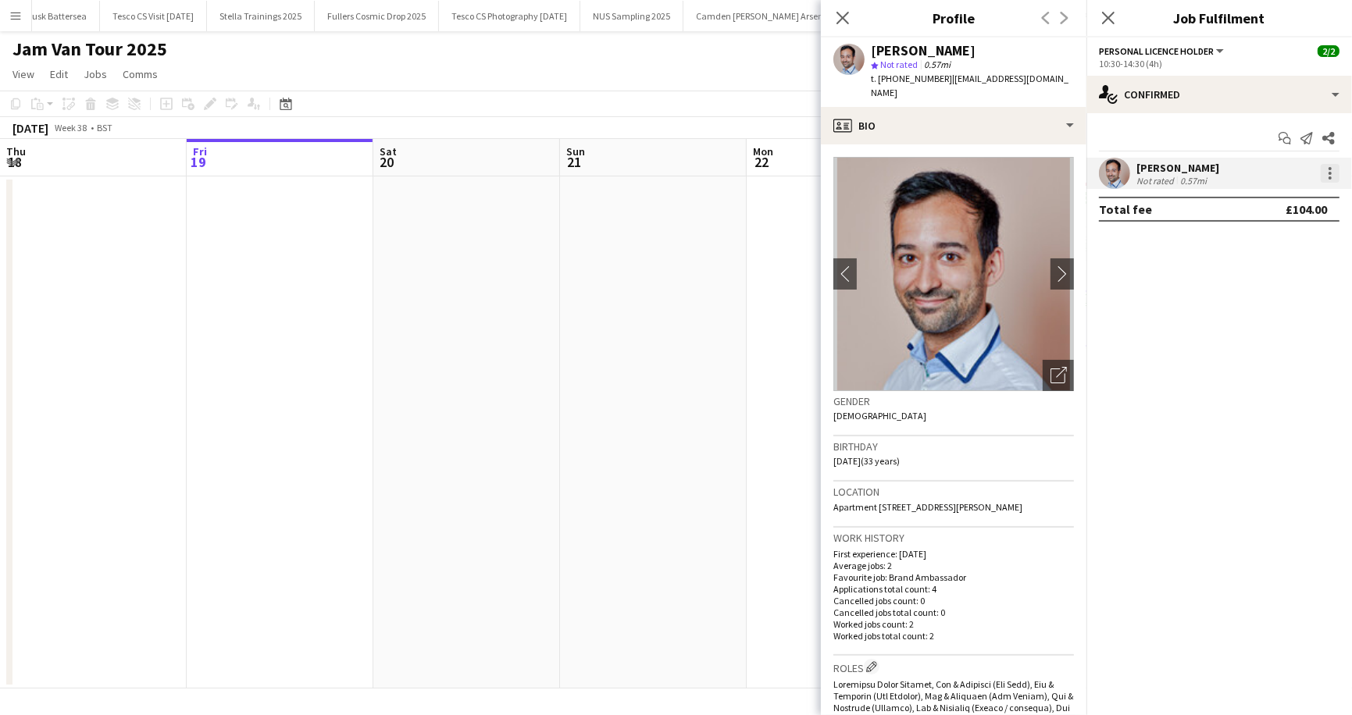
click at [1328, 176] on div at bounding box center [1329, 173] width 19 height 19
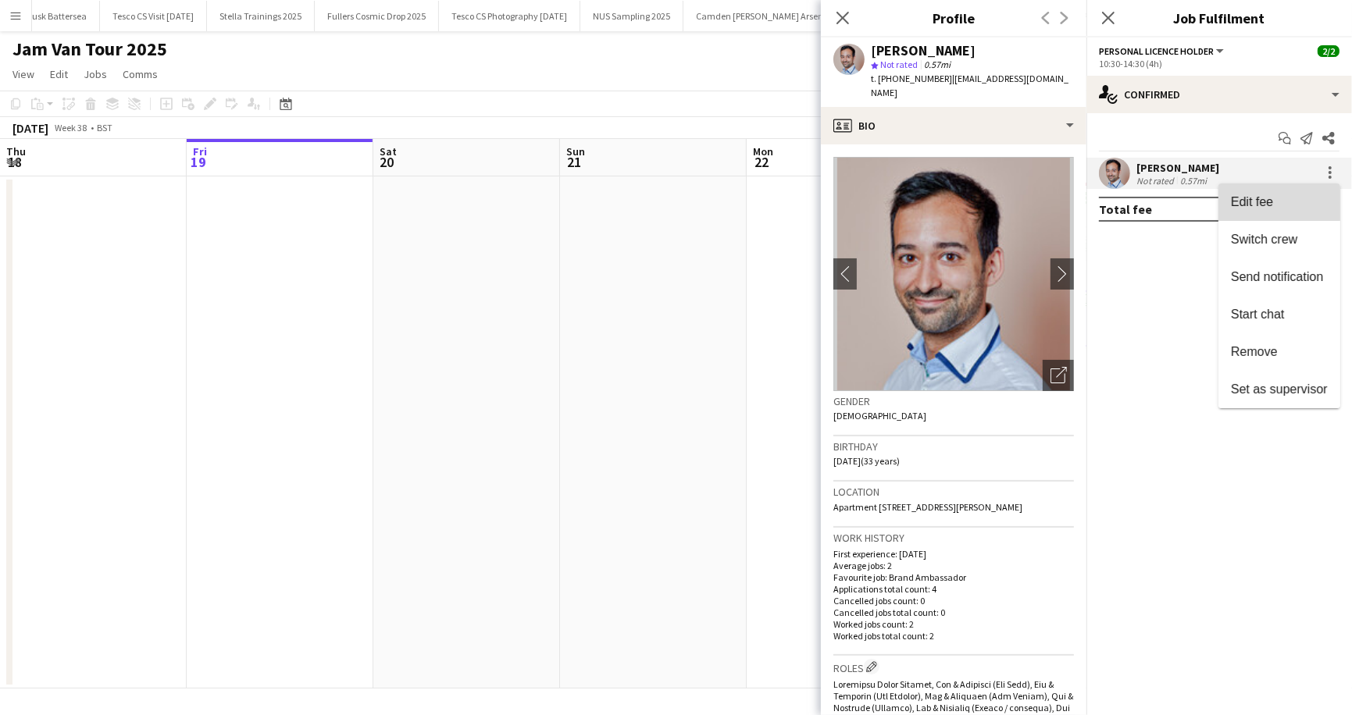
click at [1300, 194] on button "Edit fee" at bounding box center [1279, 202] width 122 height 37
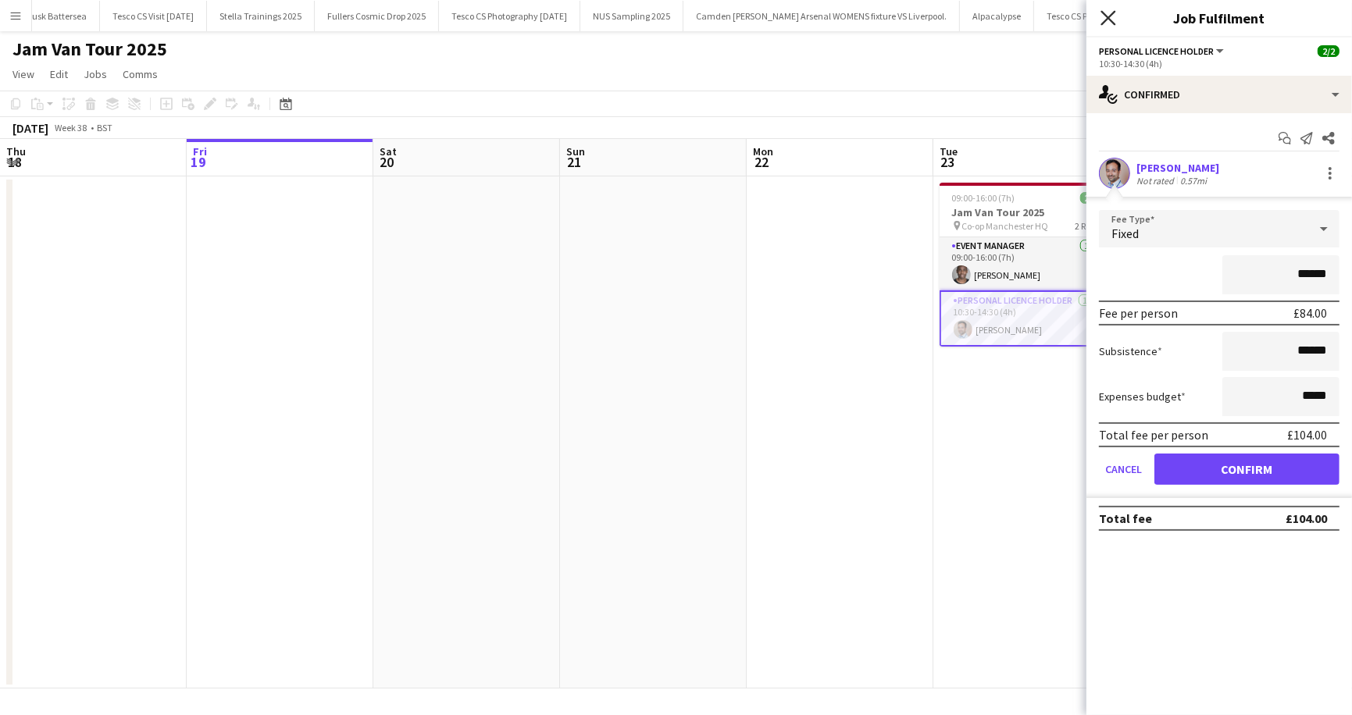
click at [1105, 20] on icon "Close pop-in" at bounding box center [1107, 17] width 15 height 15
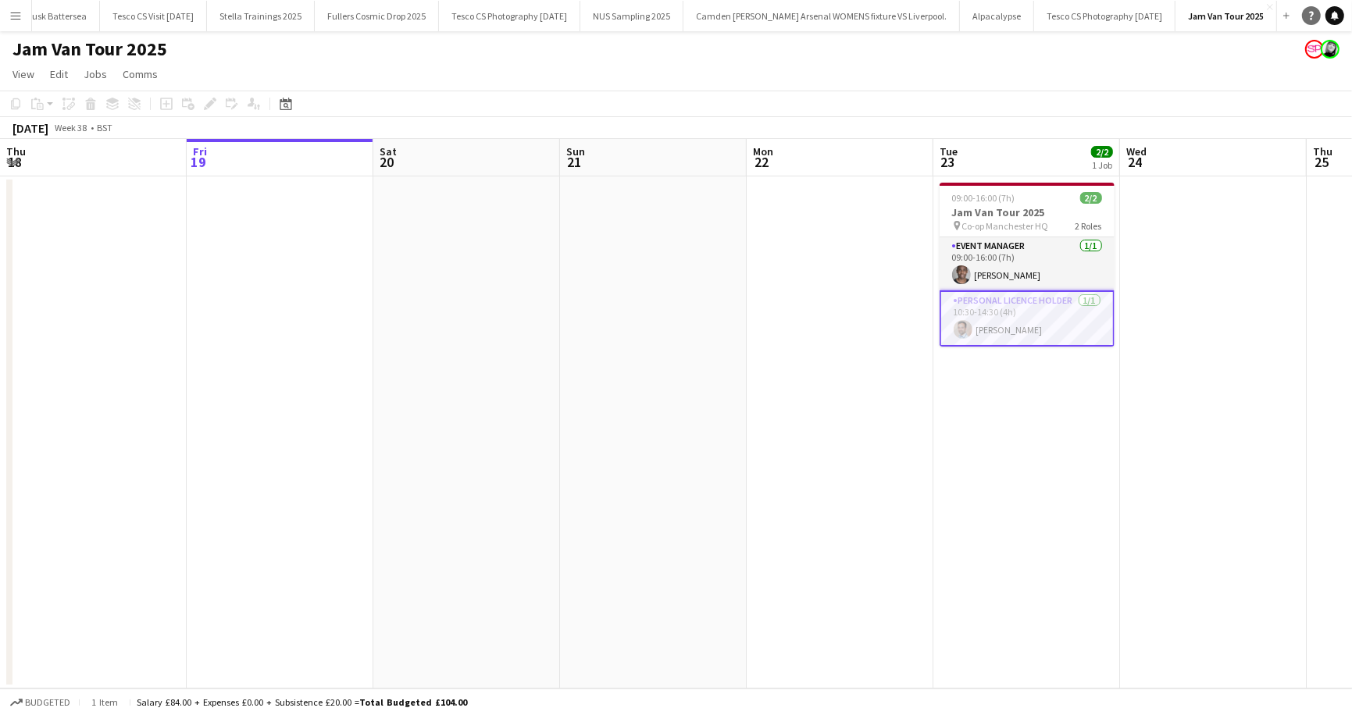
click at [1309, 12] on icon "Help" at bounding box center [1310, 15] width 9 height 9
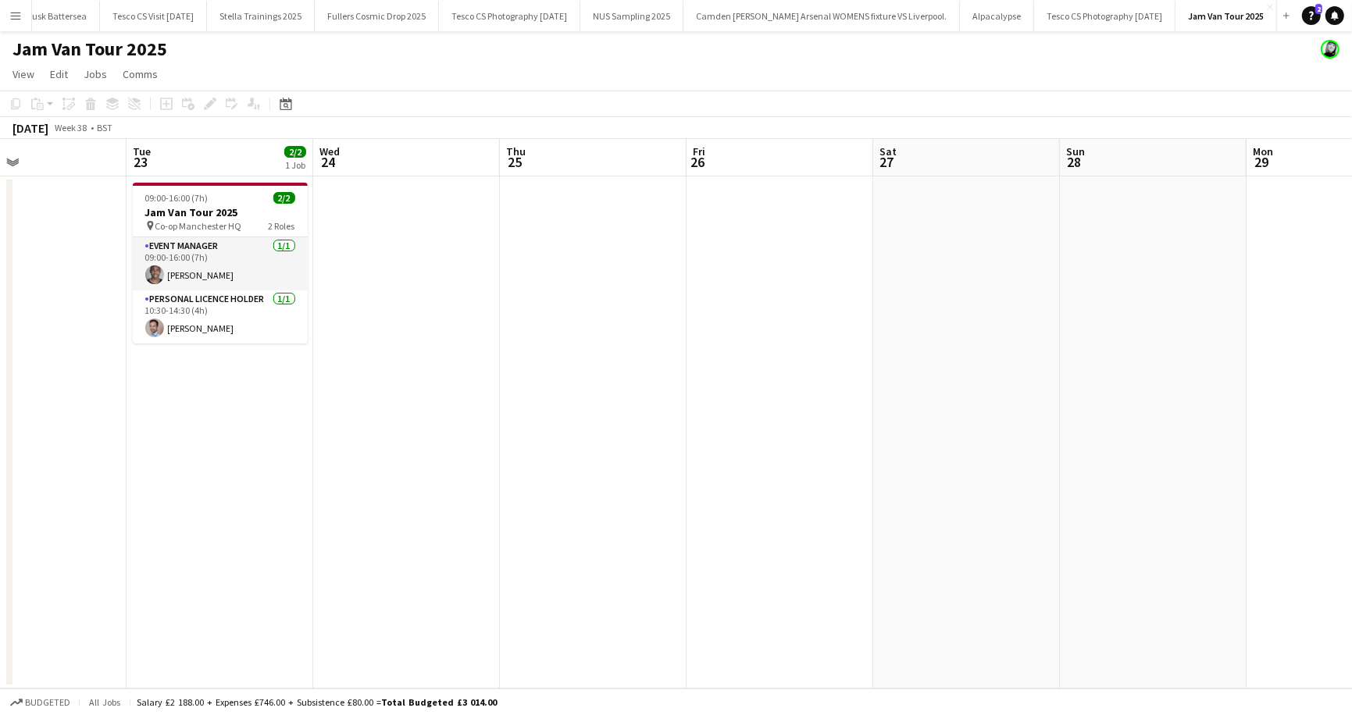
scroll to position [0, 452]
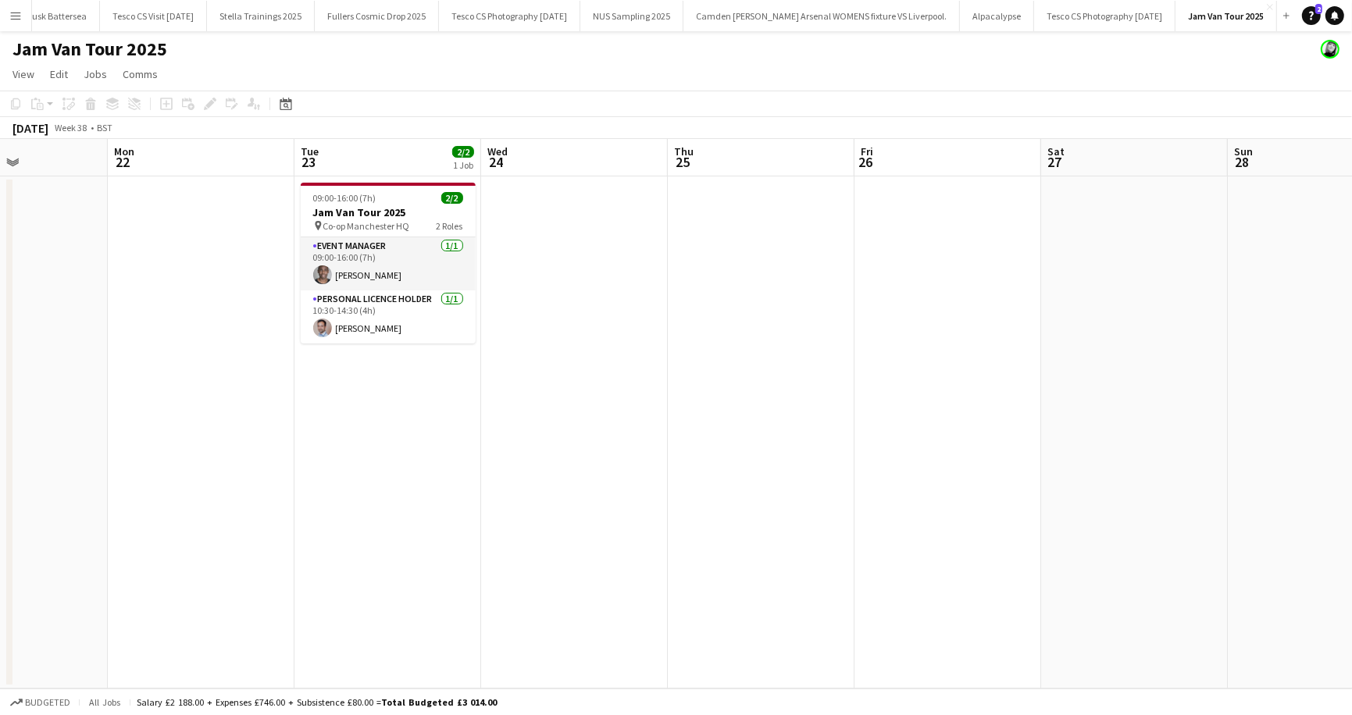
click at [15, 16] on app-icon "Menu" at bounding box center [15, 15] width 12 height 12
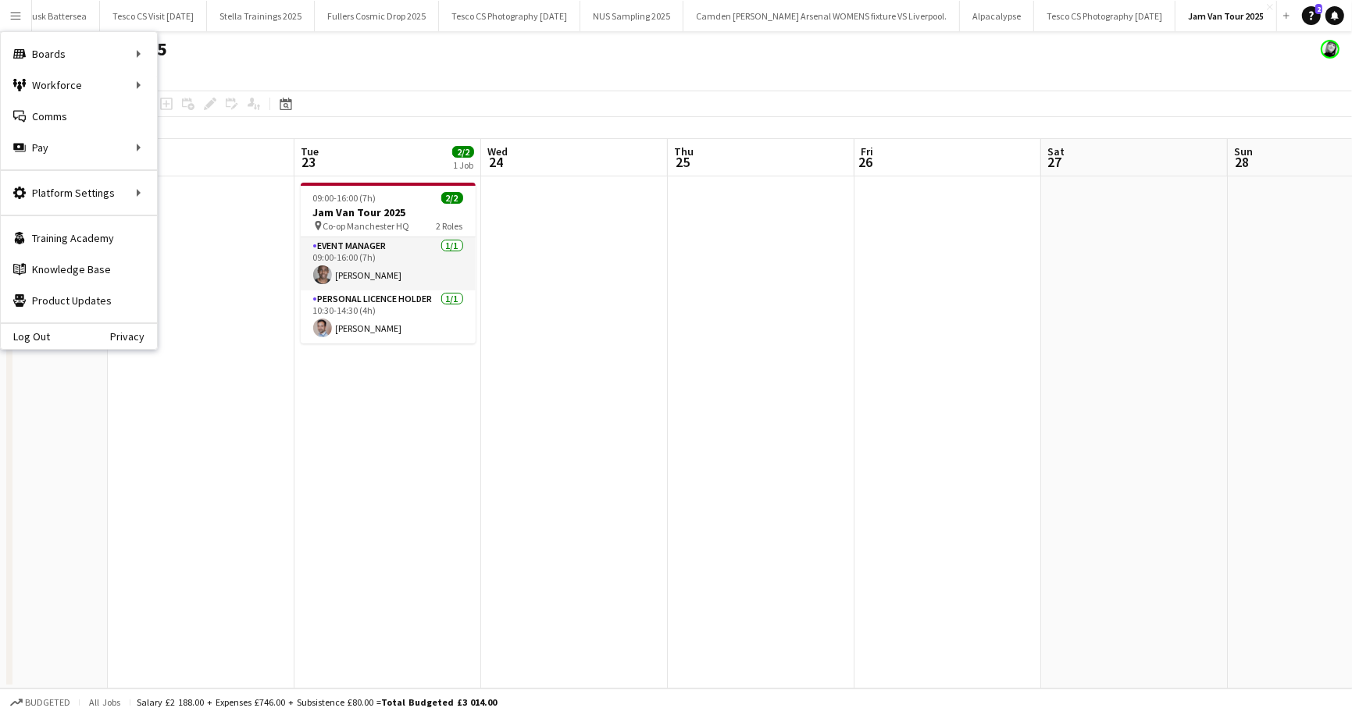
click at [463, 51] on div "Jam Van Tour 2025" at bounding box center [676, 46] width 1352 height 30
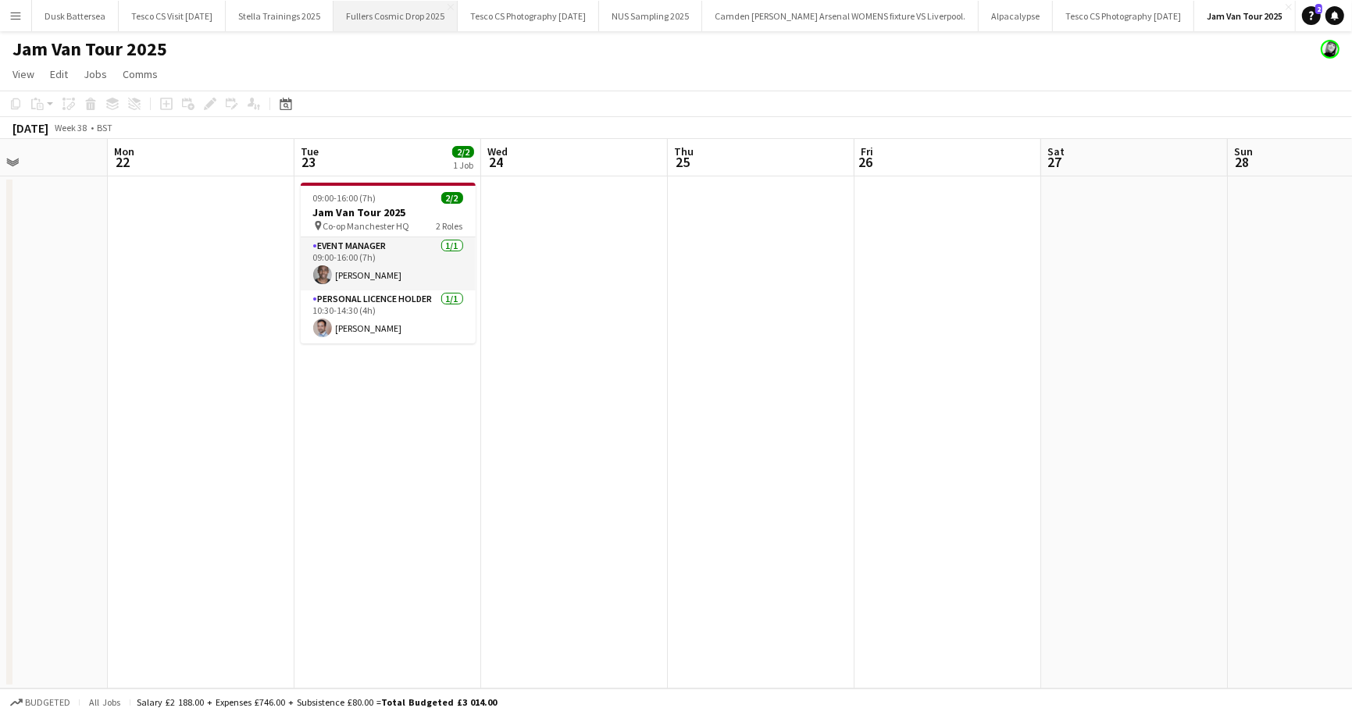
scroll to position [0, 32]
click at [671, 12] on button "NUS Sampling 2025 Close" at bounding box center [631, 16] width 103 height 30
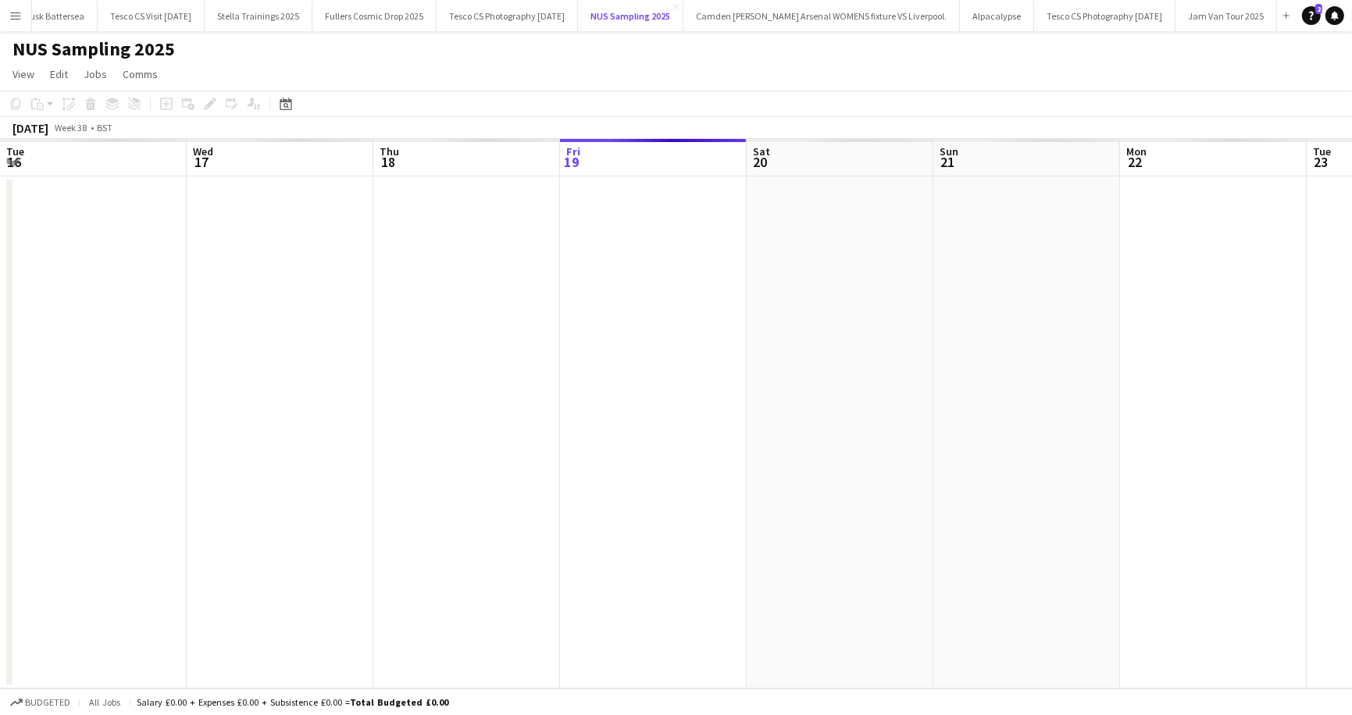
scroll to position [0, 373]
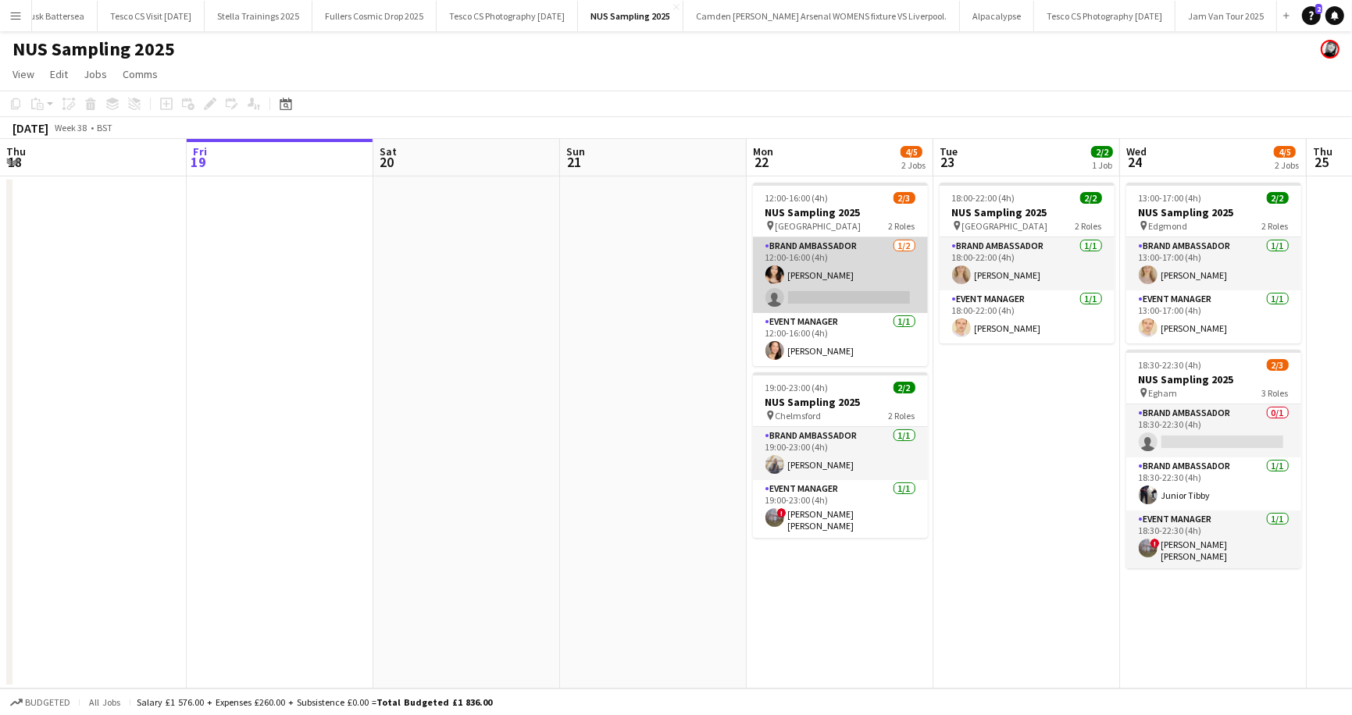
click at [804, 296] on app-card-role "Brand Ambassador 1/2 12:00-16:00 (4h) Kaitlyn Pang single-neutral-actions" at bounding box center [840, 275] width 175 height 76
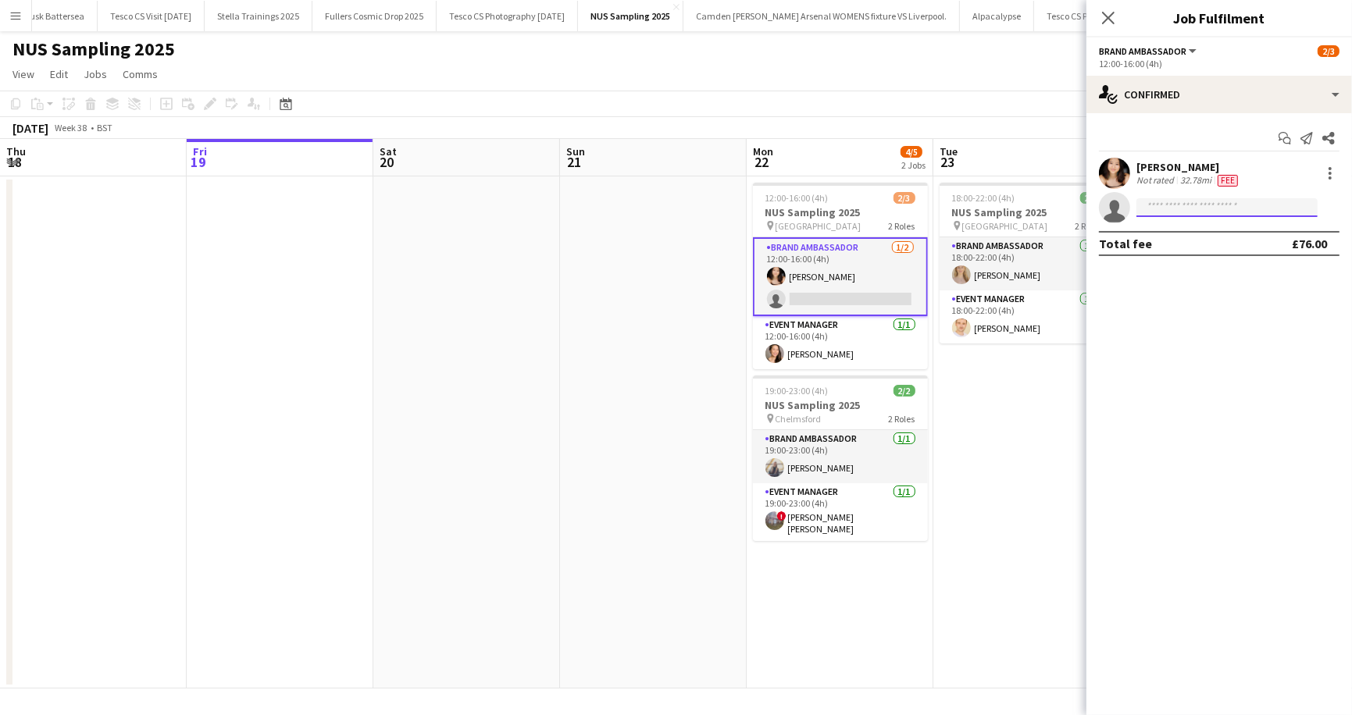
click at [1170, 208] on input at bounding box center [1226, 207] width 181 height 19
type input "******"
click at [1156, 249] on span "+447967371005" at bounding box center [1227, 254] width 156 height 12
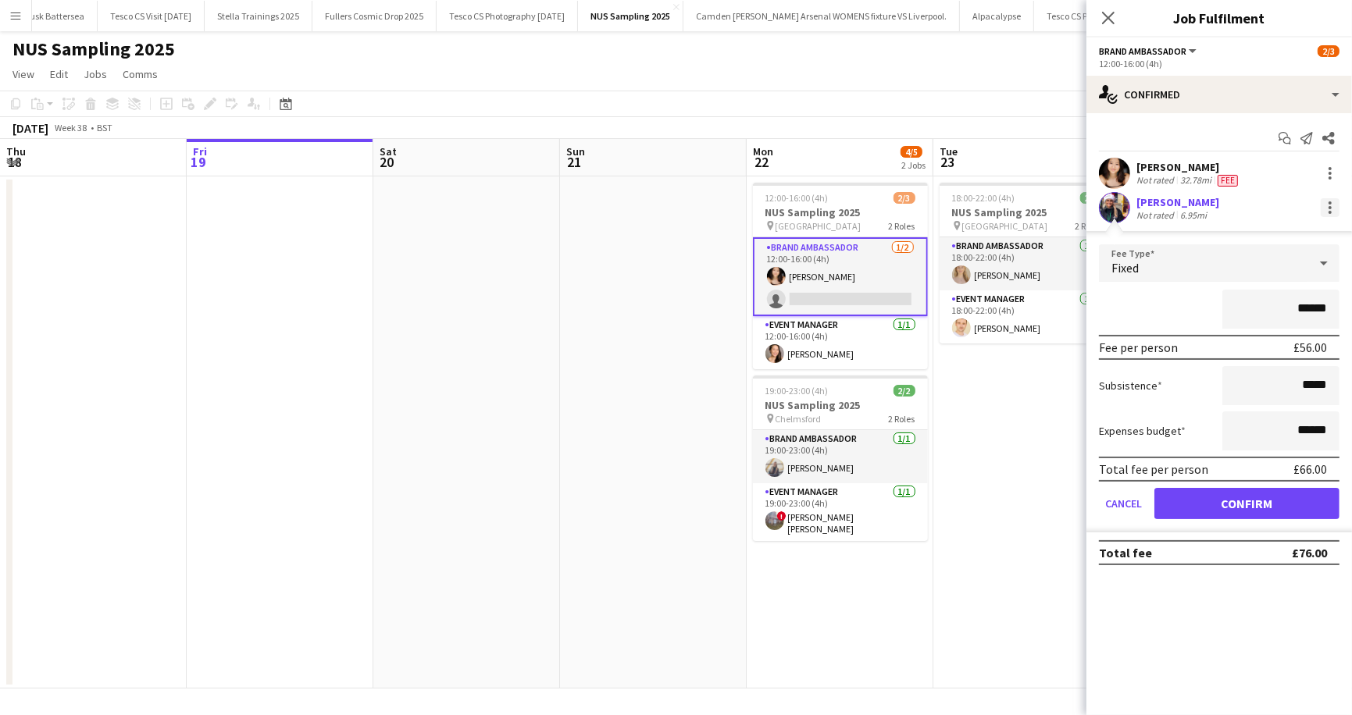
click at [1336, 212] on div at bounding box center [1329, 207] width 19 height 19
click at [1317, 235] on span "Edit fee" at bounding box center [1279, 237] width 97 height 14
click at [1303, 307] on input "******" at bounding box center [1280, 309] width 117 height 39
drag, startPoint x: 1299, startPoint y: 309, endPoint x: 1334, endPoint y: 308, distance: 35.1
click at [1334, 308] on input "*****" at bounding box center [1280, 309] width 117 height 39
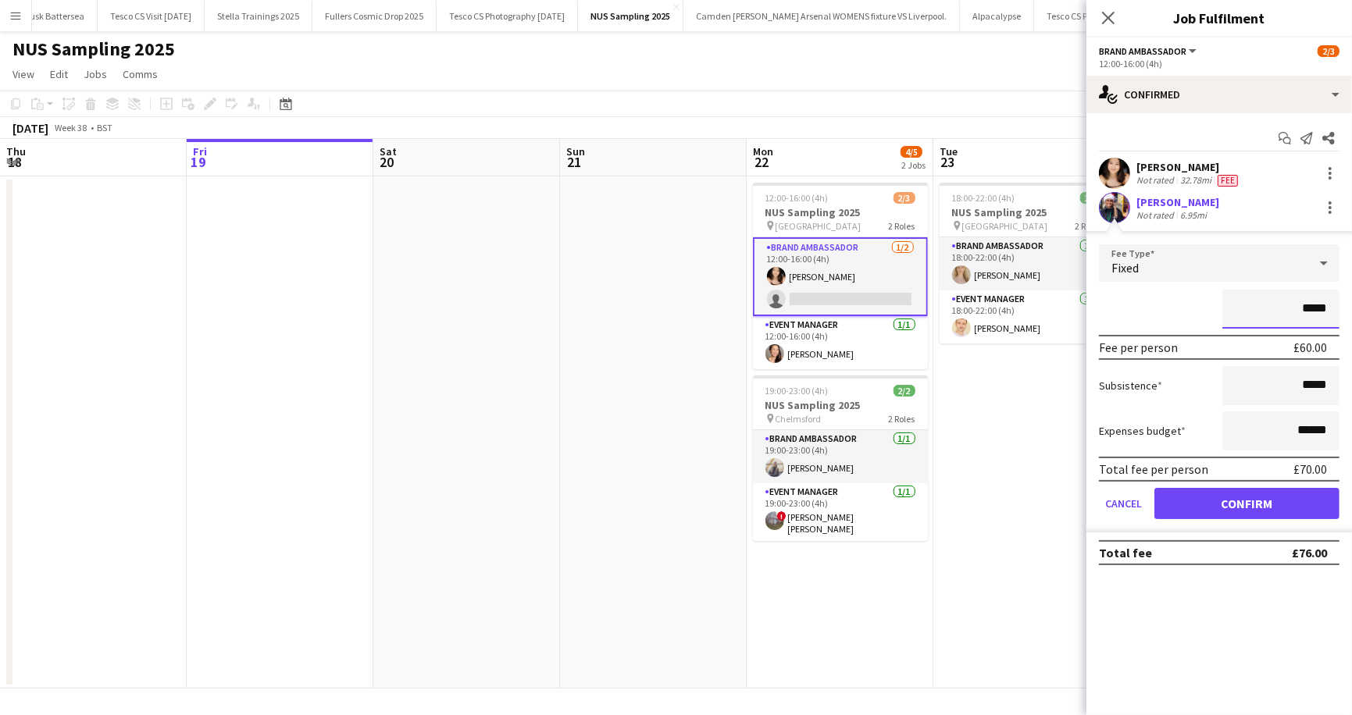
type input "******"
click at [1235, 502] on button "Confirm" at bounding box center [1246, 503] width 185 height 31
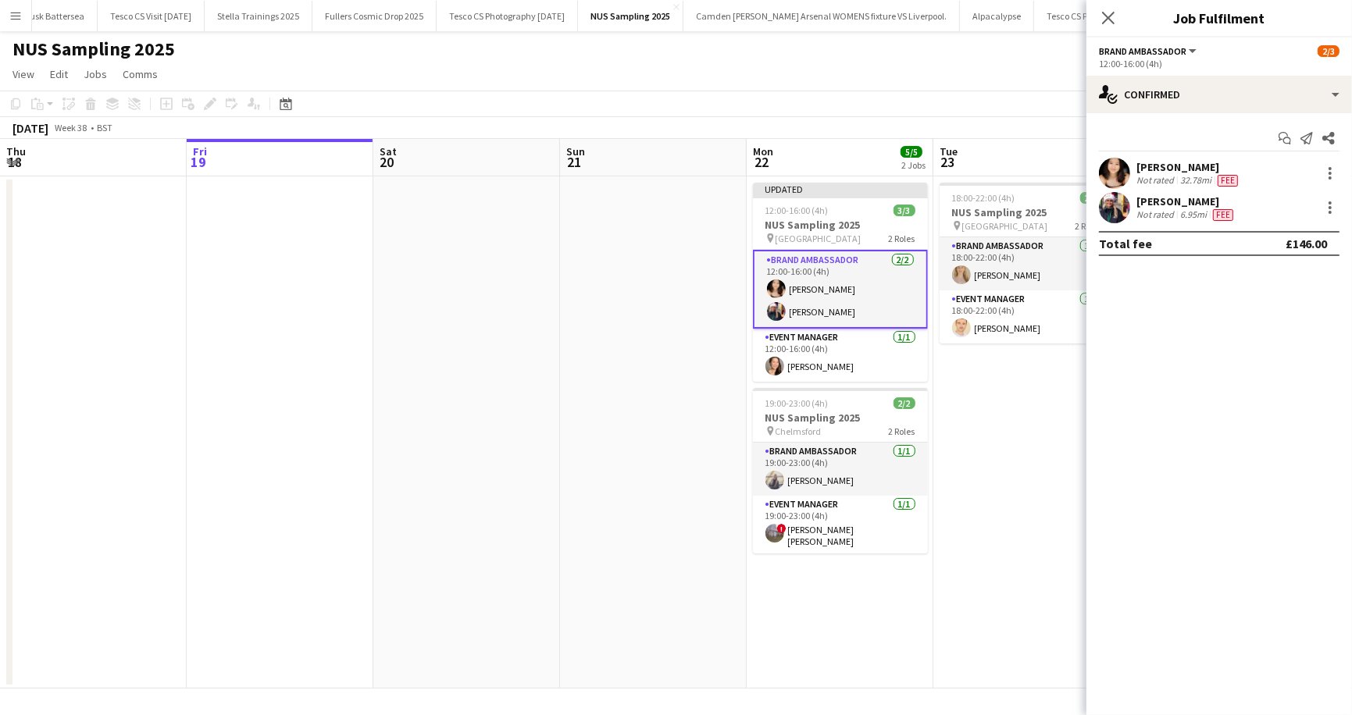
click at [928, 45] on div "NUS Sampling 2025" at bounding box center [676, 46] width 1352 height 30
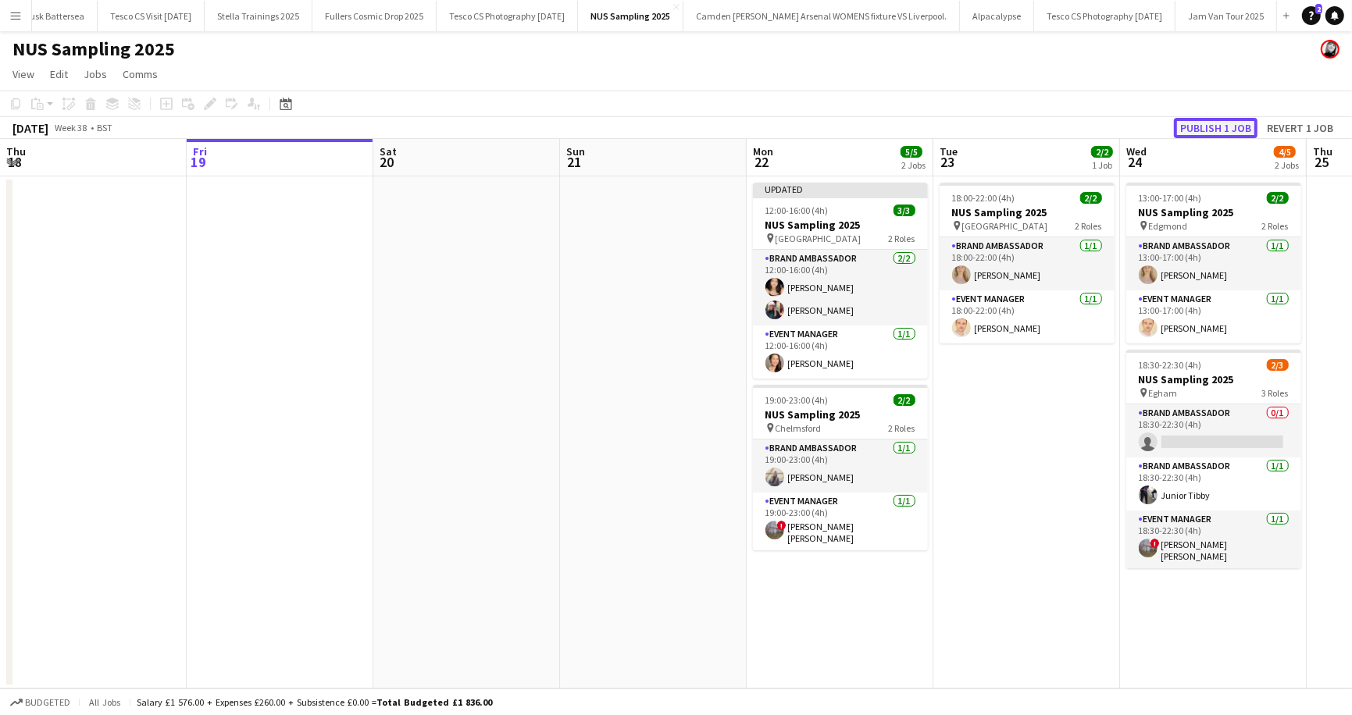
click at [1212, 126] on button "Publish 1 job" at bounding box center [1216, 128] width 84 height 20
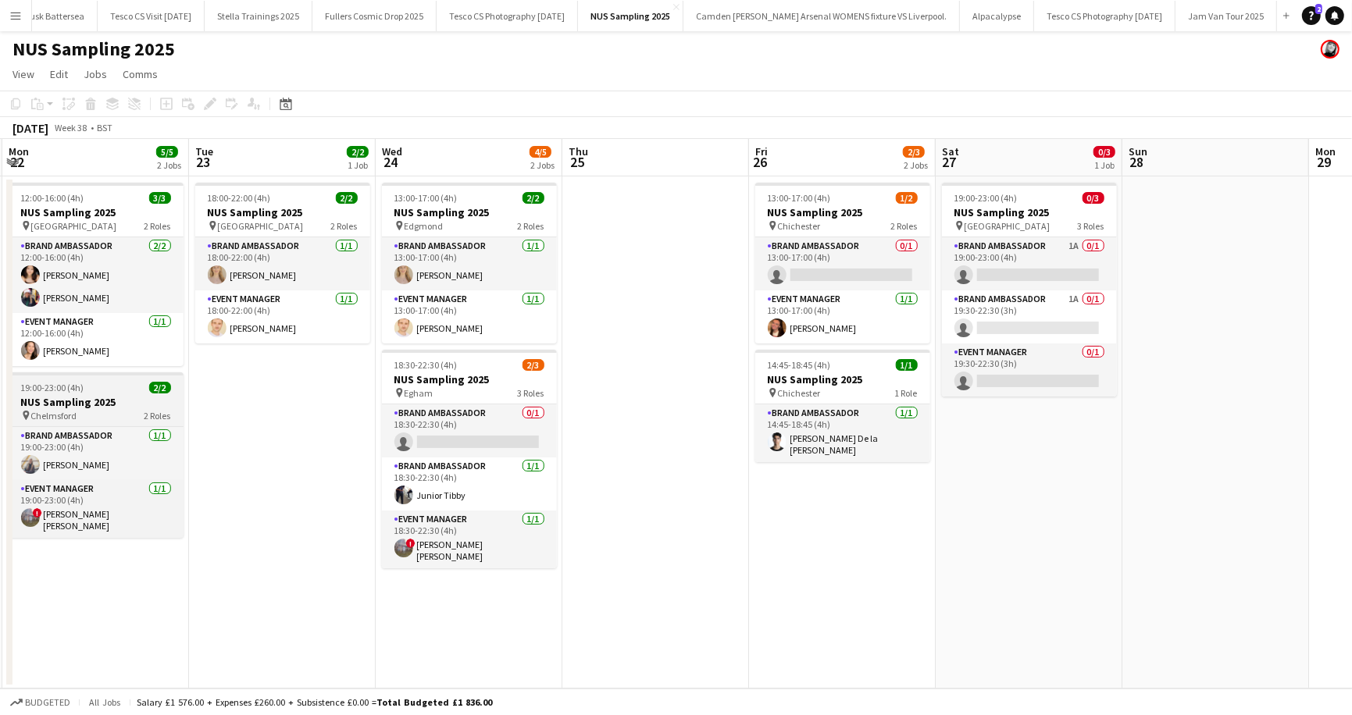
scroll to position [0, 743]
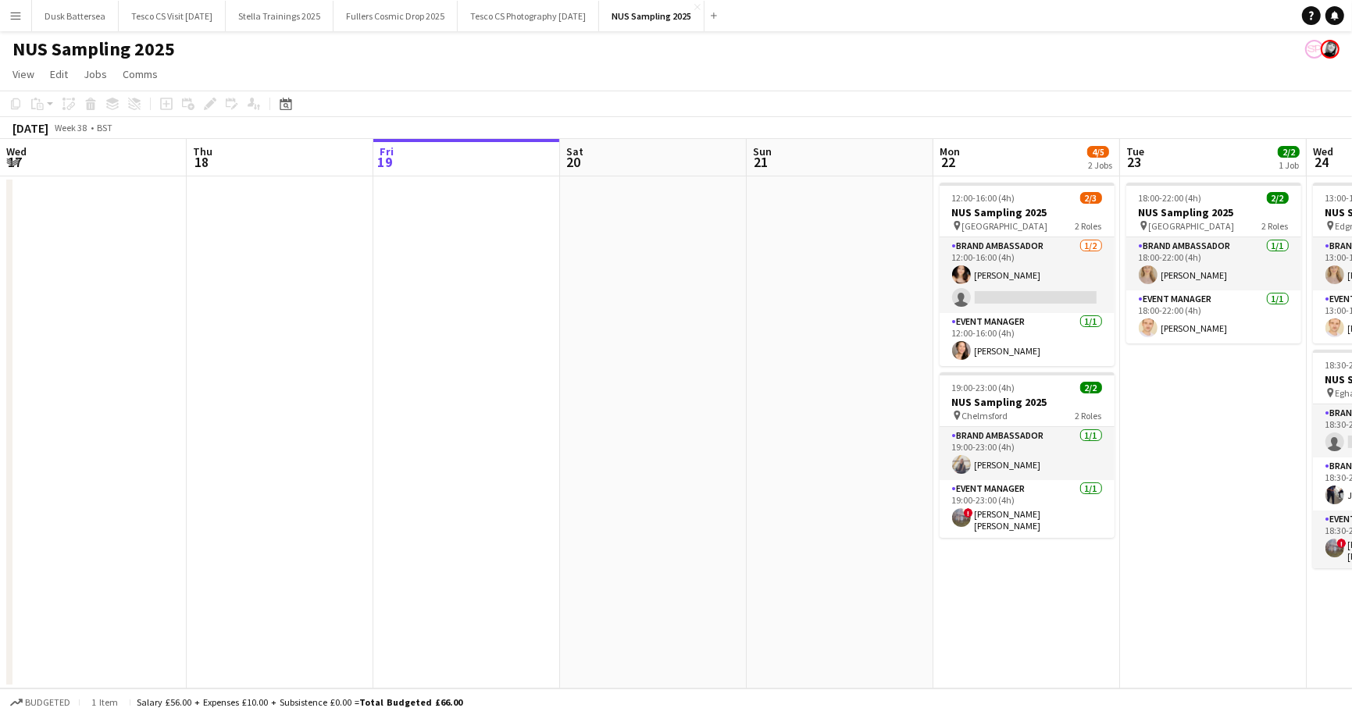
click at [18, 14] on app-icon "Menu" at bounding box center [15, 15] width 12 height 12
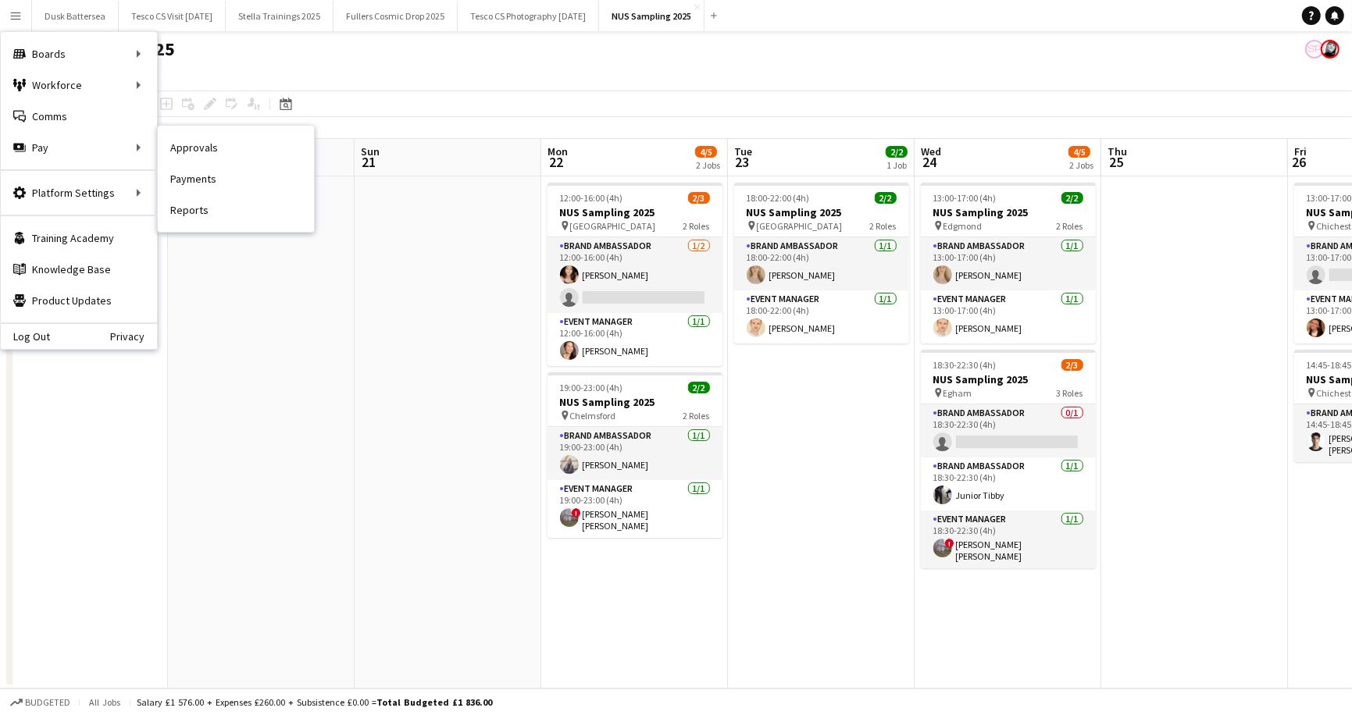
drag, startPoint x: 194, startPoint y: 147, endPoint x: 178, endPoint y: 124, distance: 28.0
click at [194, 147] on link "Approvals" at bounding box center [236, 147] width 156 height 31
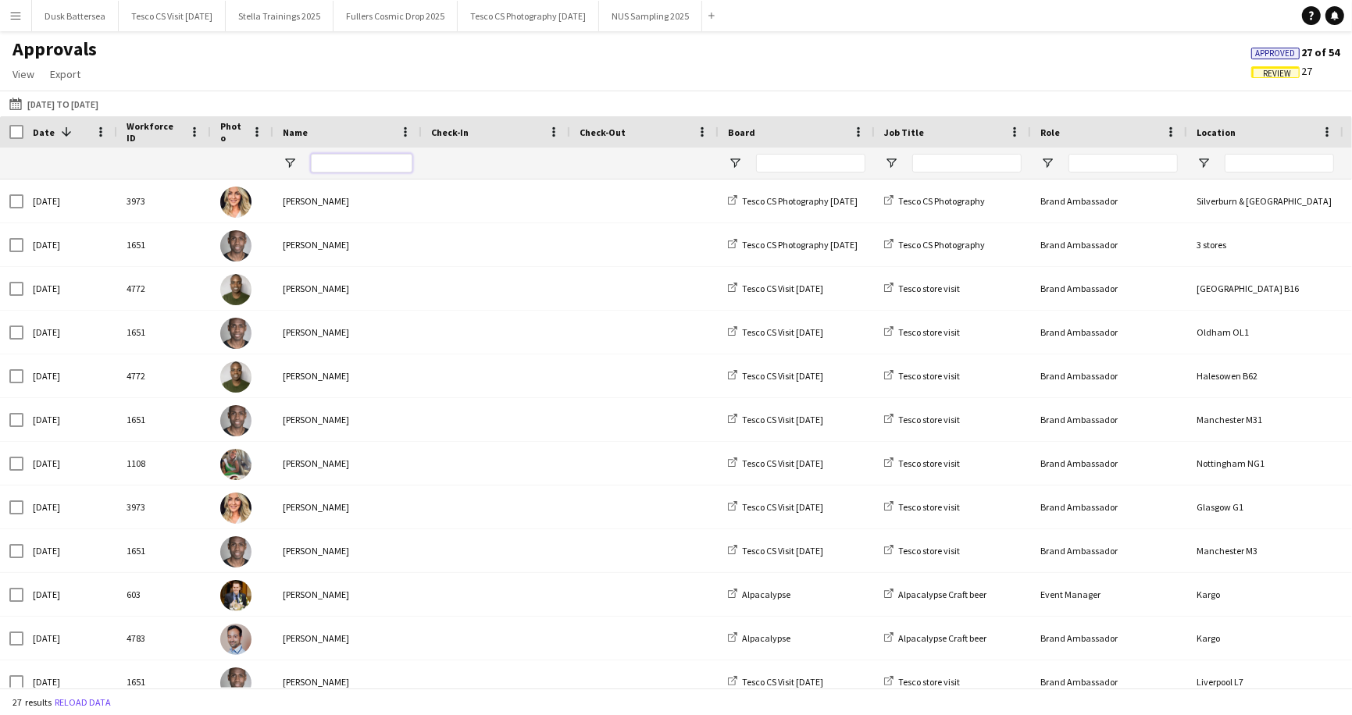
click at [342, 169] on input "Name Filter Input" at bounding box center [362, 163] width 102 height 19
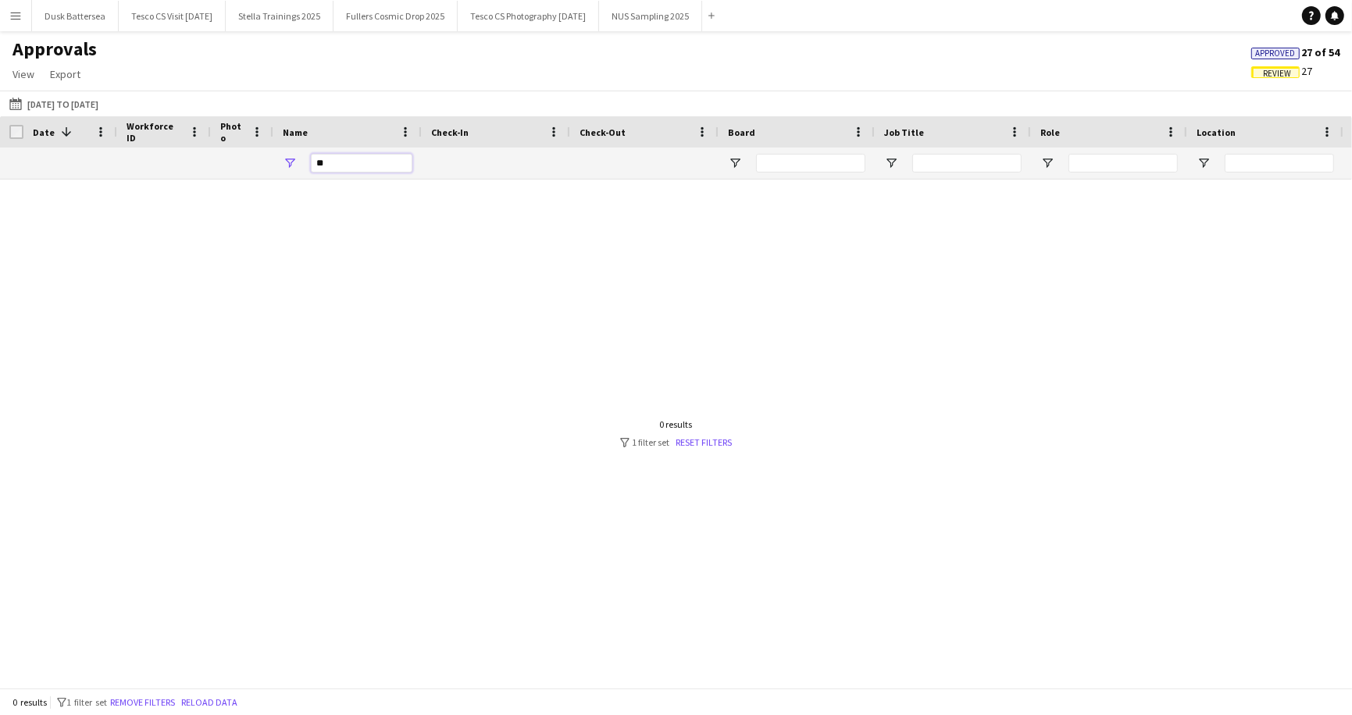
type input "*"
type input "*******"
click at [704, 440] on link "Reset filters" at bounding box center [704, 443] width 56 height 12
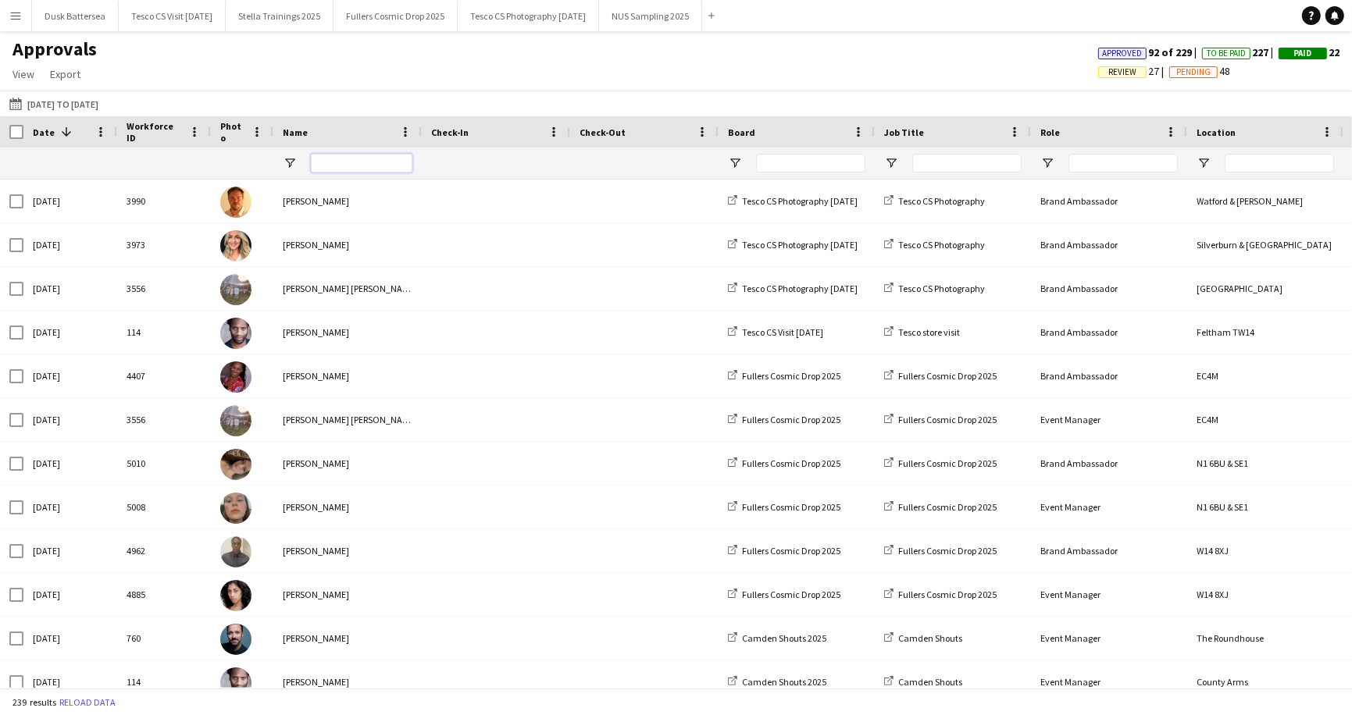
click at [340, 165] on input "Name Filter Input" at bounding box center [362, 163] width 102 height 19
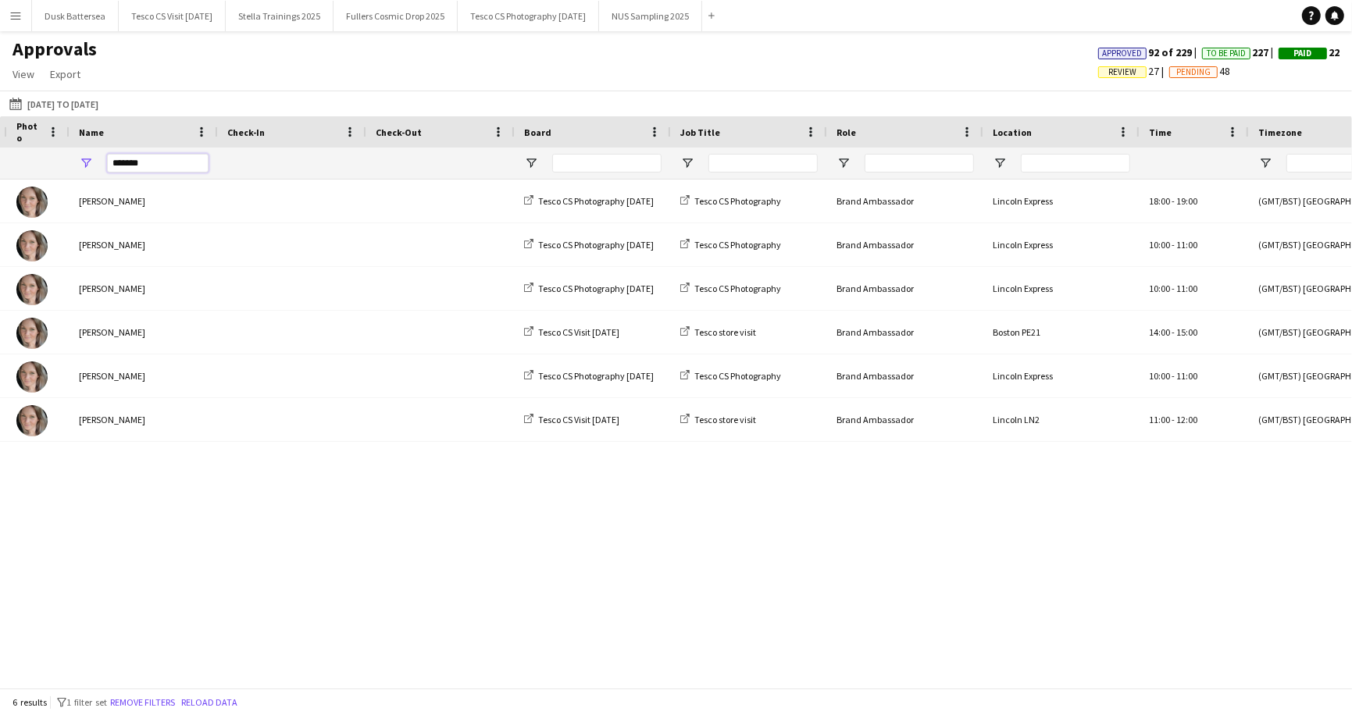
type input "*******"
drag, startPoint x: 366, startPoint y: 121, endPoint x: 262, endPoint y: 123, distance: 103.9
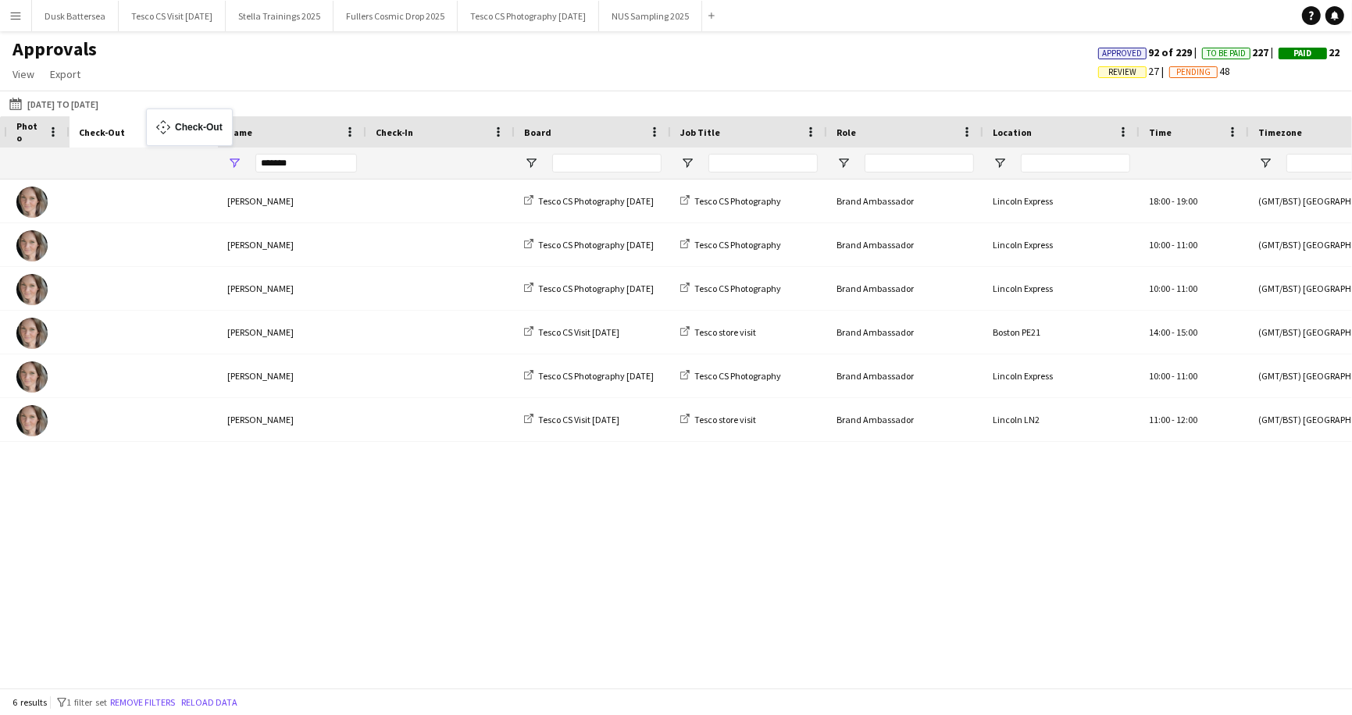
drag, startPoint x: 221, startPoint y: 124, endPoint x: 154, endPoint y: 119, distance: 67.4
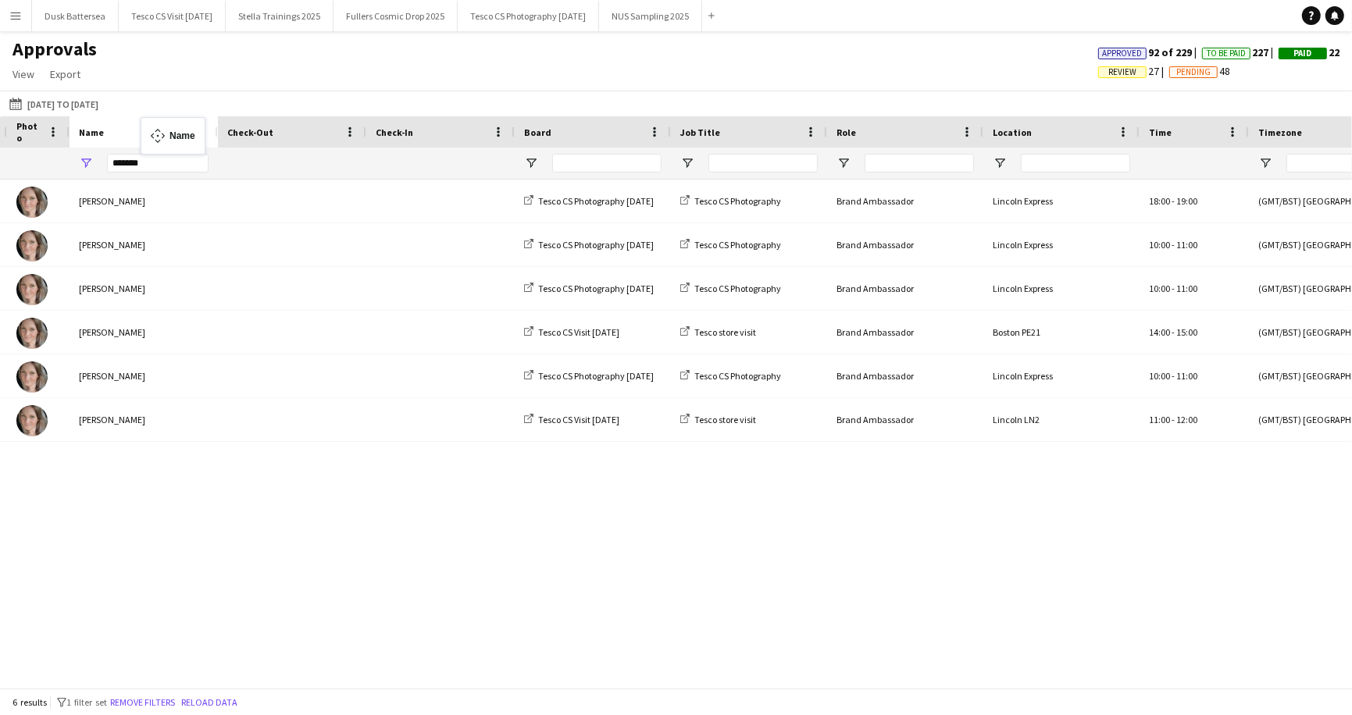
drag, startPoint x: 312, startPoint y: 123, endPoint x: 145, endPoint y: 127, distance: 167.1
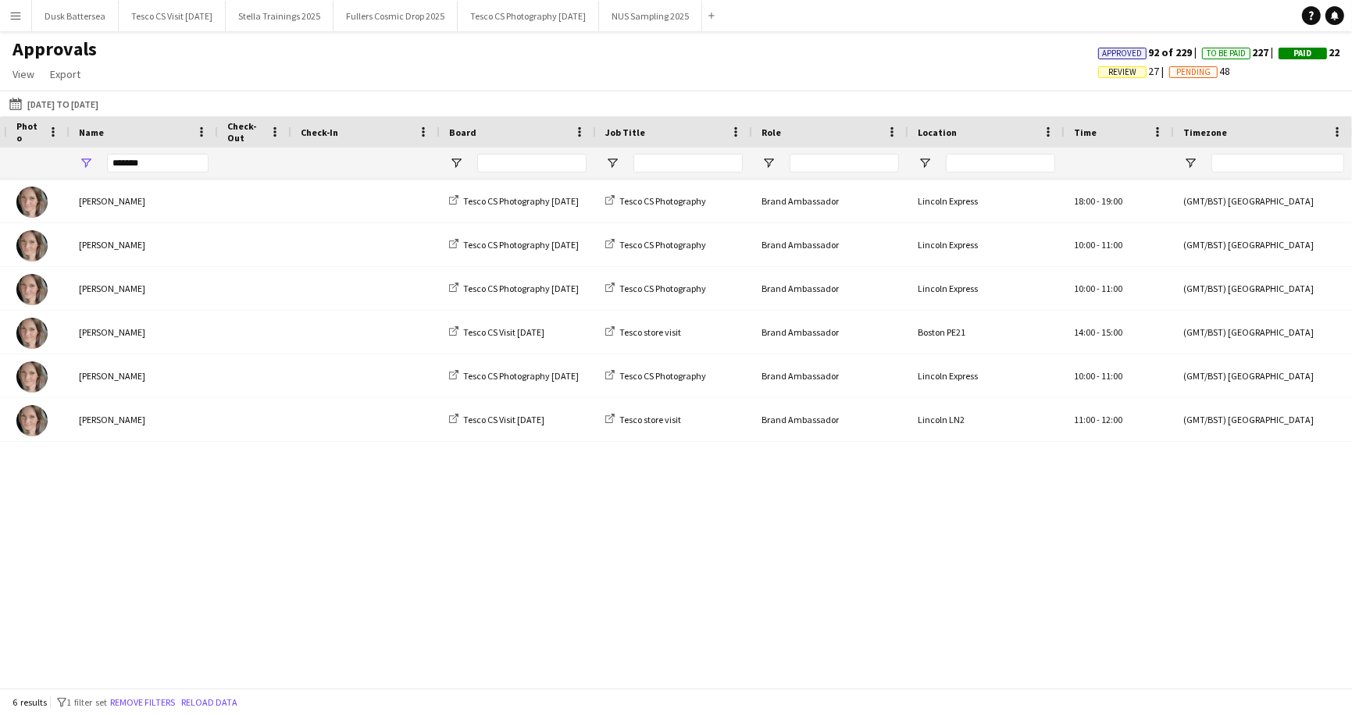
drag, startPoint x: 363, startPoint y: 124, endPoint x: 290, endPoint y: 125, distance: 73.4
click at [290, 125] on div at bounding box center [290, 131] width 6 height 31
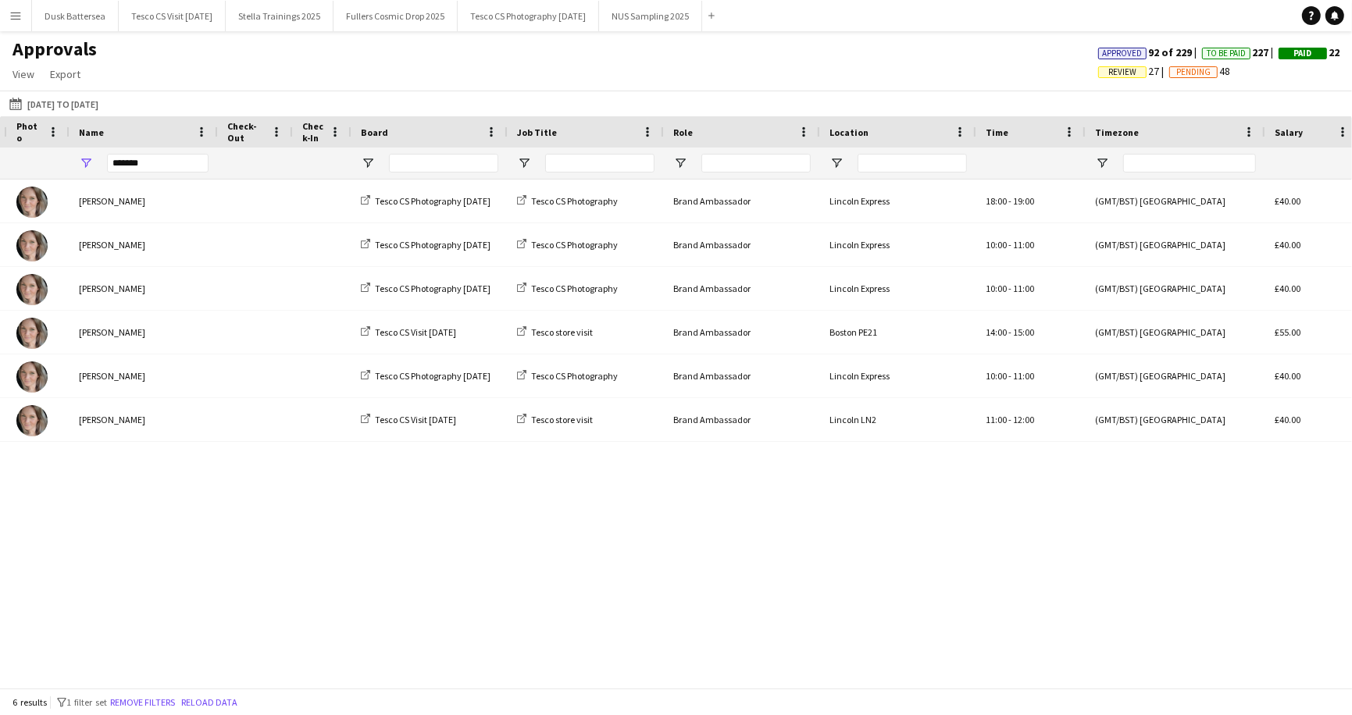
drag, startPoint x: 437, startPoint y: 123, endPoint x: 349, endPoint y: 121, distance: 88.3
click at [349, 121] on div at bounding box center [350, 131] width 6 height 31
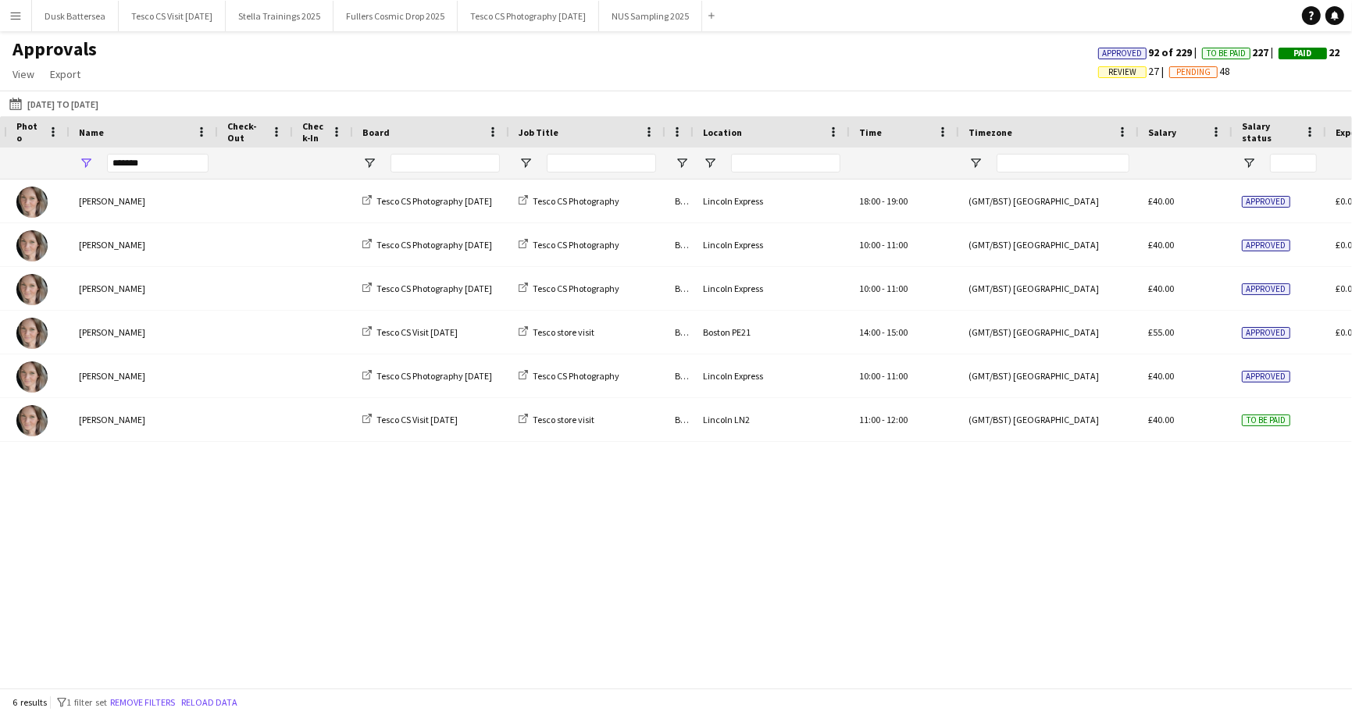
drag, startPoint x: 819, startPoint y: 129, endPoint x: 689, endPoint y: 130, distance: 130.4
click at [690, 130] on div at bounding box center [693, 131] width 6 height 31
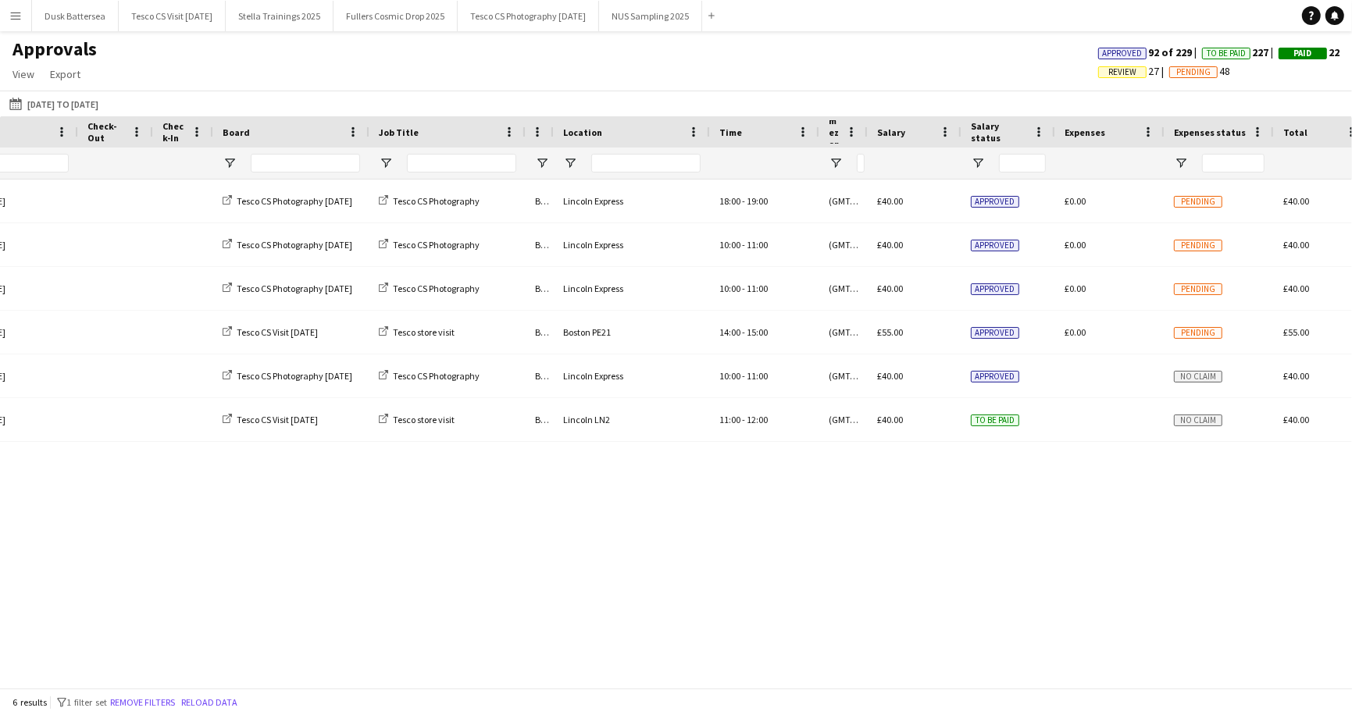
drag, startPoint x: 996, startPoint y: 130, endPoint x: 864, endPoint y: 132, distance: 131.2
click at [864, 132] on div at bounding box center [867, 131] width 6 height 31
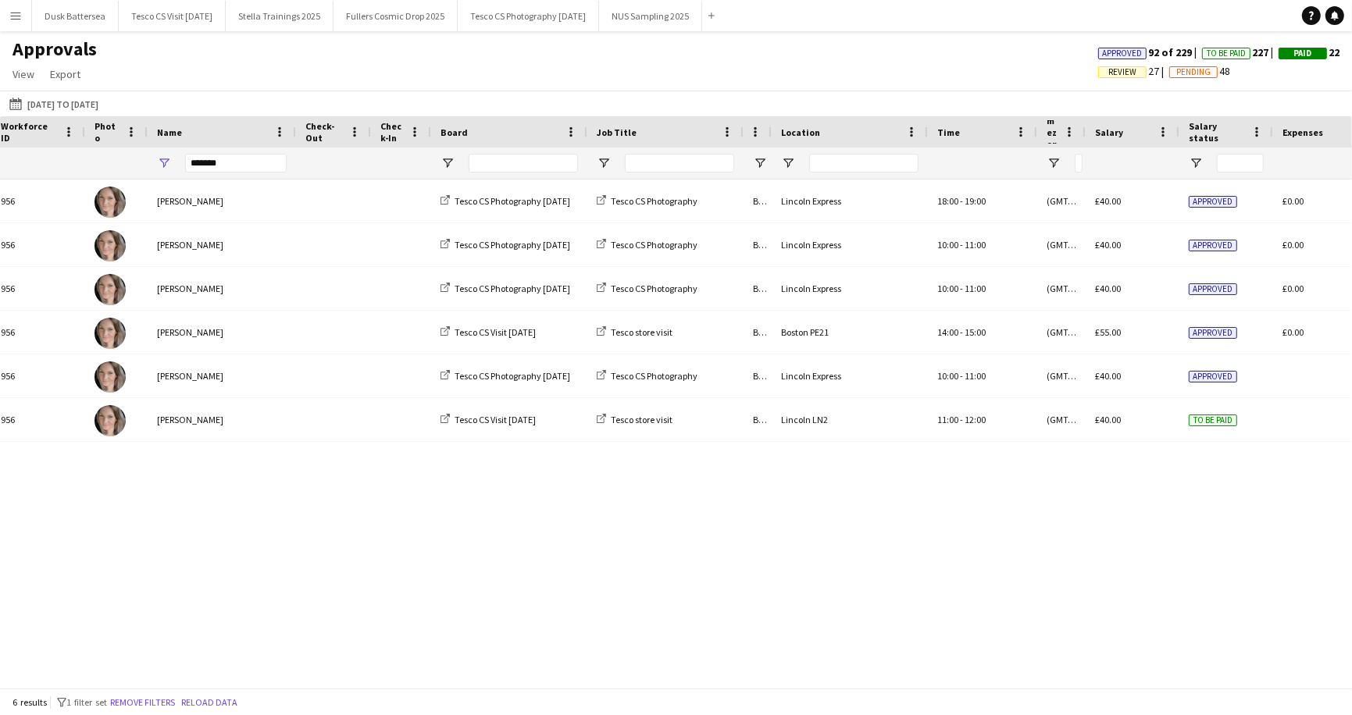
scroll to position [0, 39]
